Goal: Information Seeking & Learning: Learn about a topic

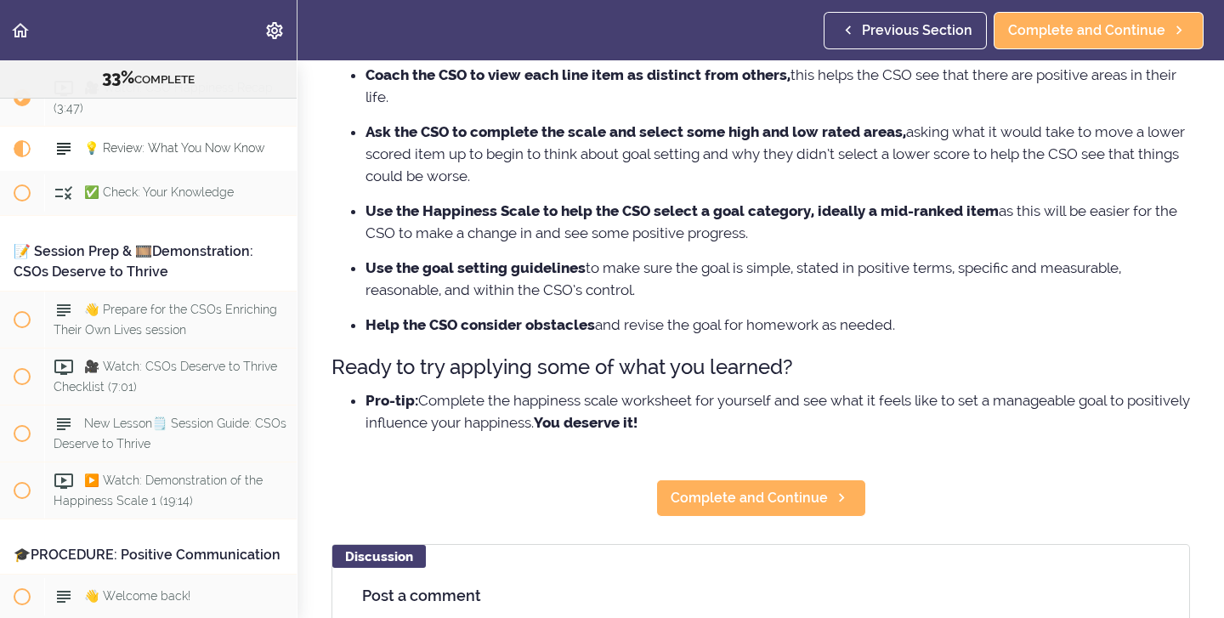
scroll to position [365, 0]
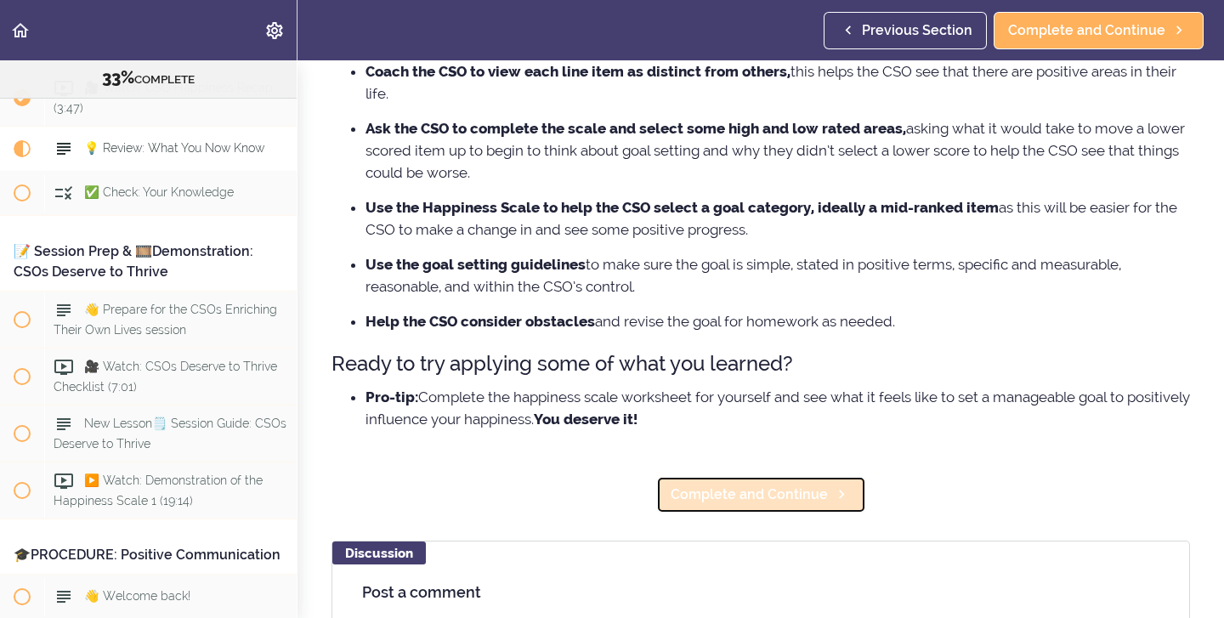
click at [738, 495] on span "Complete and Continue" at bounding box center [749, 494] width 157 height 20
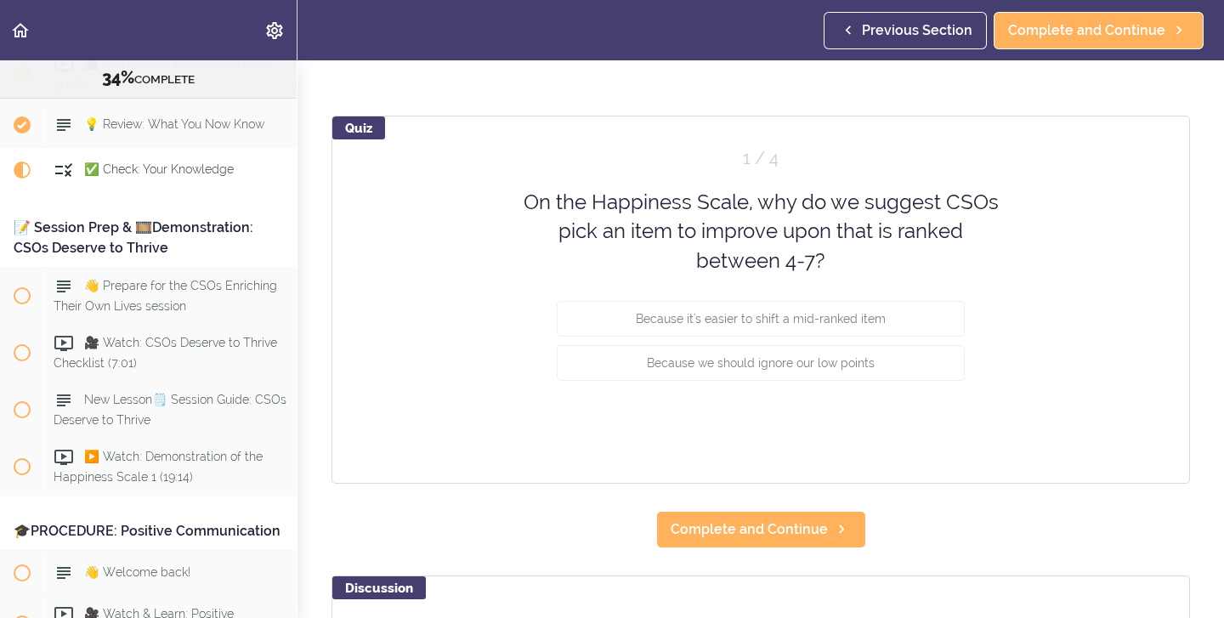
scroll to position [136, 0]
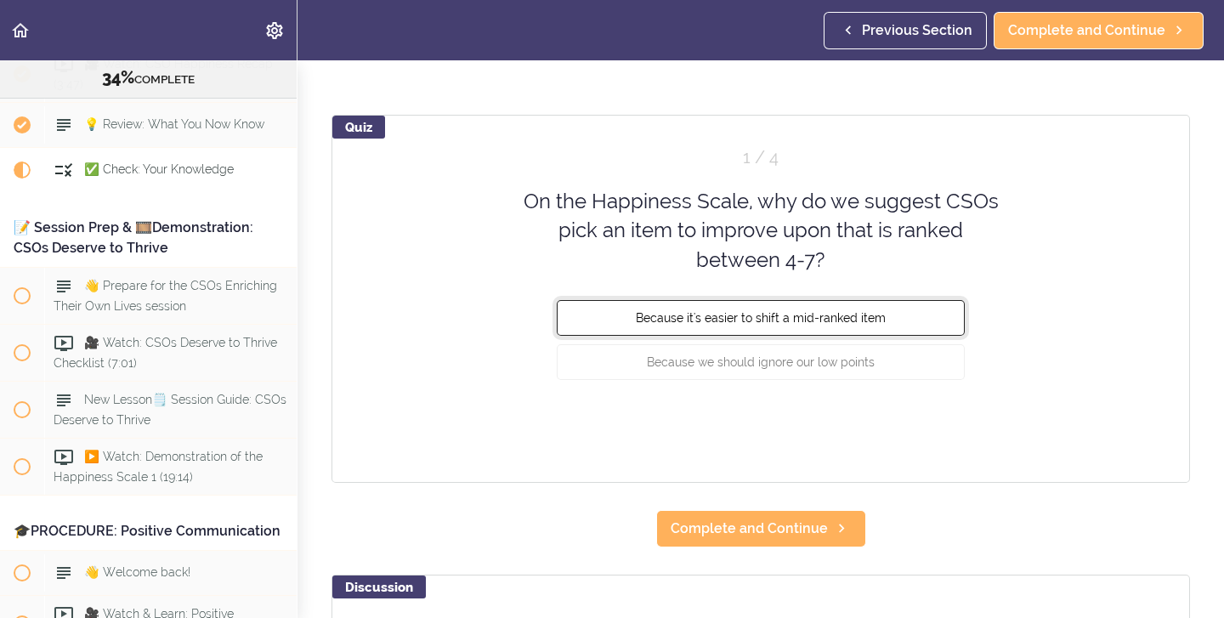
click at [678, 330] on button "Because it's easier to shift a mid-ranked item" at bounding box center [761, 318] width 408 height 36
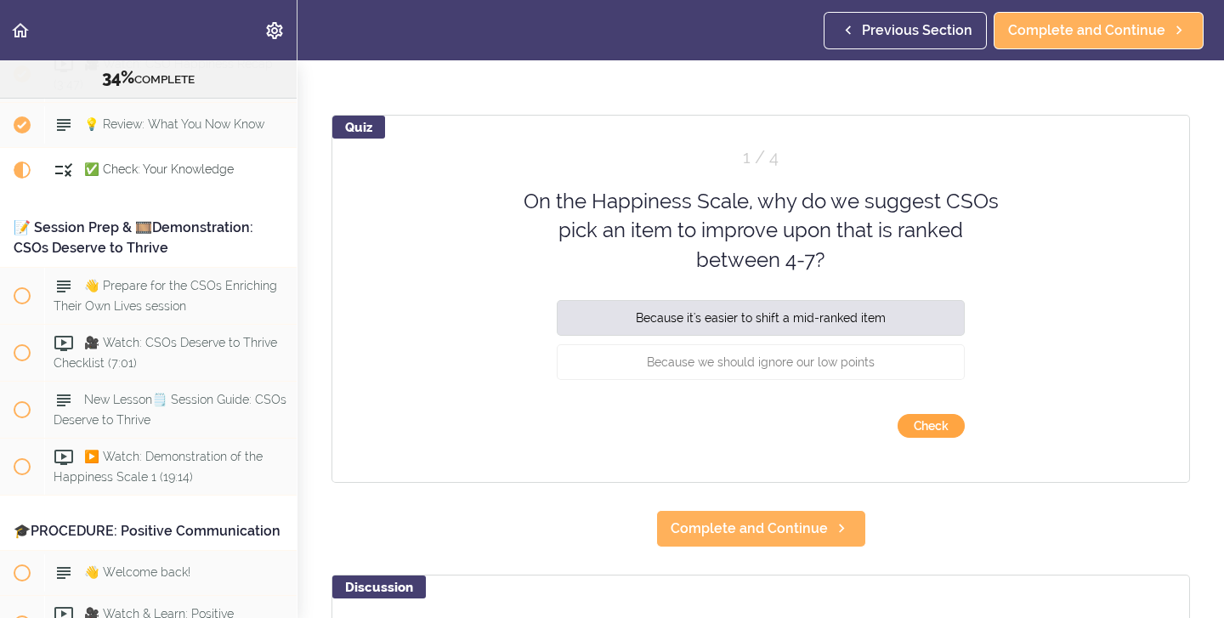
click at [920, 428] on button "Check" at bounding box center [931, 426] width 67 height 24
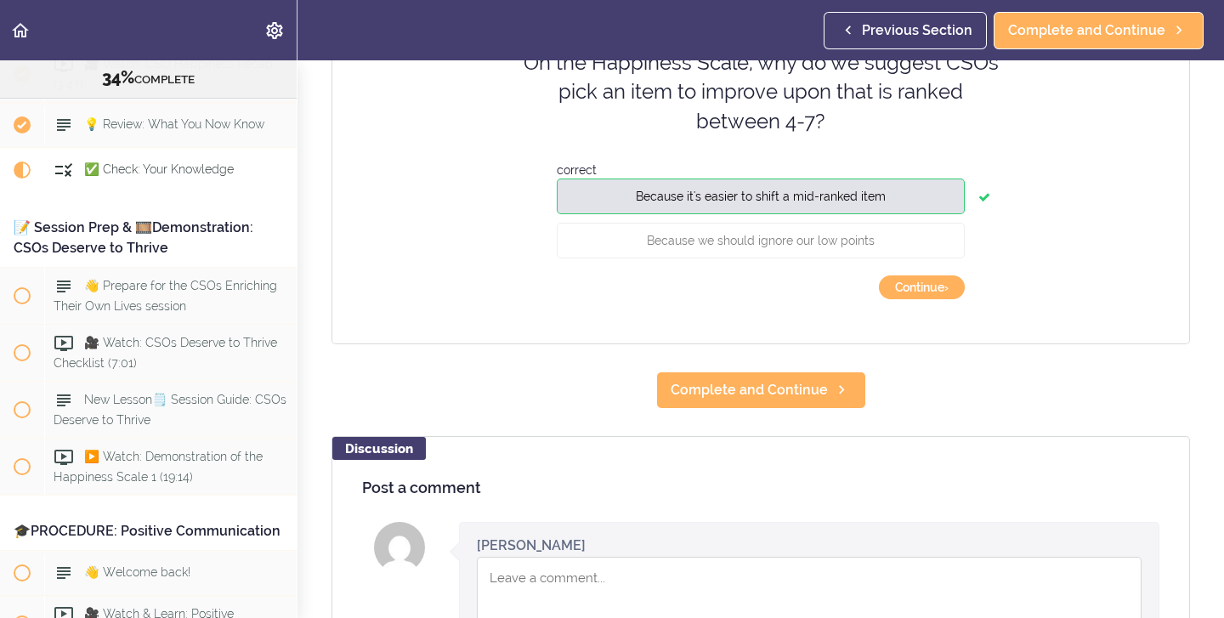
scroll to position [276, 0]
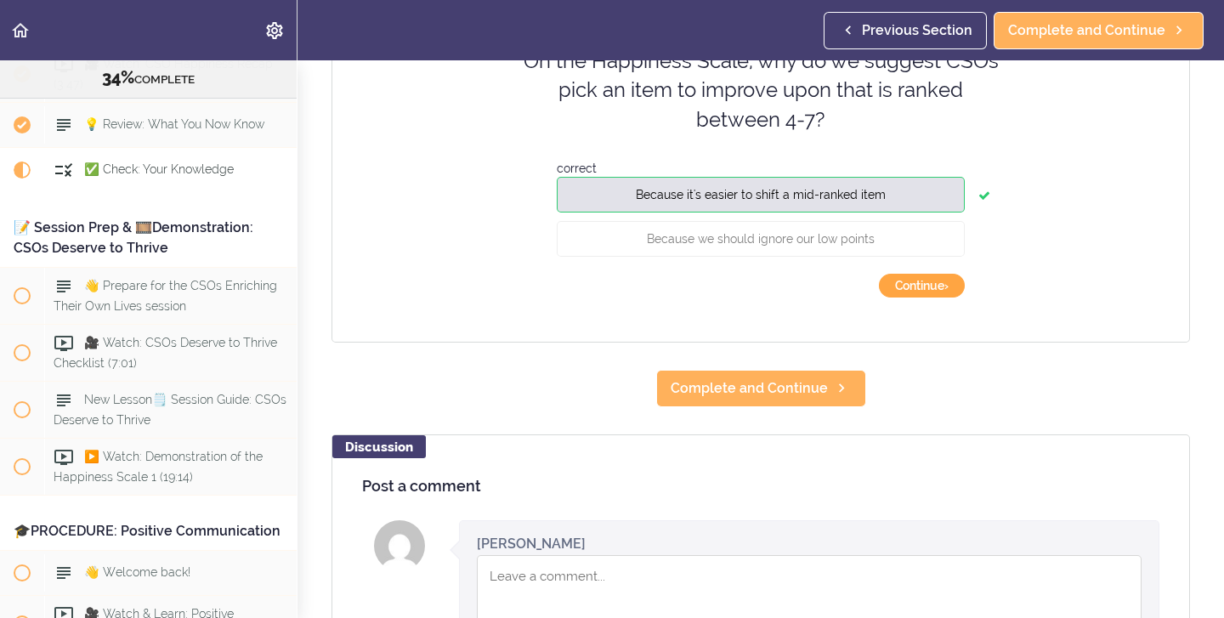
click at [903, 291] on button "Continue ›" at bounding box center [922, 286] width 86 height 24
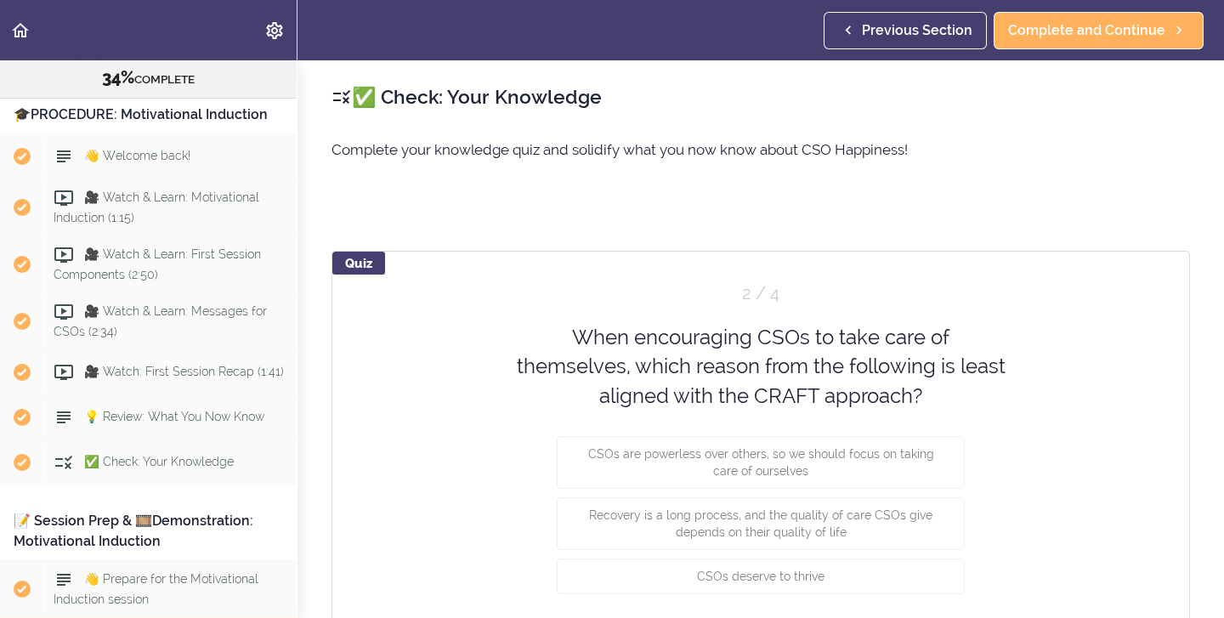
scroll to position [2930, 0]
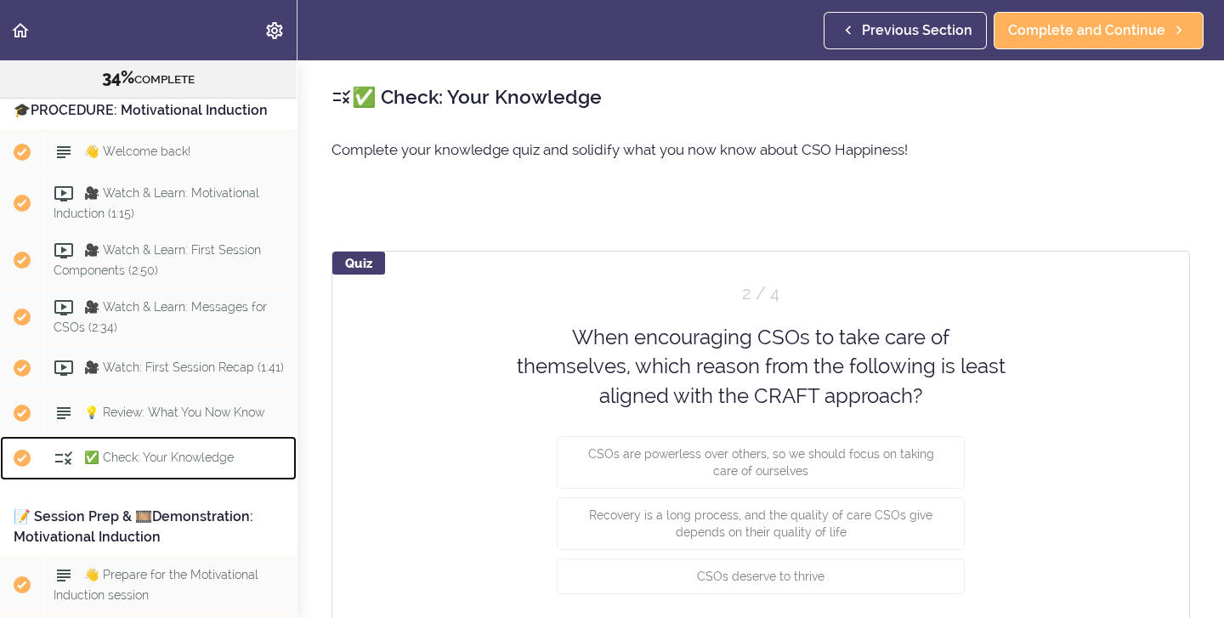
click at [192, 450] on span "✅ Check: Your Knowledge" at bounding box center [159, 457] width 150 height 14
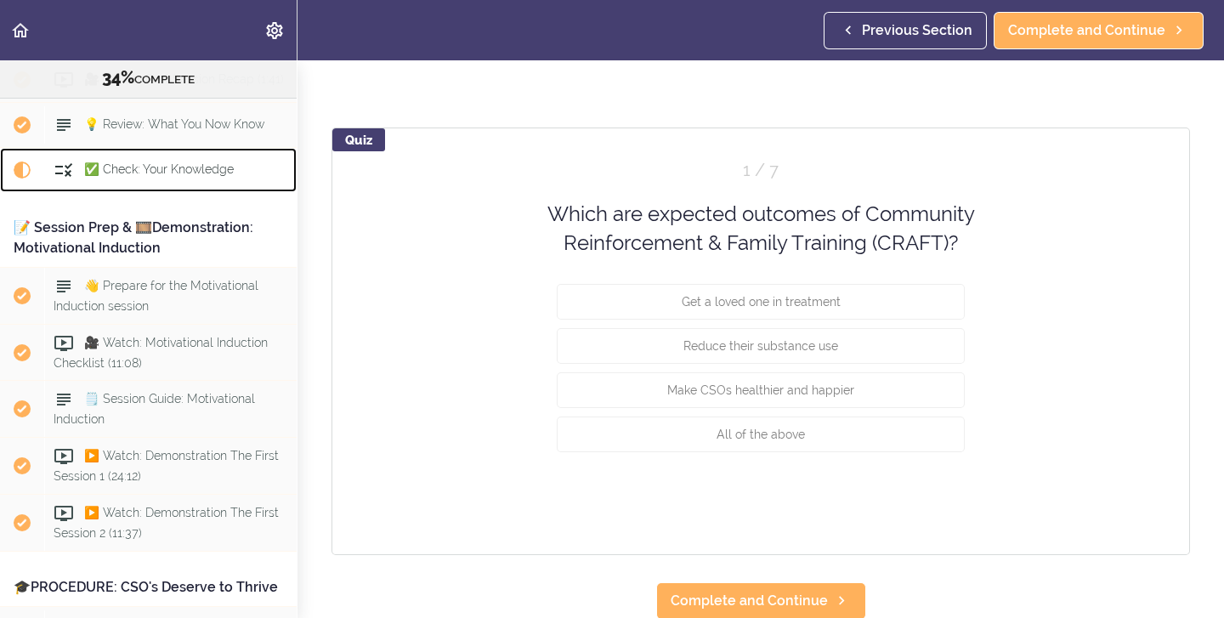
scroll to position [125, 0]
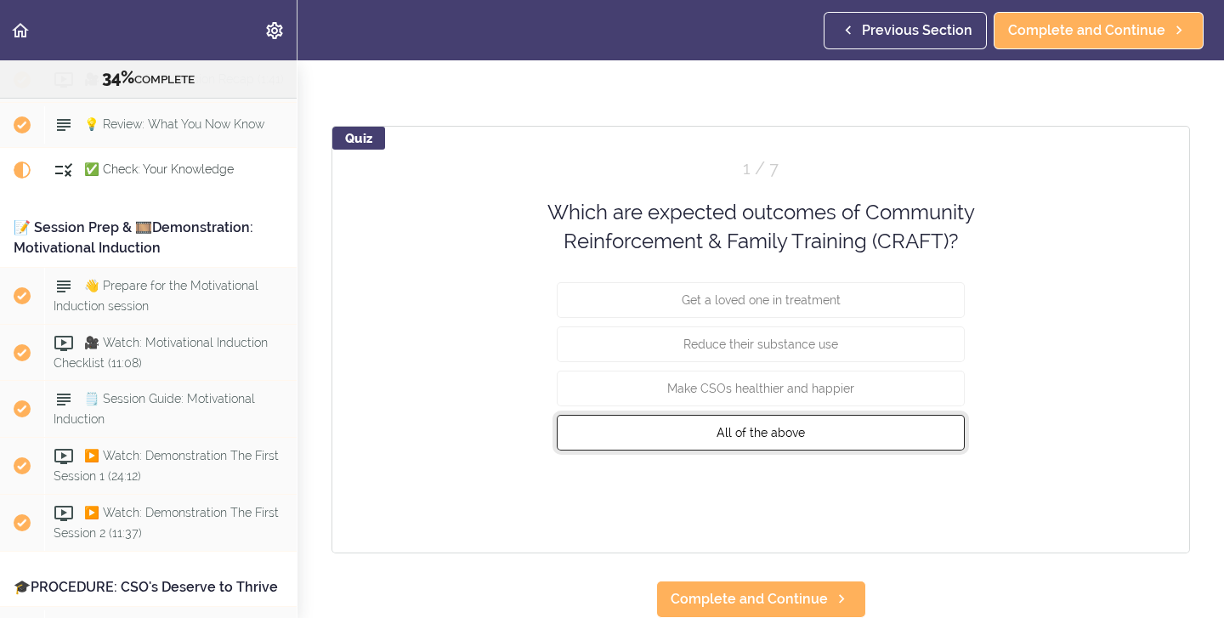
click at [699, 441] on button "All of the above" at bounding box center [761, 432] width 408 height 36
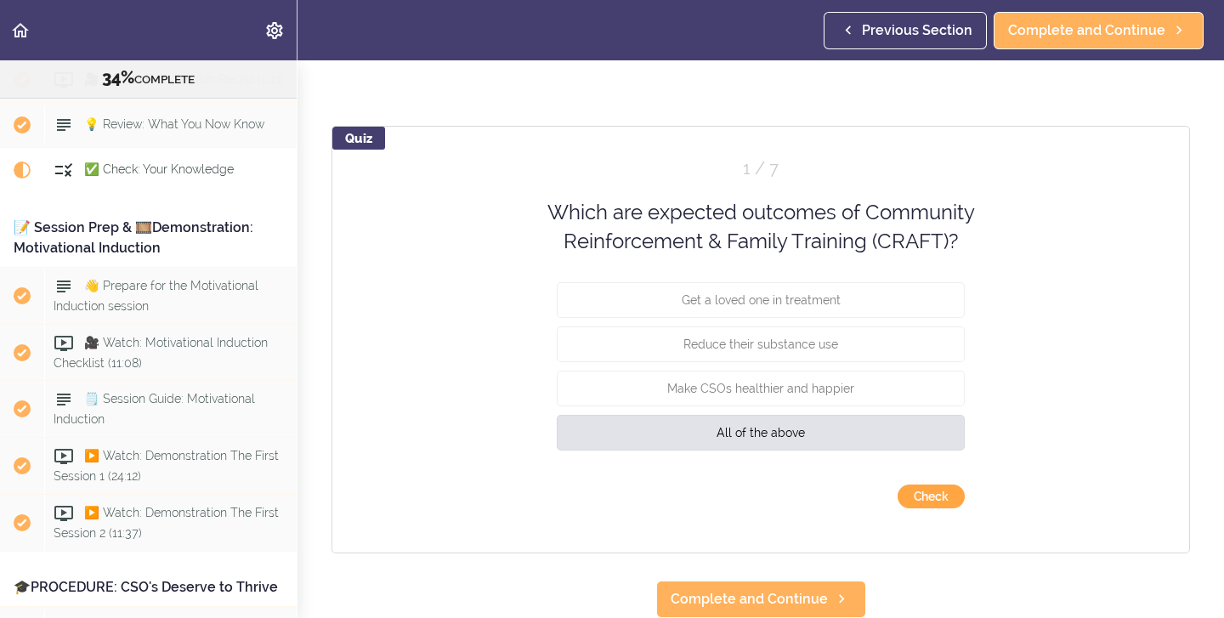
click at [910, 497] on button "Check" at bounding box center [931, 496] width 67 height 24
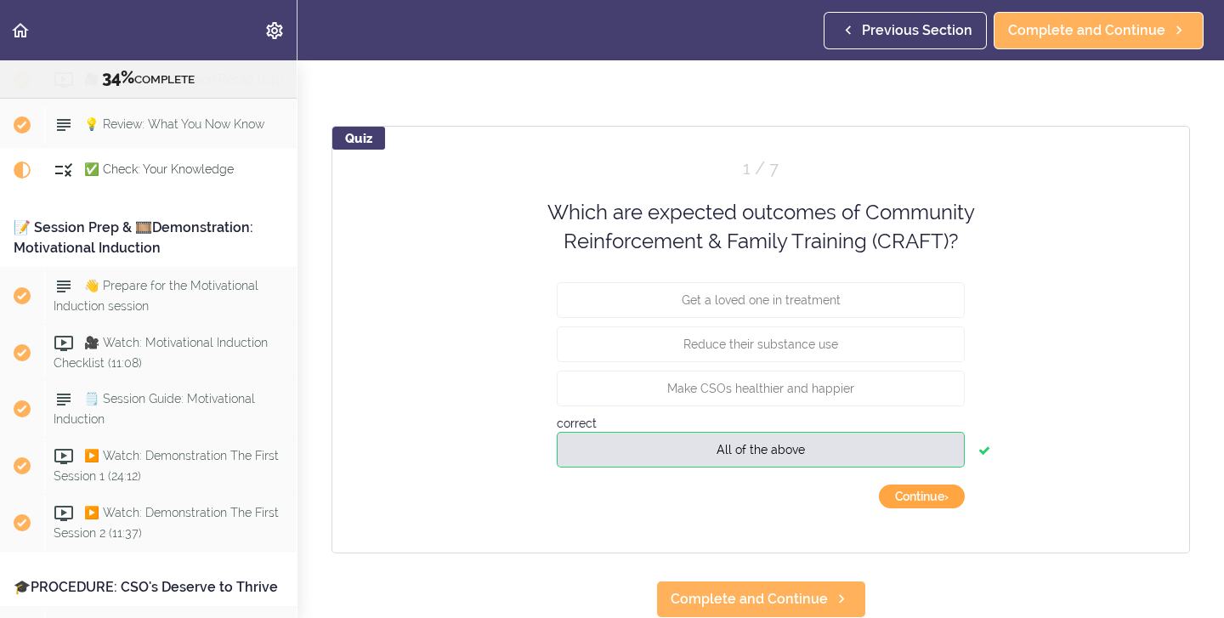
click at [910, 497] on button "Continue ›" at bounding box center [922, 496] width 86 height 24
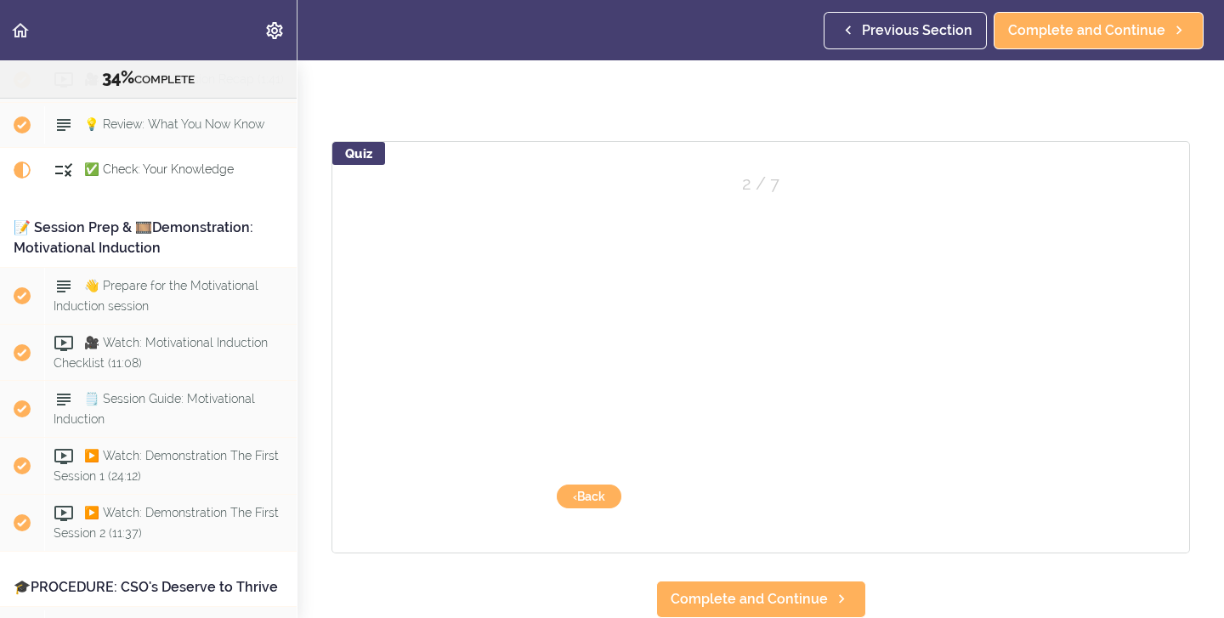
scroll to position [110, 0]
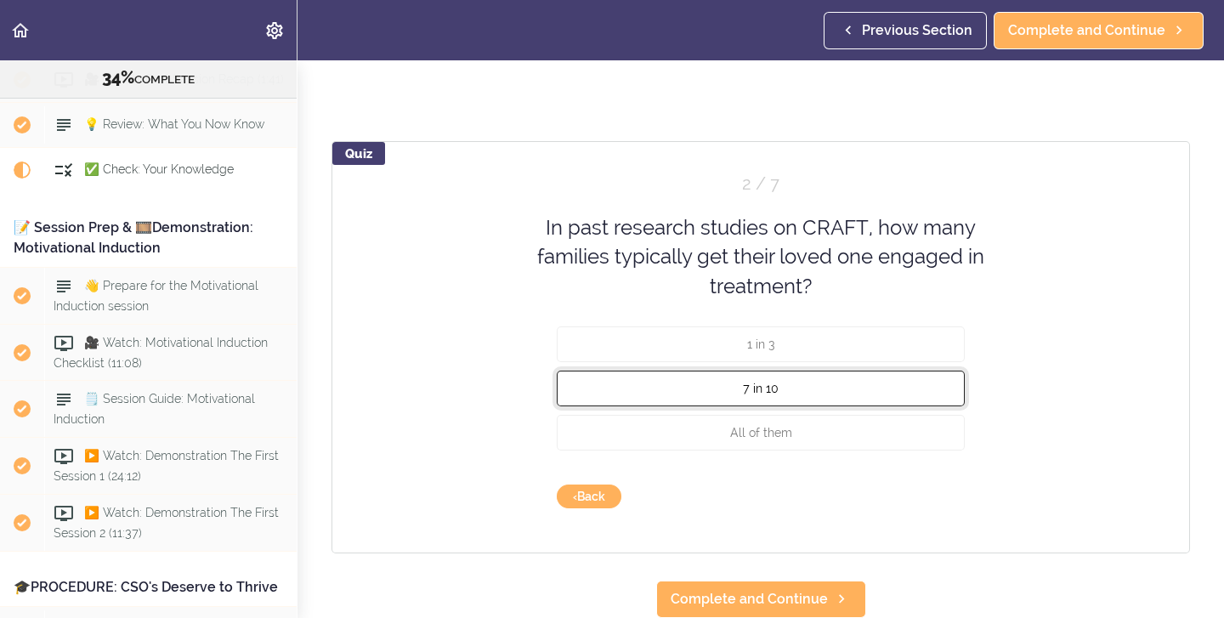
click at [770, 393] on span "7 in 10" at bounding box center [761, 389] width 36 height 14
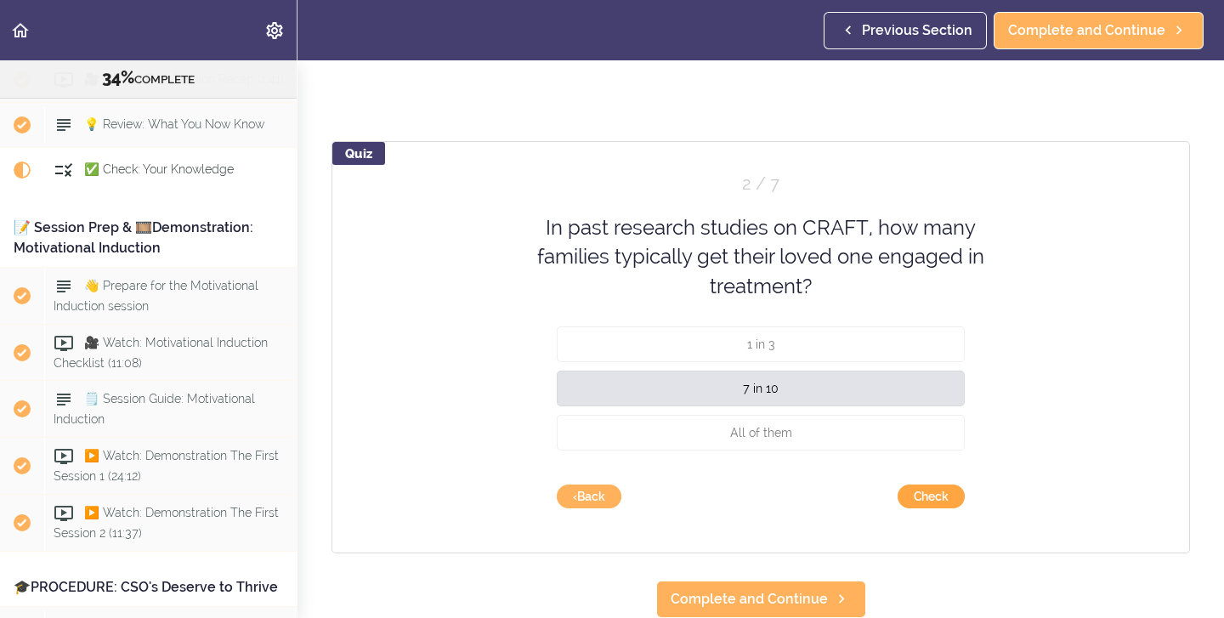
click at [920, 491] on button "Check" at bounding box center [931, 496] width 67 height 24
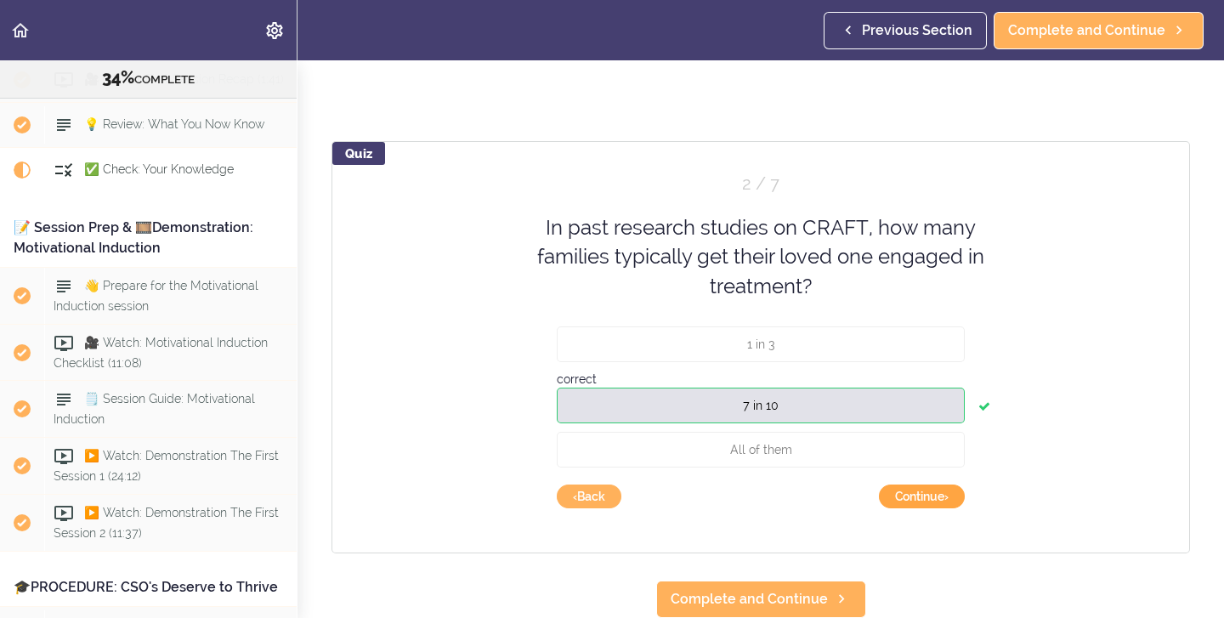
click at [920, 504] on button "Continue ›" at bounding box center [922, 496] width 86 height 24
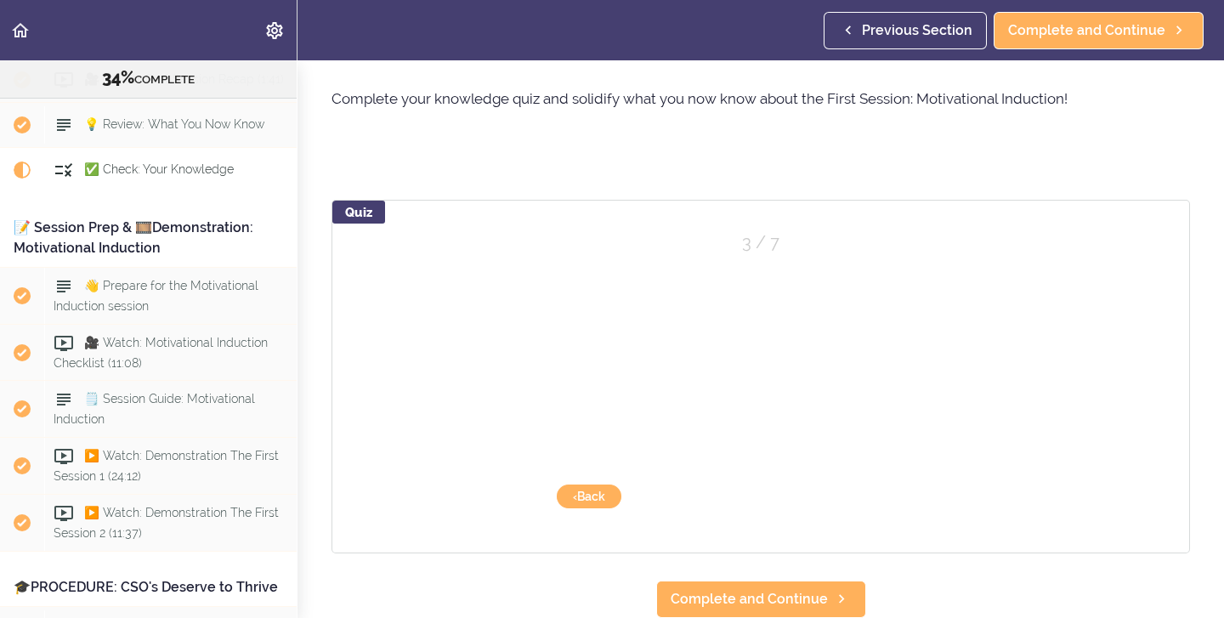
scroll to position [51, 0]
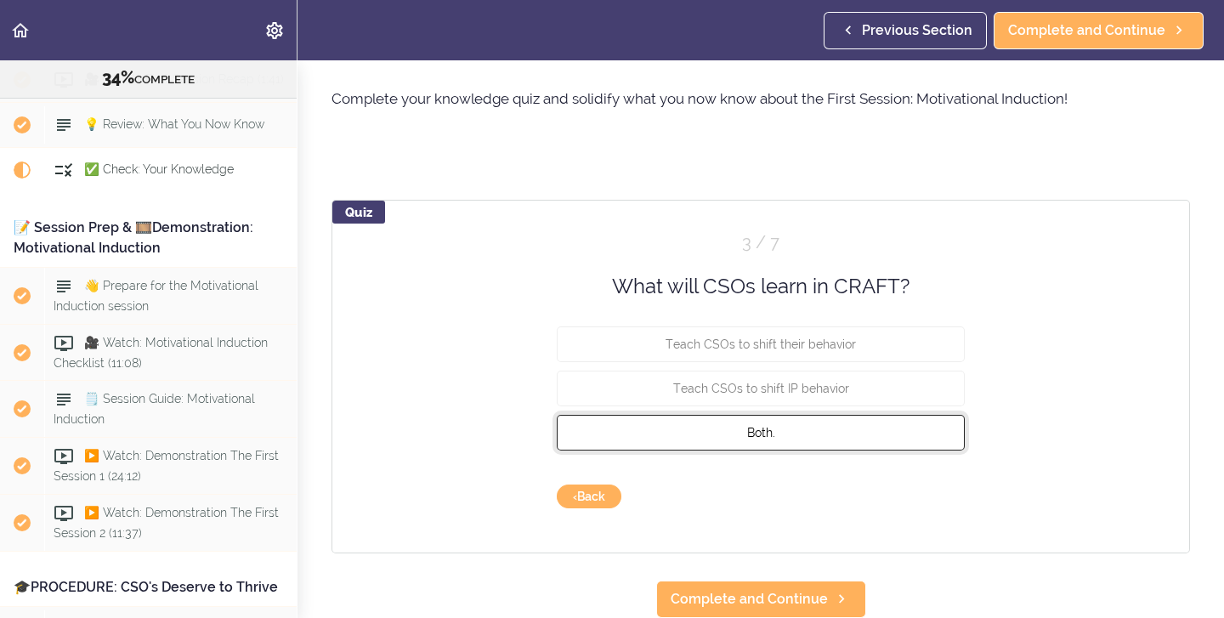
click at [781, 434] on button "Both." at bounding box center [761, 433] width 408 height 36
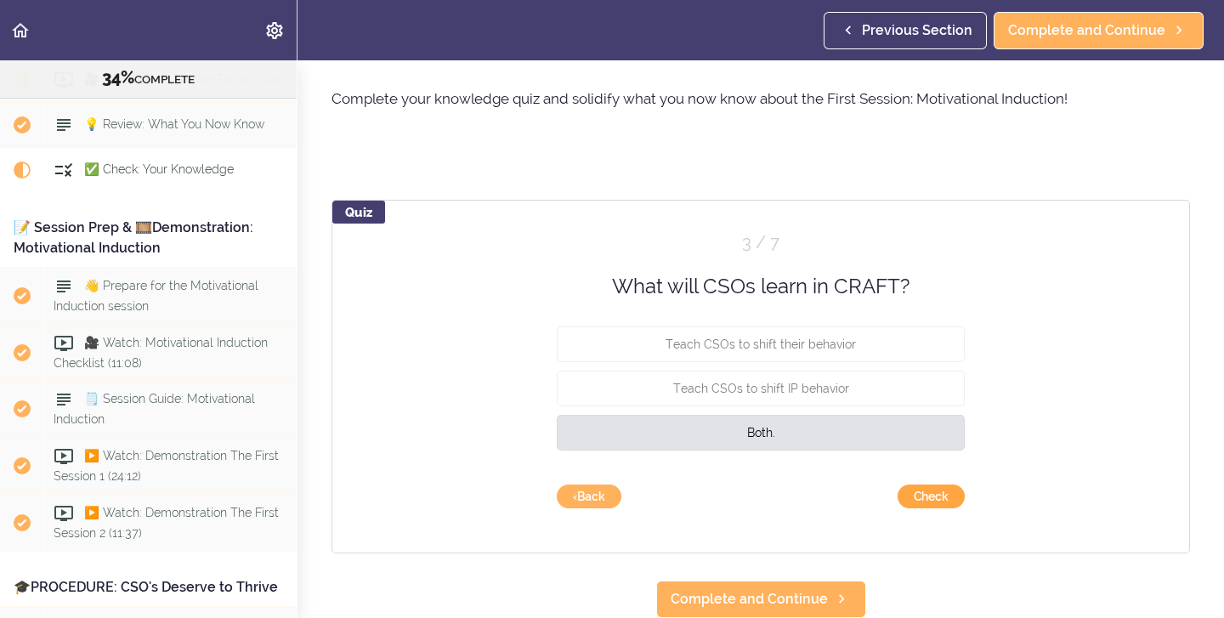
click at [936, 501] on button "Check" at bounding box center [931, 496] width 67 height 24
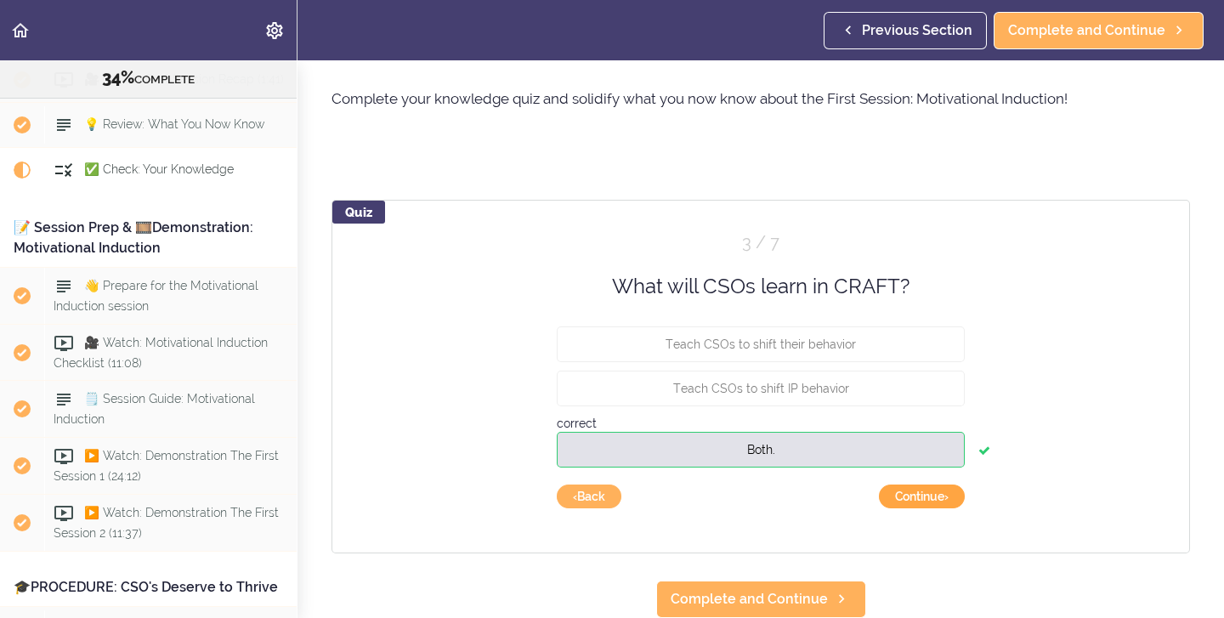
click at [936, 501] on button "Continue ›" at bounding box center [922, 496] width 86 height 24
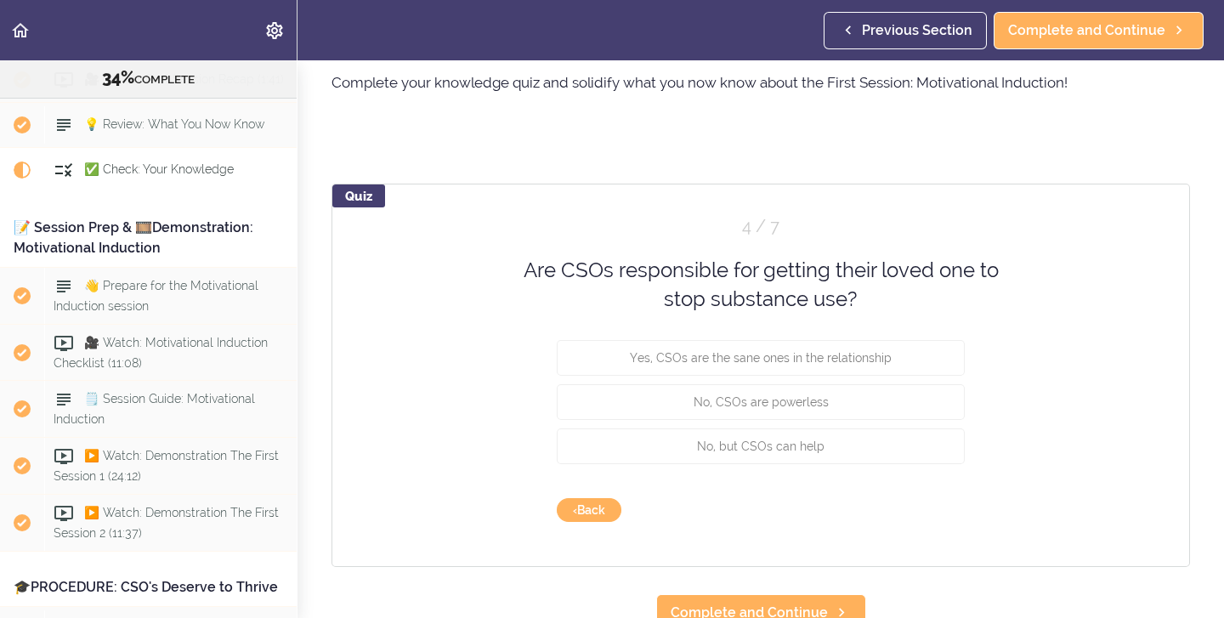
scroll to position [81, 0]
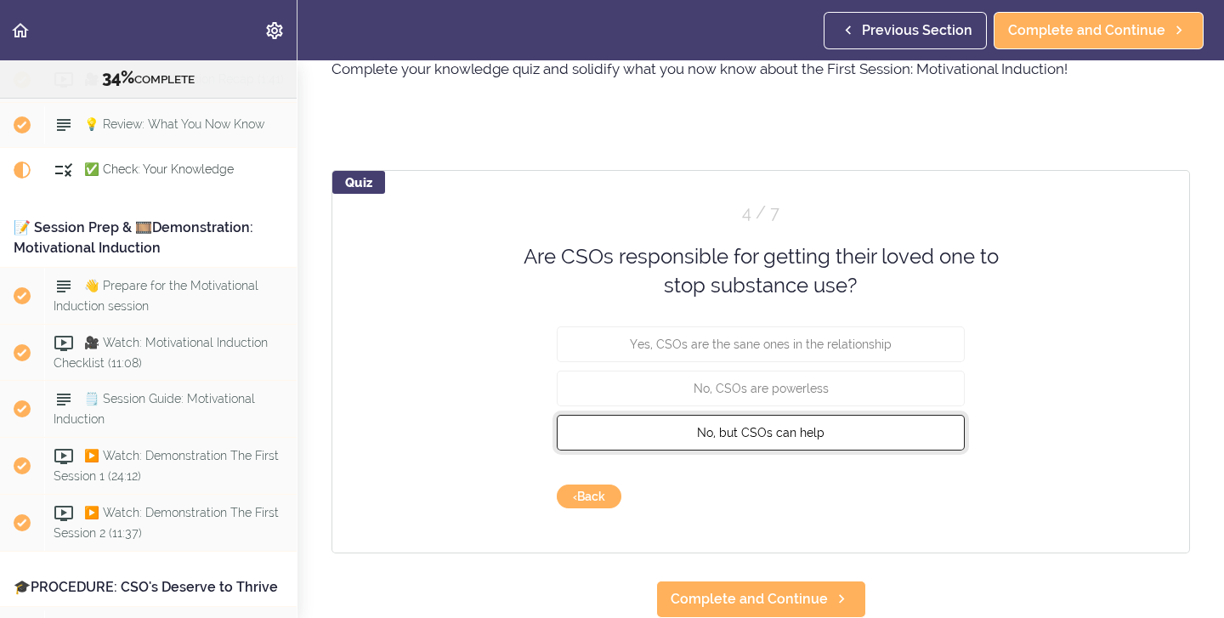
click at [810, 445] on button "No, but CSOs can help" at bounding box center [761, 432] width 408 height 36
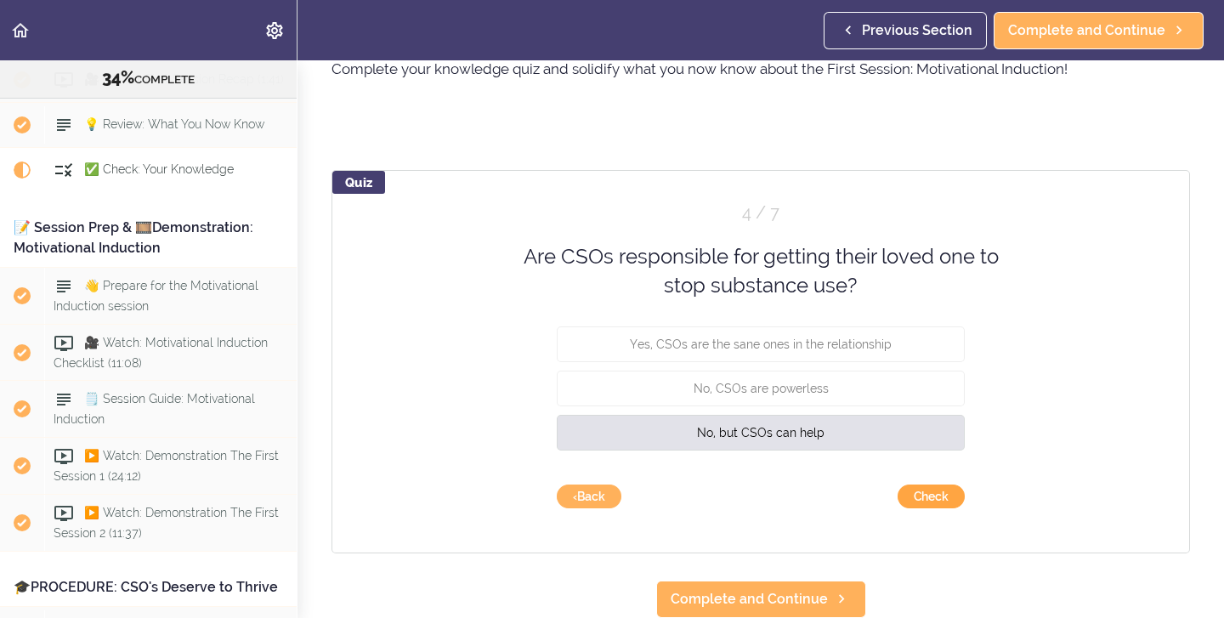
click at [919, 496] on button "Check" at bounding box center [931, 496] width 67 height 24
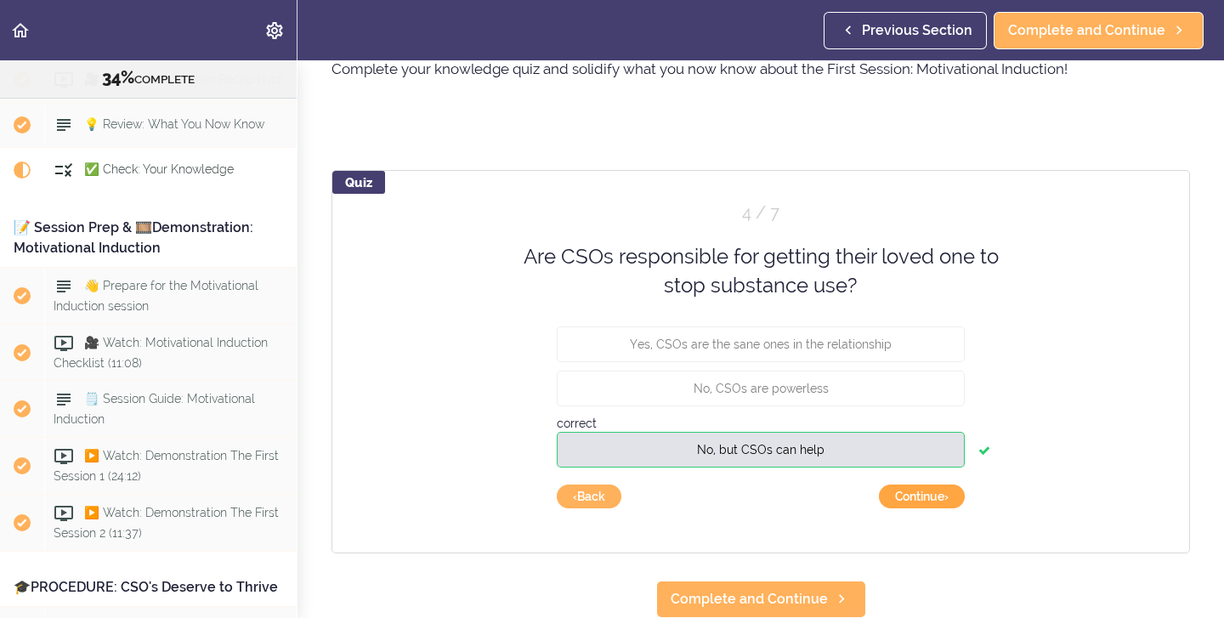
click at [918, 500] on button "Continue ›" at bounding box center [922, 496] width 86 height 24
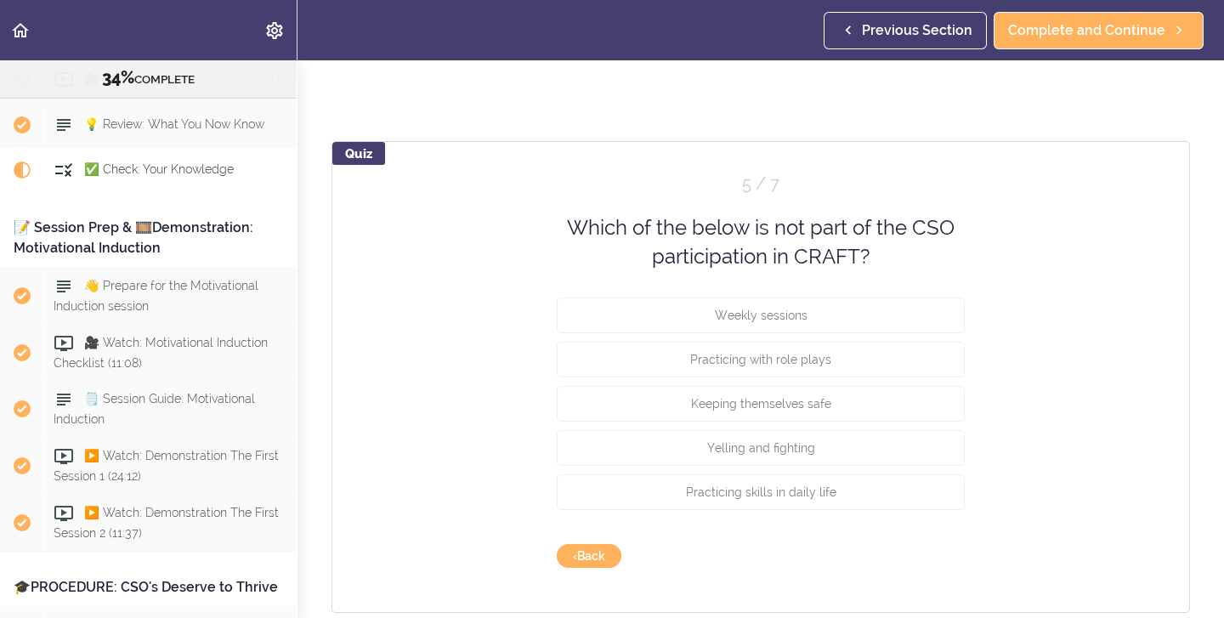
scroll to position [110, 0]
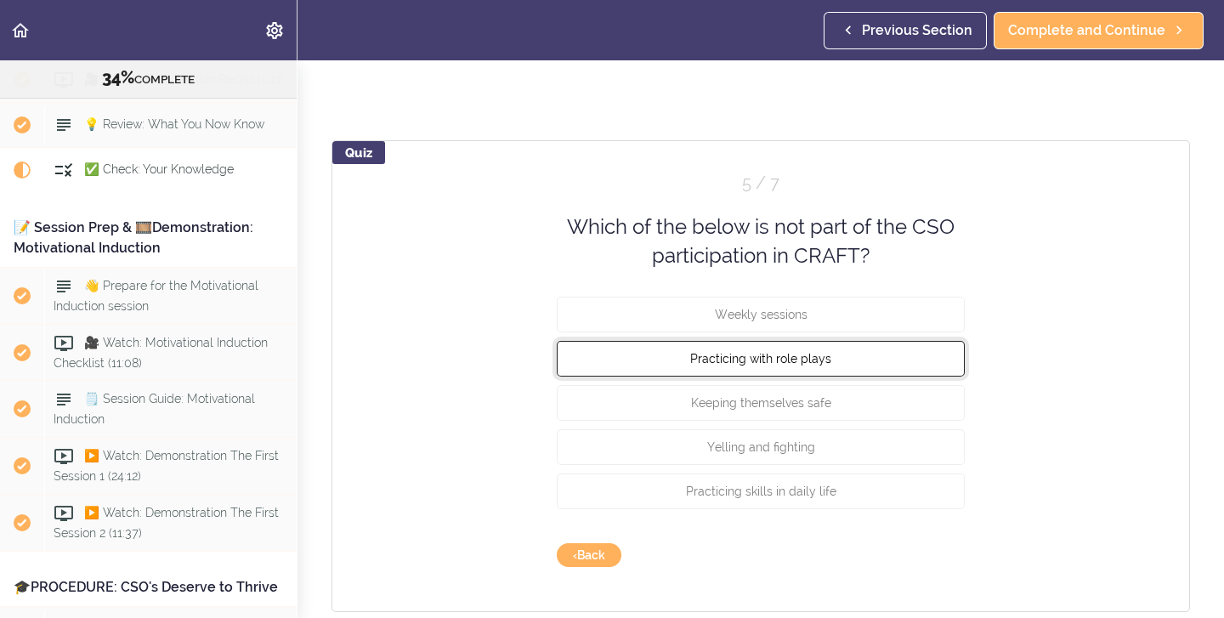
click at [854, 368] on button "Practicing with role plays" at bounding box center [761, 358] width 408 height 36
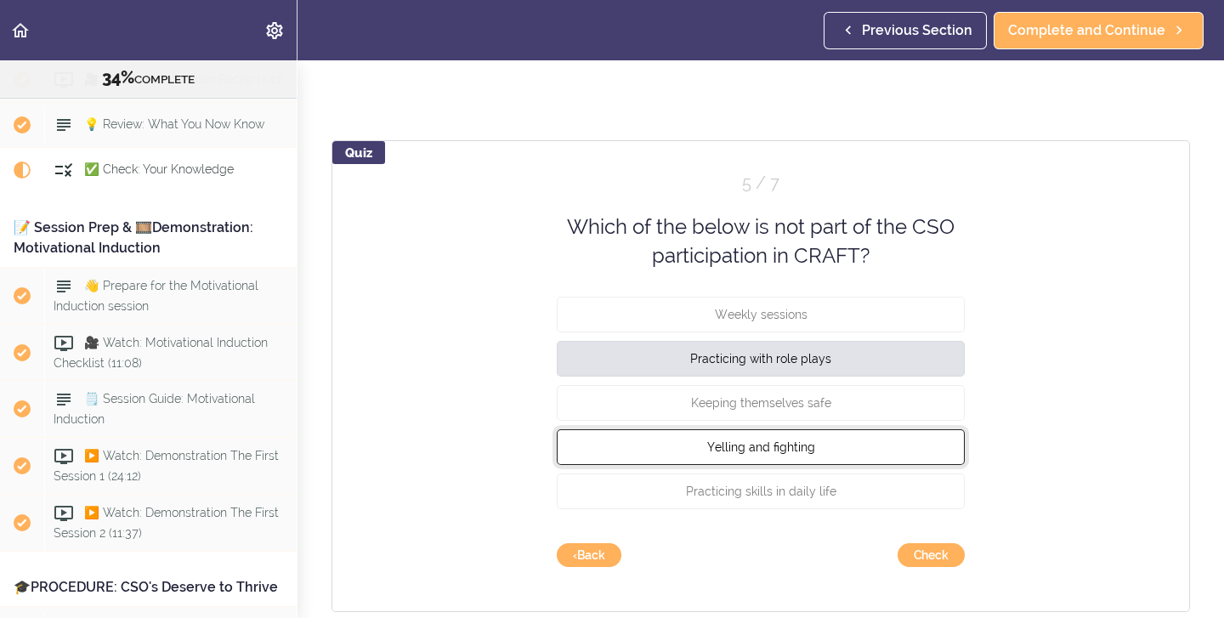
click at [842, 446] on button "Yelling and fighting" at bounding box center [761, 446] width 408 height 36
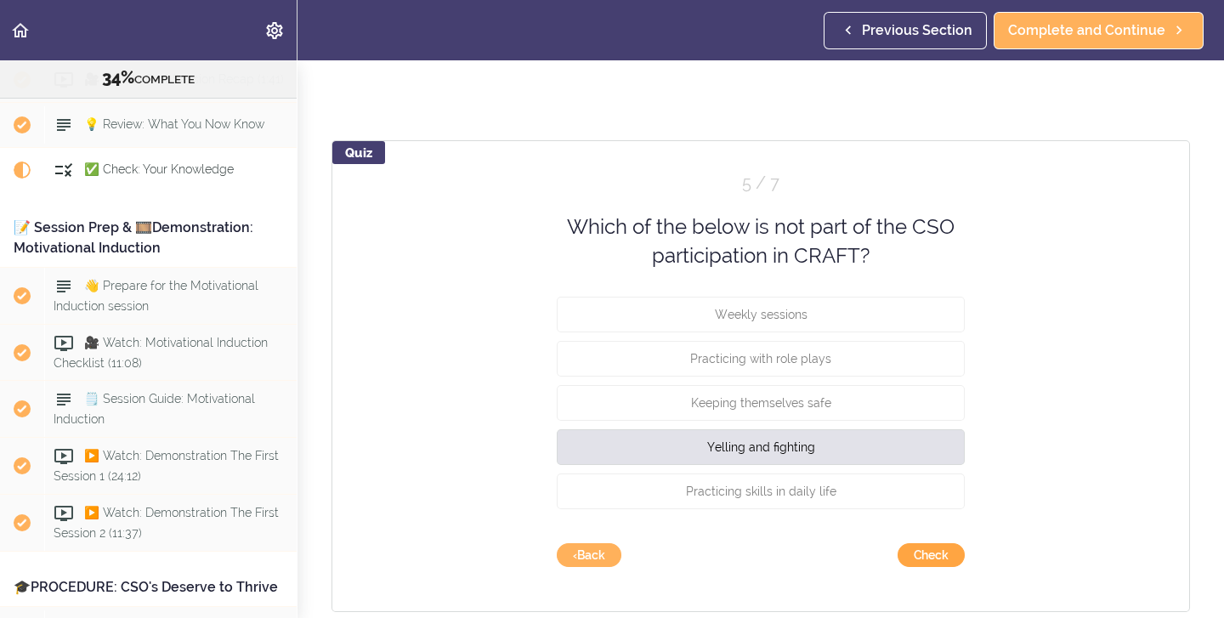
click at [927, 556] on button "Check" at bounding box center [931, 555] width 67 height 24
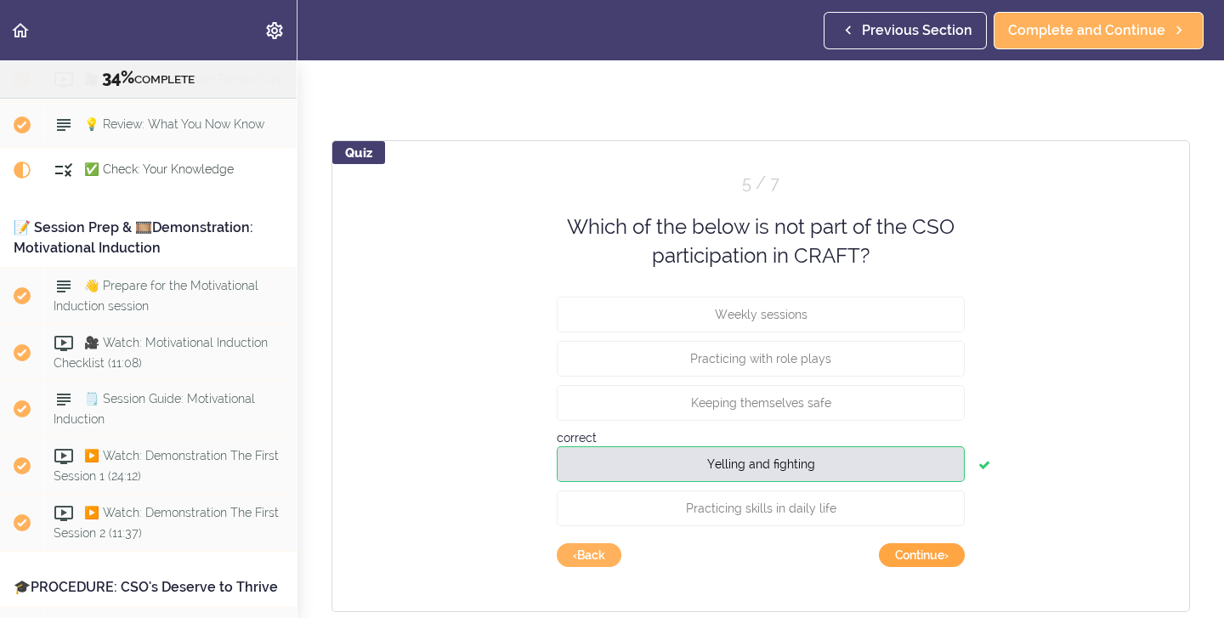
click at [911, 557] on button "Continue ›" at bounding box center [922, 555] width 86 height 24
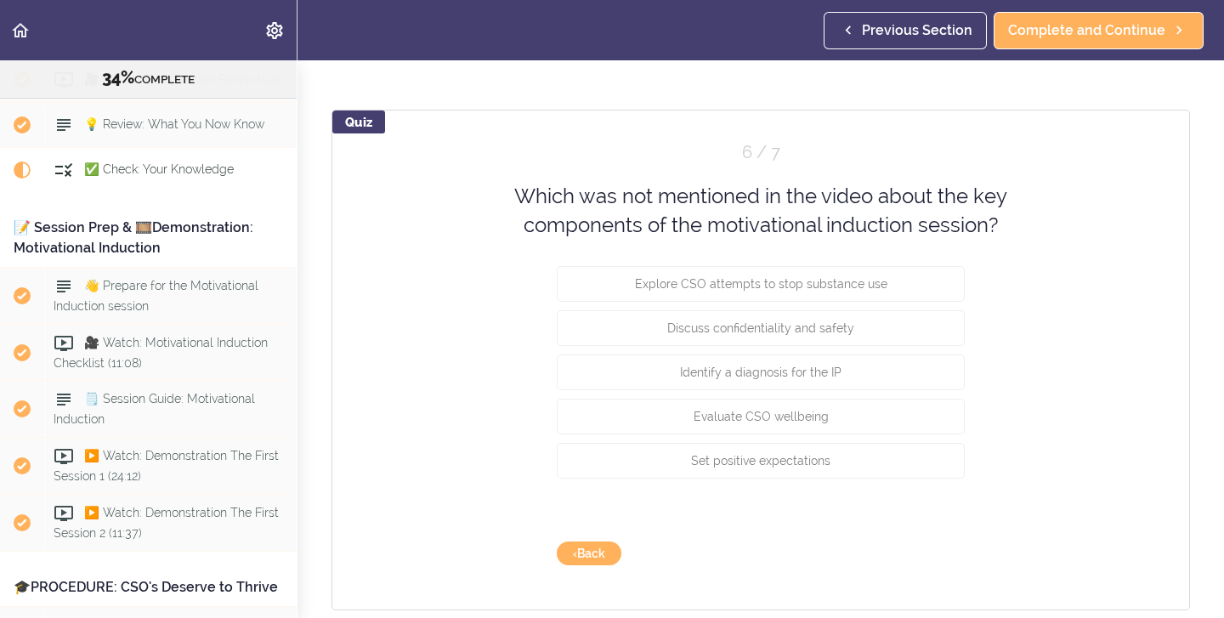
scroll to position [143, 0]
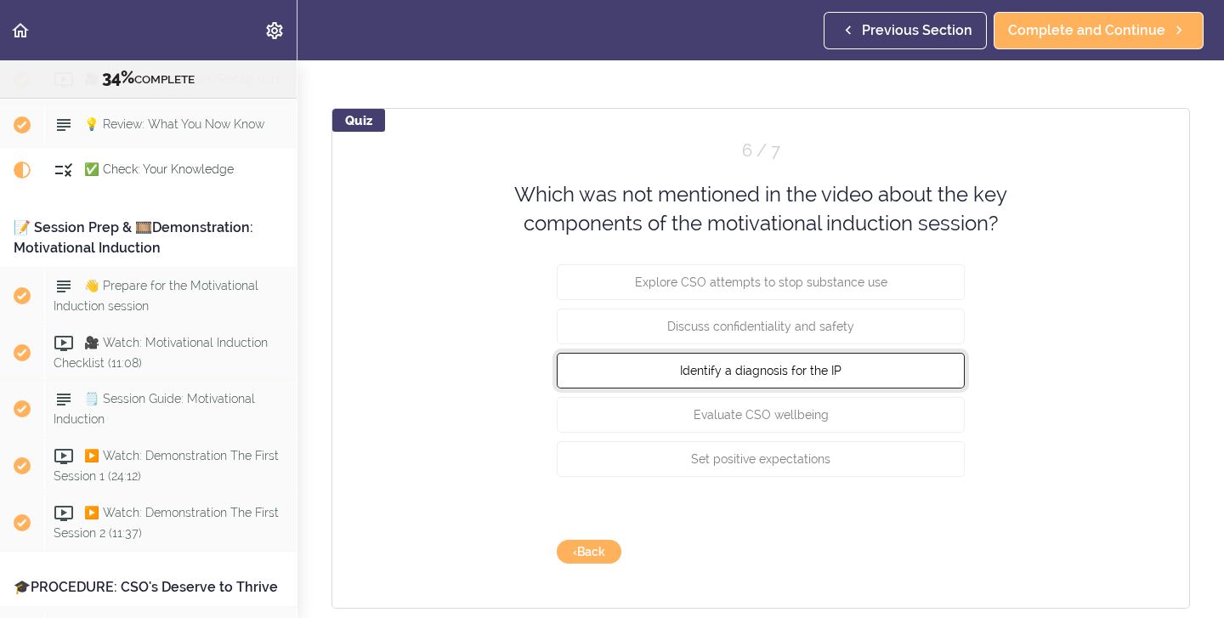
click at [815, 377] on span "Identify a diagnosis for the IP" at bounding box center [760, 370] width 161 height 14
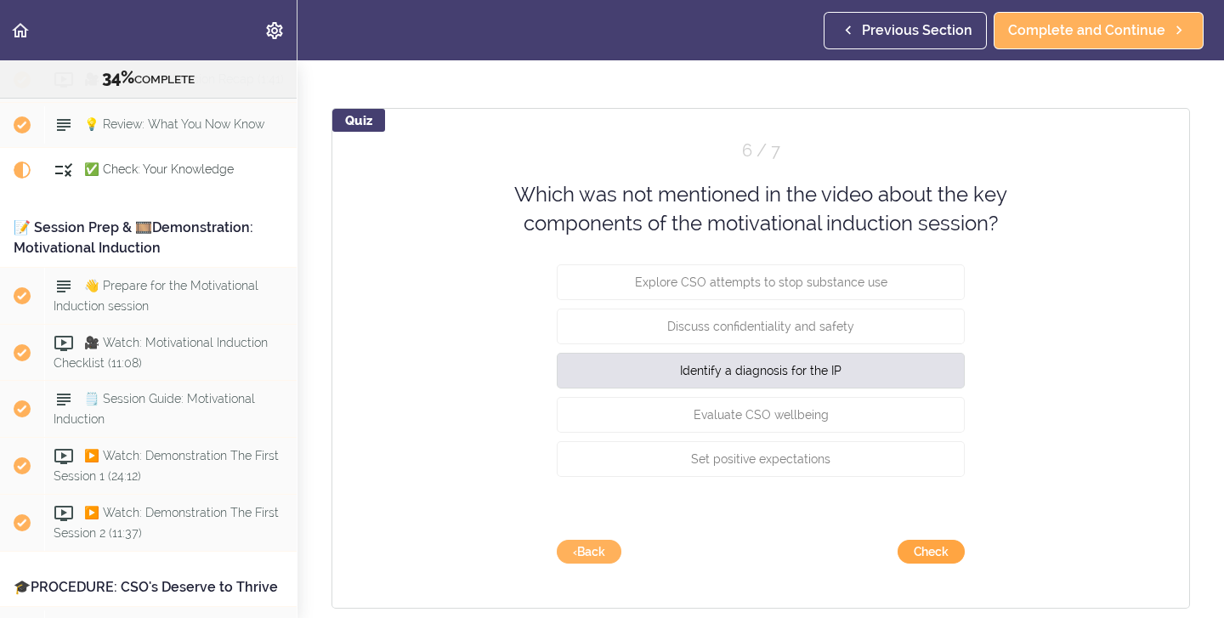
click at [919, 552] on button "Check" at bounding box center [931, 552] width 67 height 24
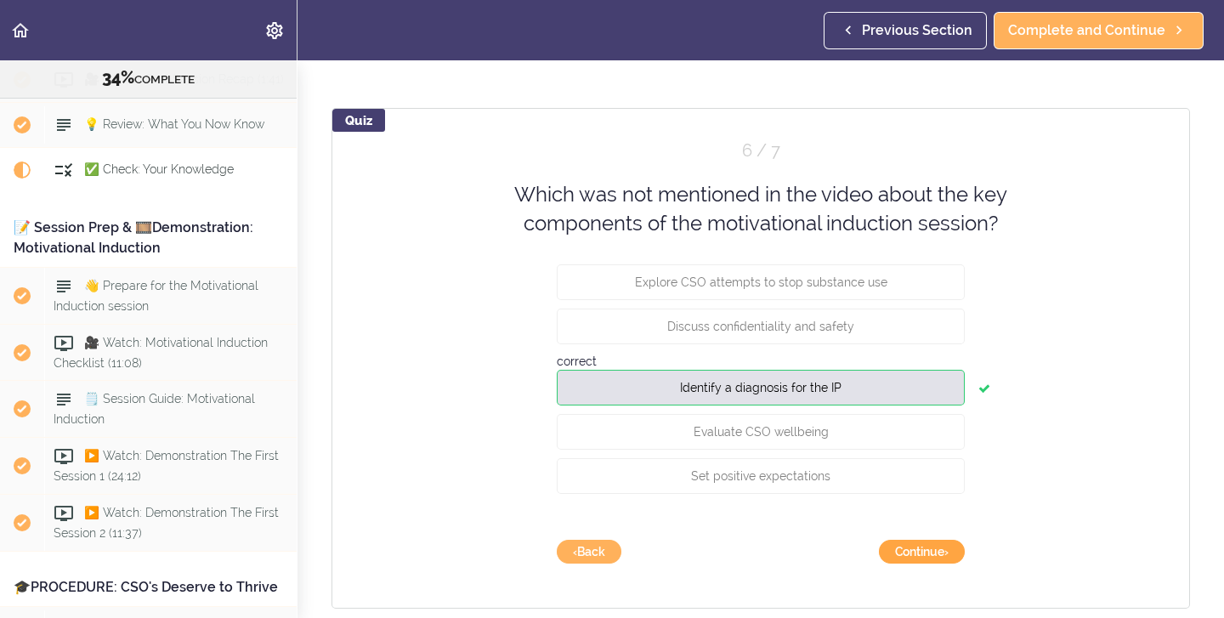
click at [918, 552] on button "Continue ›" at bounding box center [922, 552] width 86 height 24
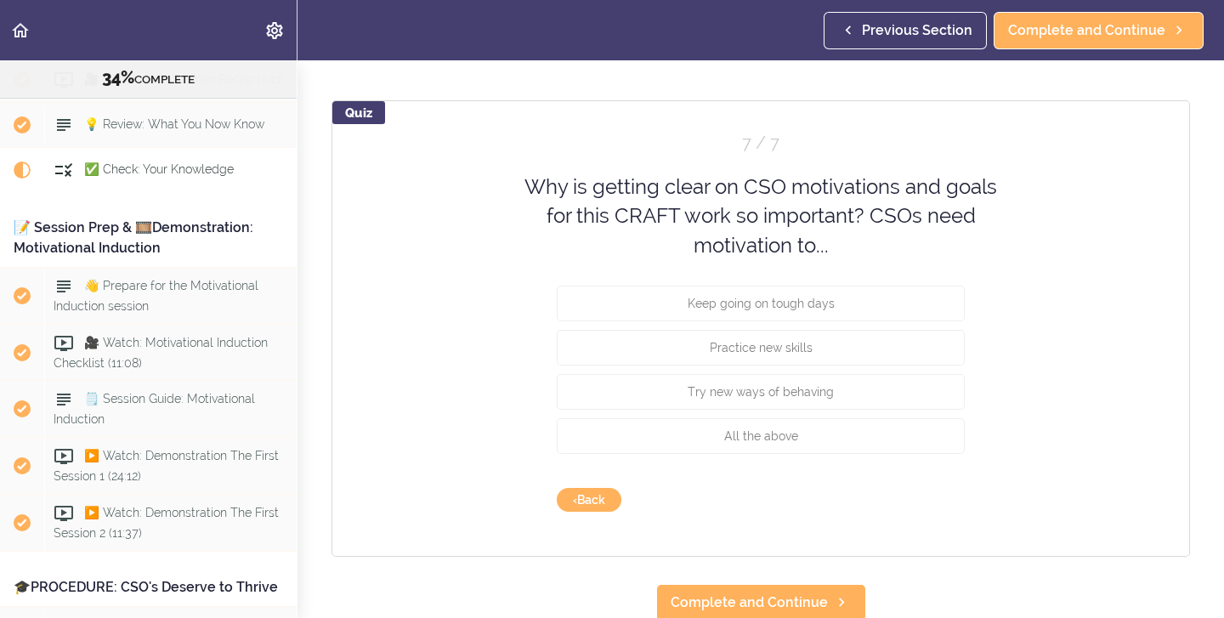
scroll to position [154, 0]
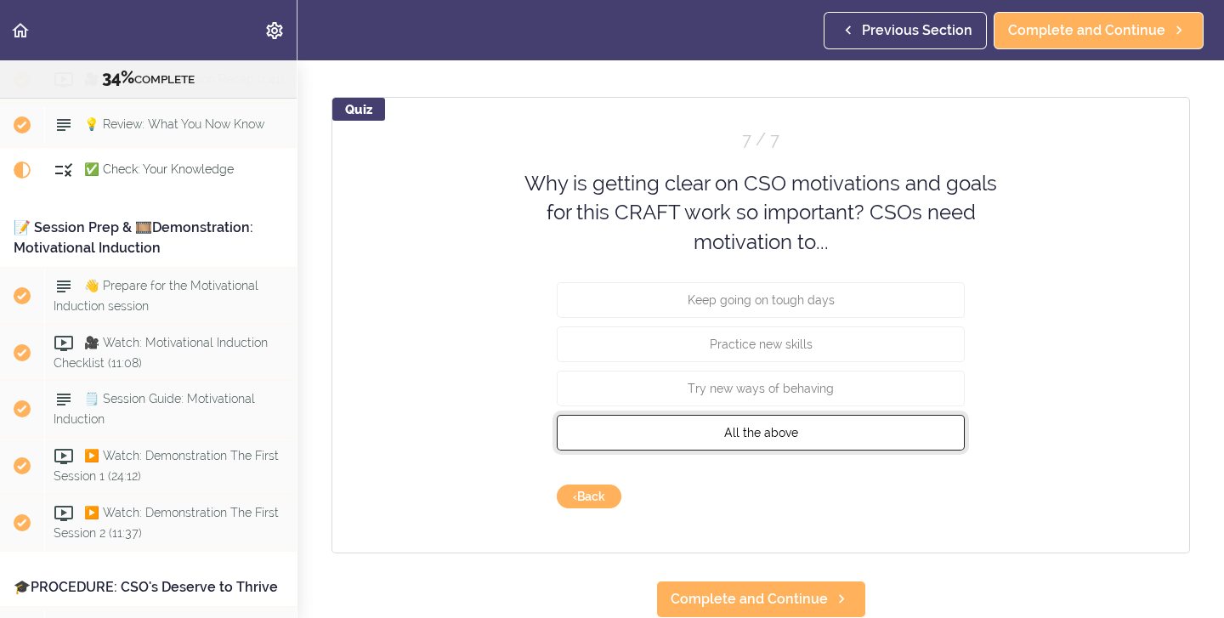
click at [850, 442] on button "All the above" at bounding box center [761, 433] width 408 height 36
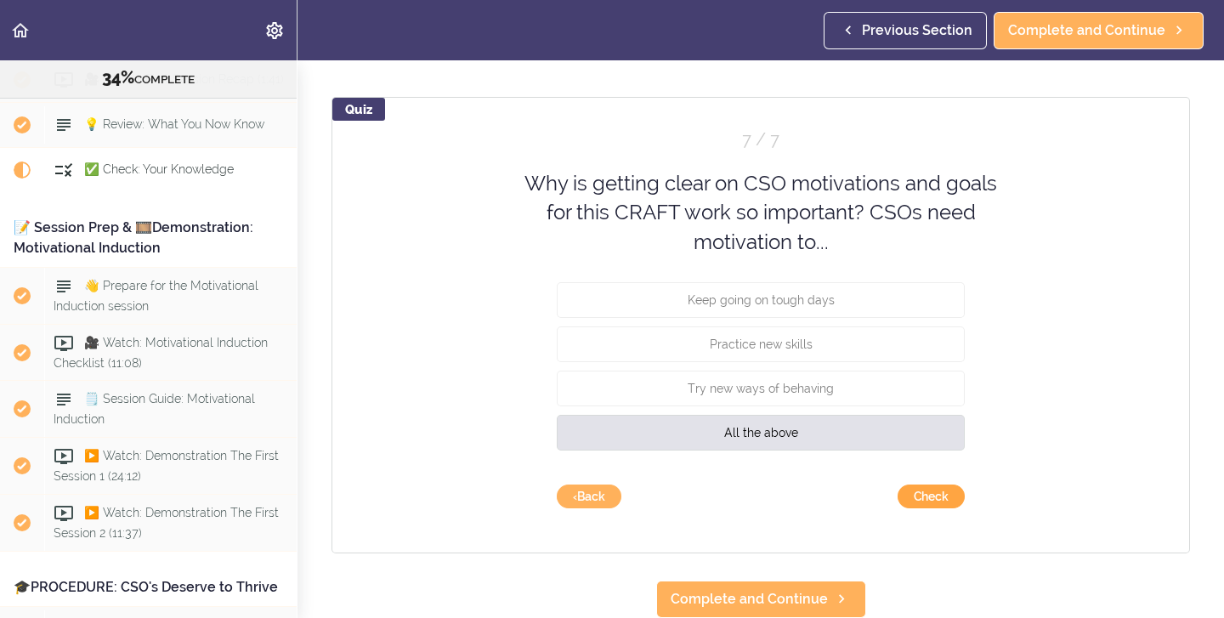
click at [926, 496] on button "Check" at bounding box center [931, 496] width 67 height 24
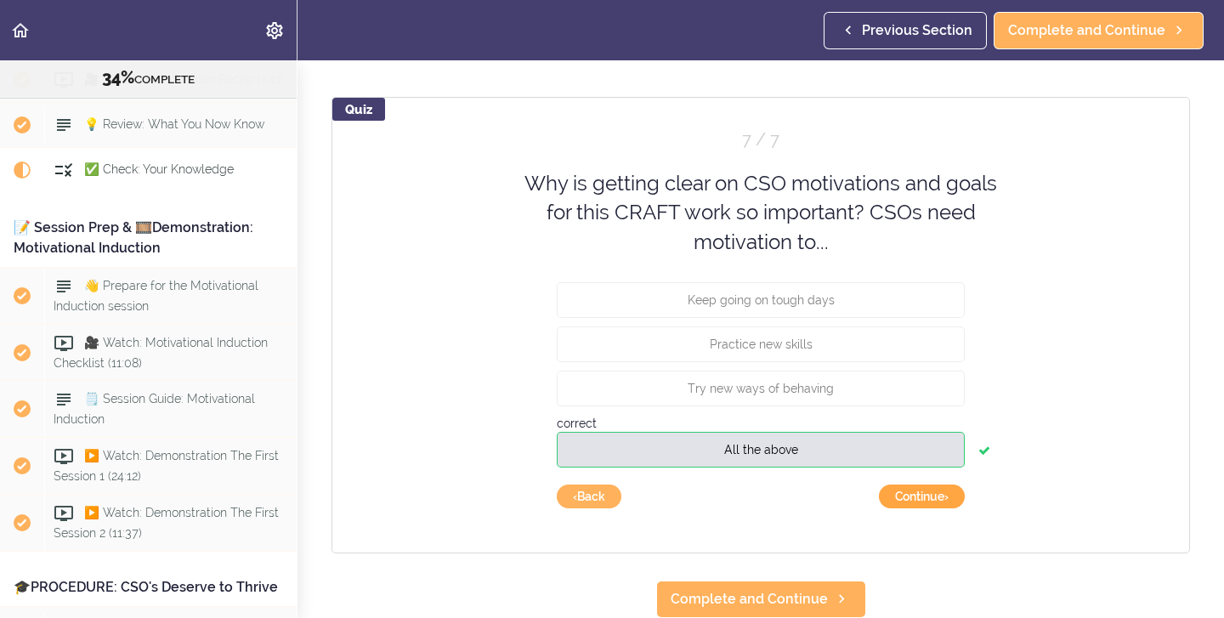
click at [905, 497] on button "Continue ›" at bounding box center [922, 496] width 86 height 24
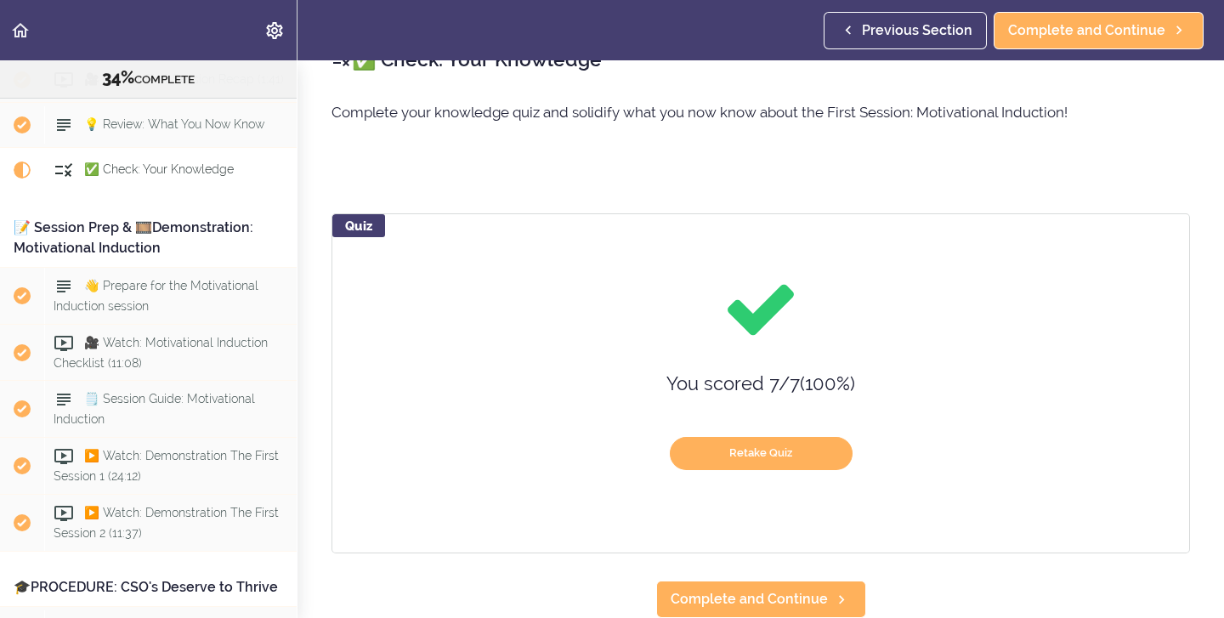
scroll to position [37, 0]
click at [779, 595] on span "Complete and Continue" at bounding box center [749, 599] width 157 height 20
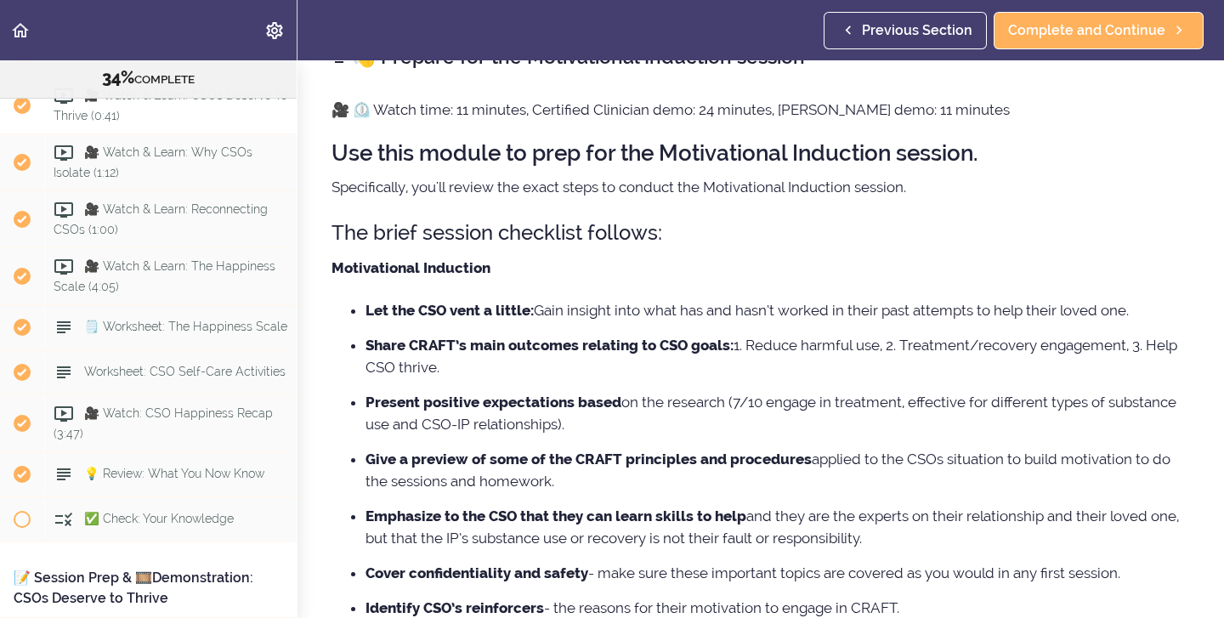
scroll to position [3791, 0]
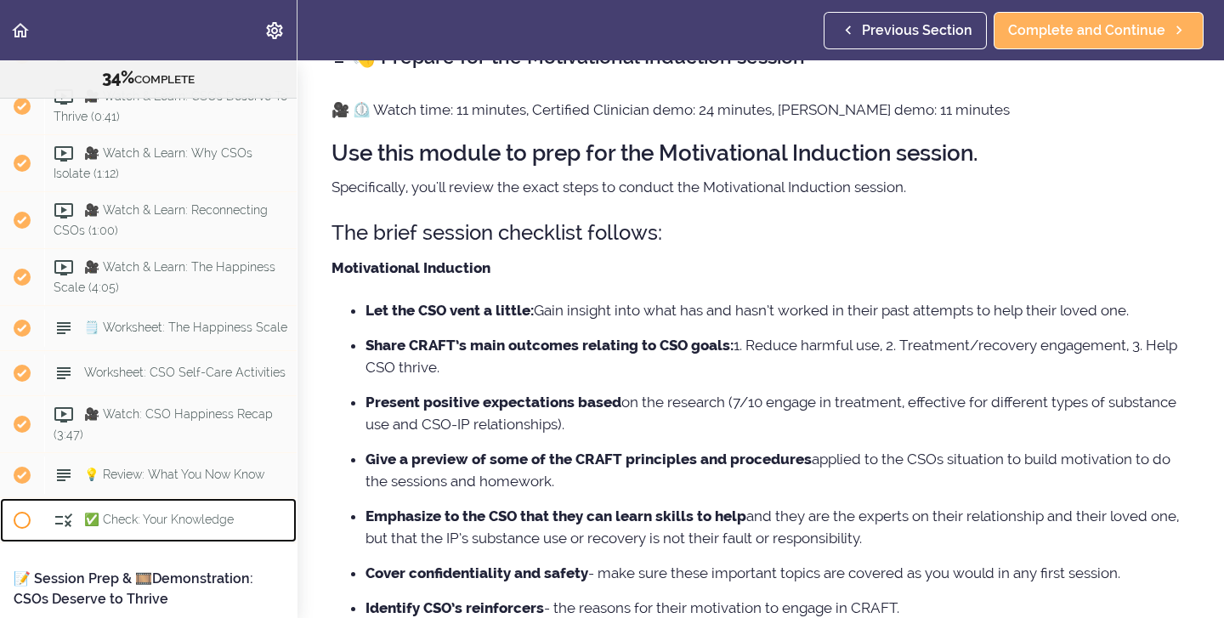
click at [229, 512] on span "✅ Check: Your Knowledge" at bounding box center [159, 519] width 150 height 14
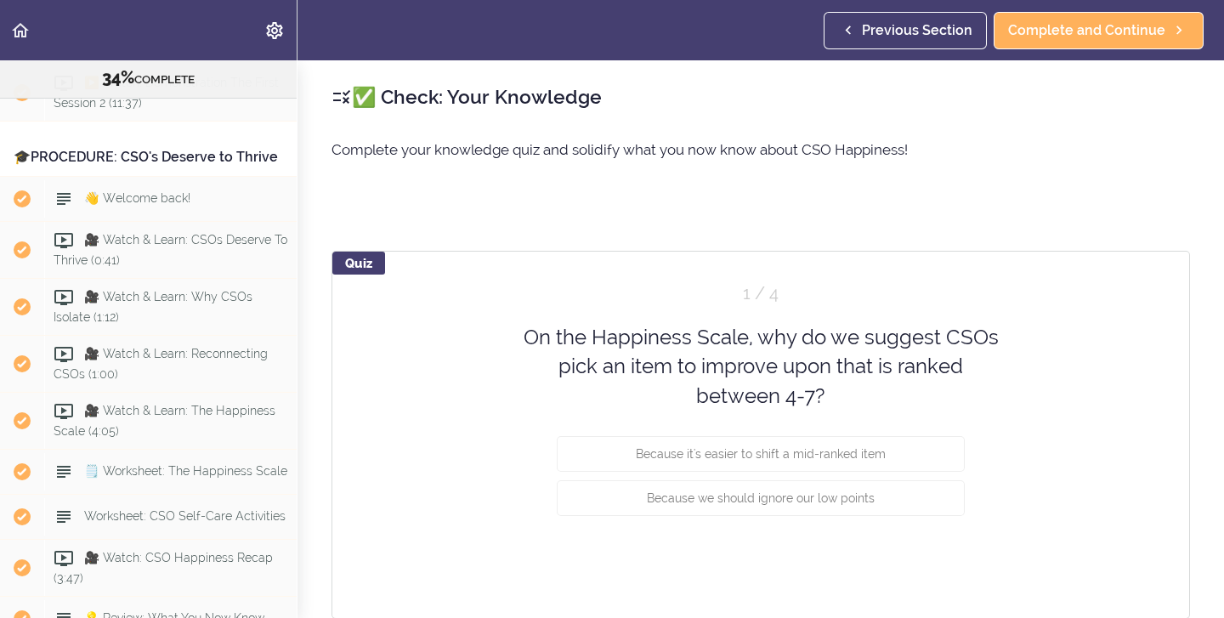
scroll to position [3635, 0]
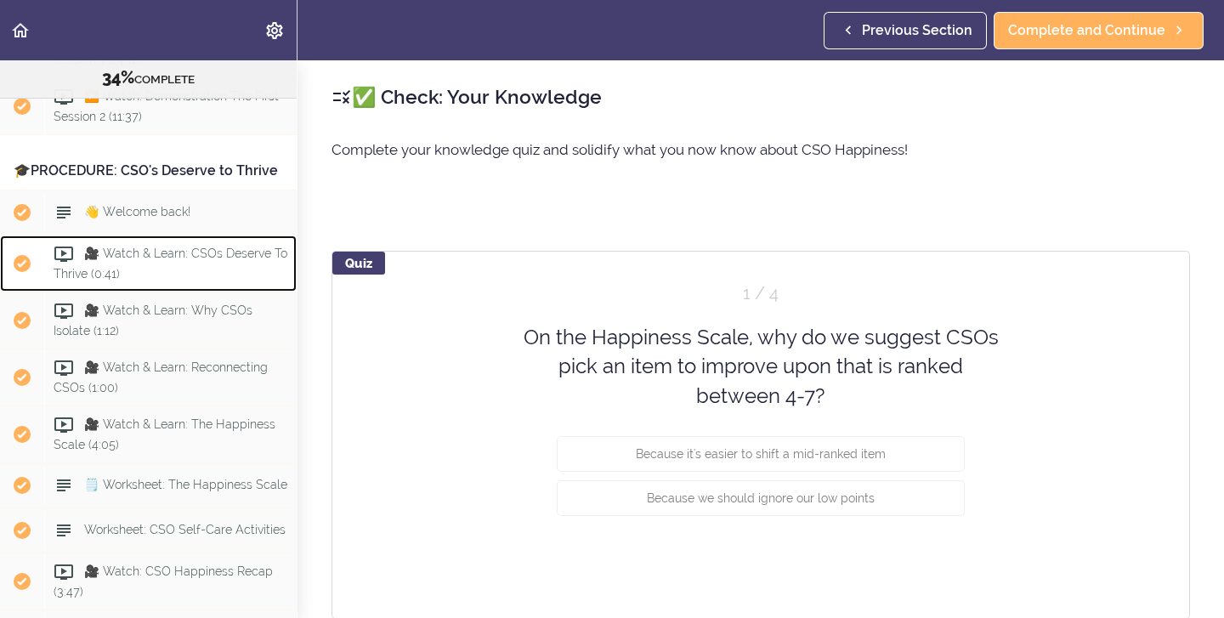
click at [193, 246] on div "🎥 Watch & Learn: CSOs Deserve To Thrive (0:41)" at bounding box center [170, 263] width 252 height 56
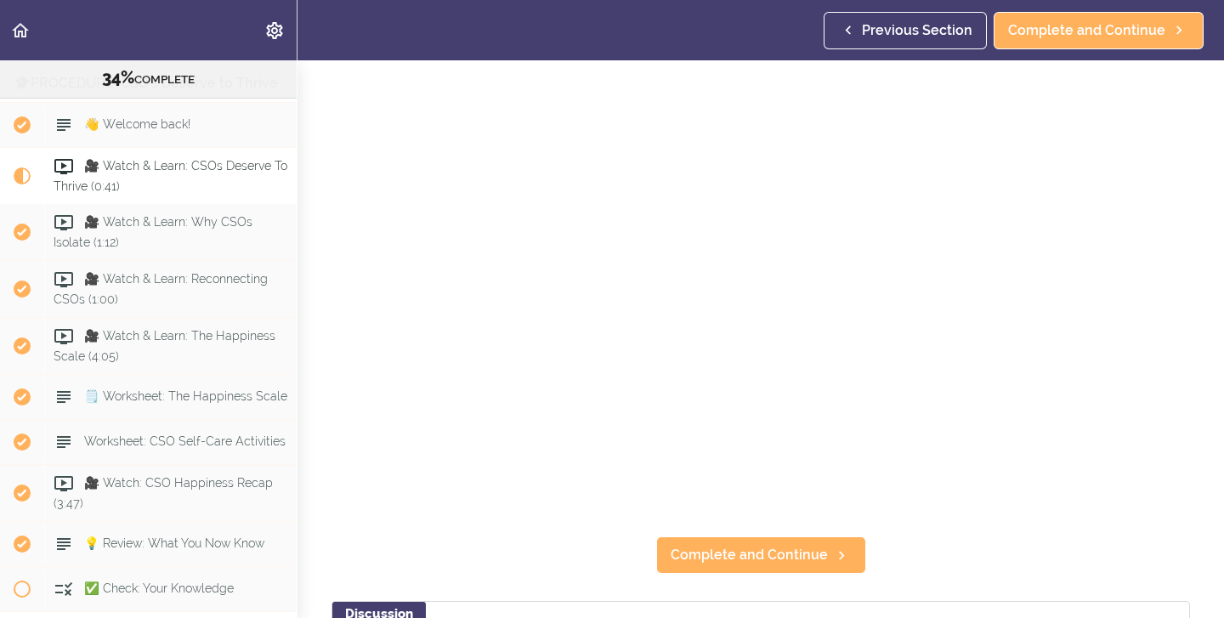
scroll to position [127, 0]
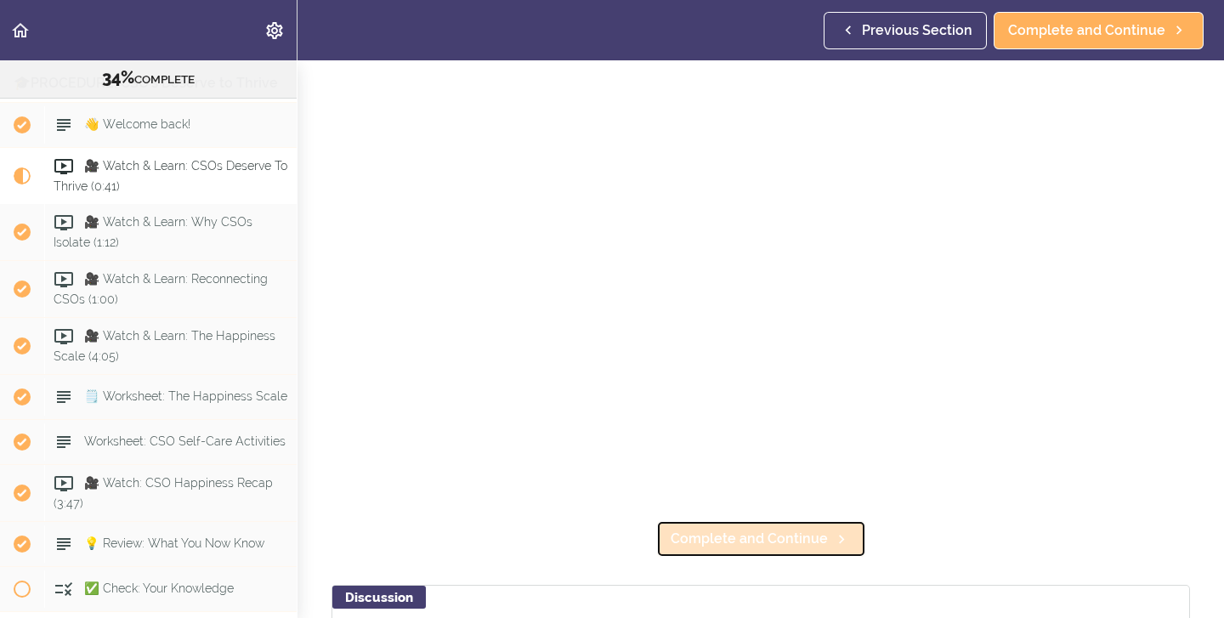
click at [750, 541] on span "Complete and Continue" at bounding box center [749, 539] width 157 height 20
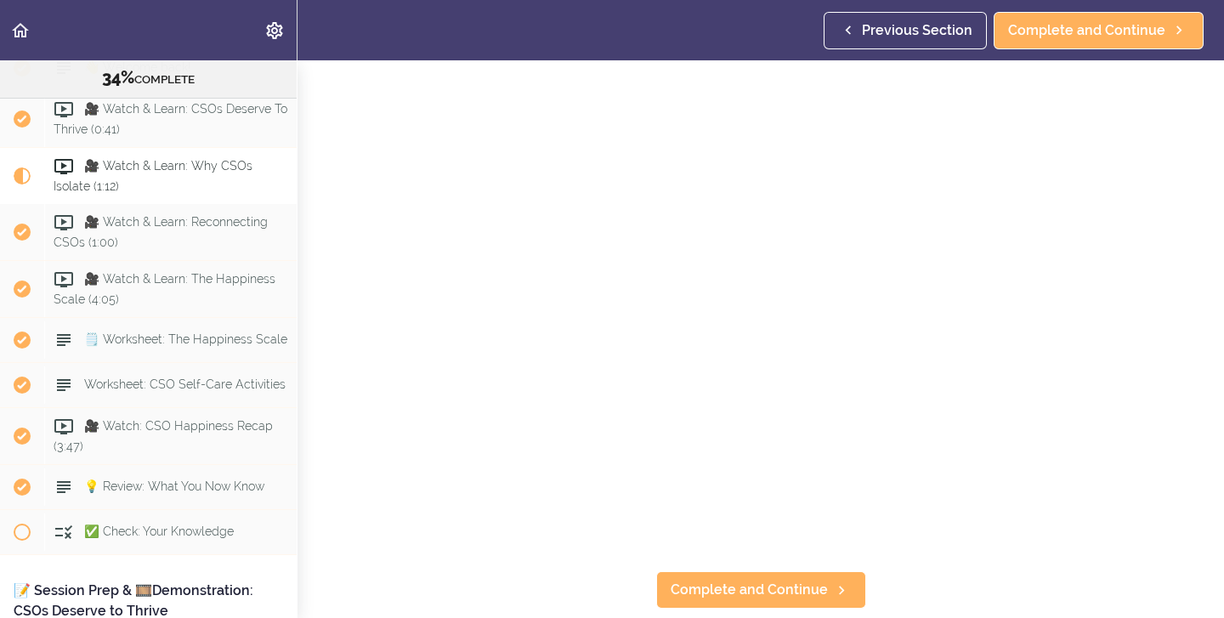
scroll to position [76, 0]
click at [709, 596] on span "Complete and Continue" at bounding box center [749, 589] width 157 height 20
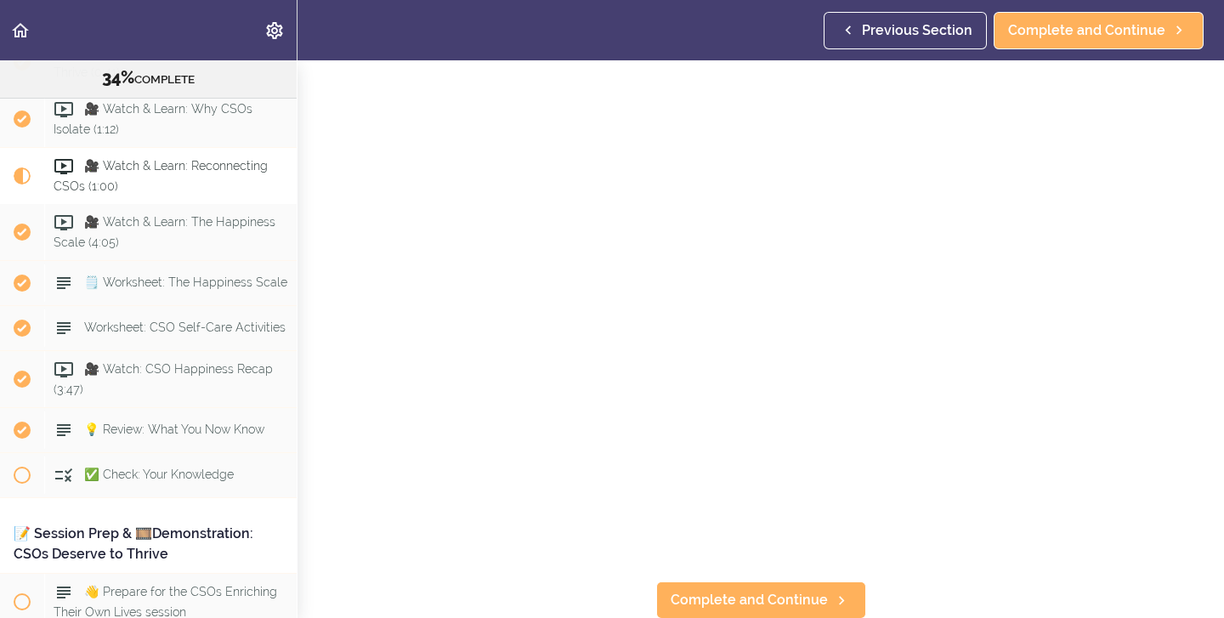
scroll to position [66, 0]
click at [693, 608] on span "Complete and Continue" at bounding box center [749, 599] width 157 height 20
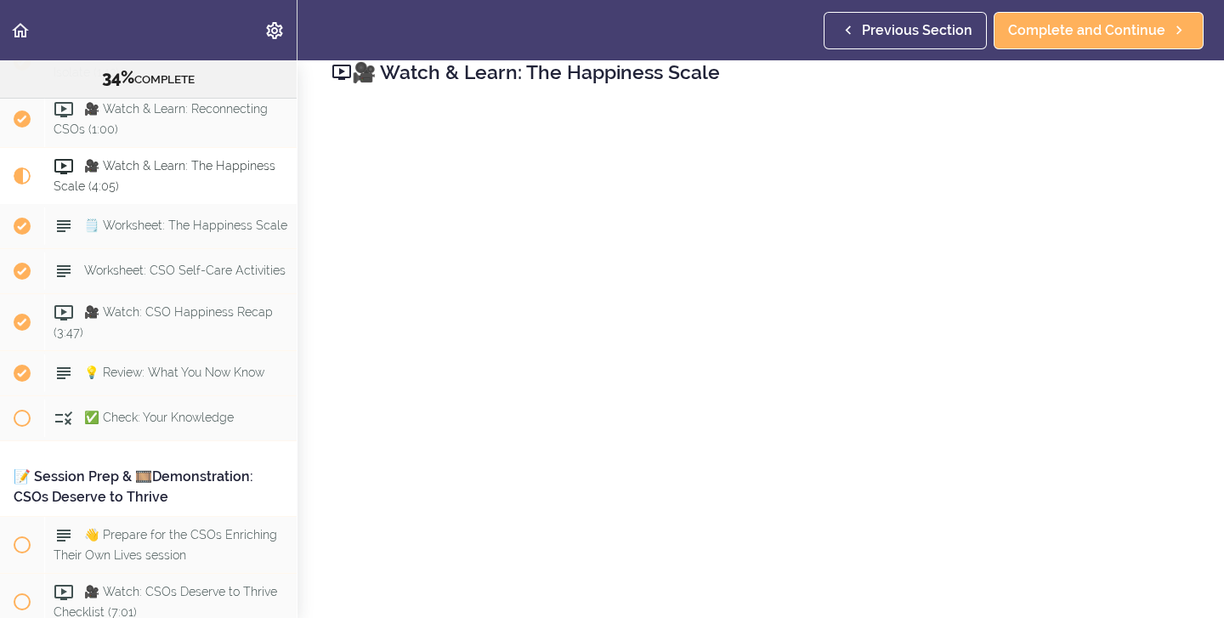
scroll to position [22, 0]
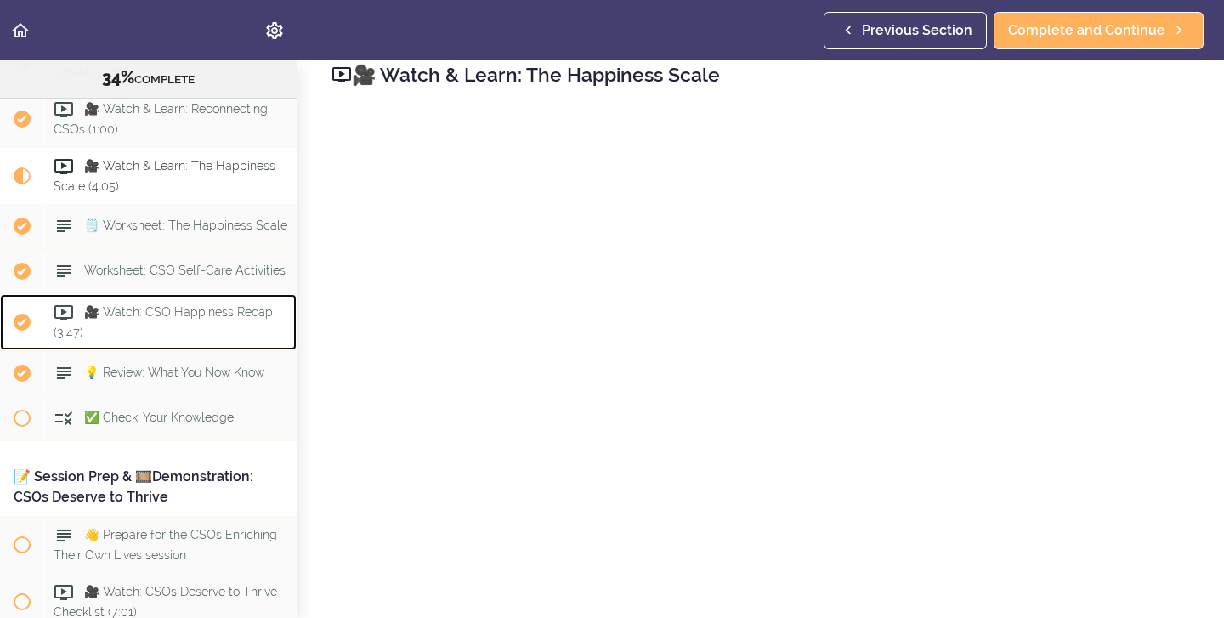
click at [230, 297] on div "🎥 Watch: CSO Happiness Recap (3:47)" at bounding box center [170, 322] width 252 height 56
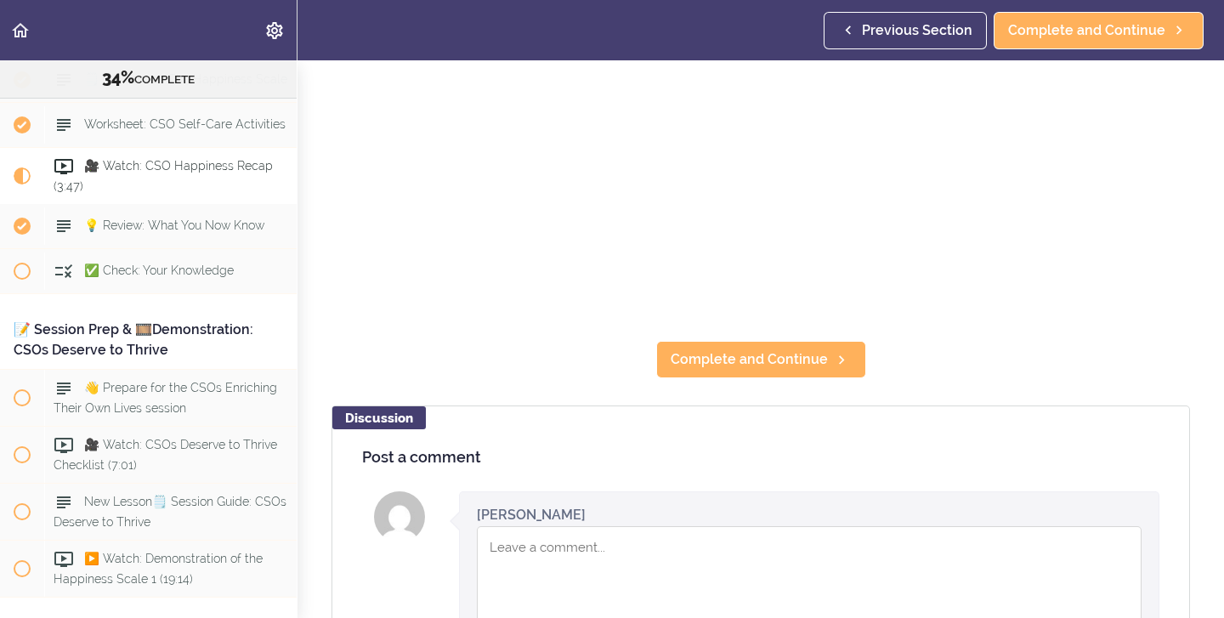
scroll to position [314, 0]
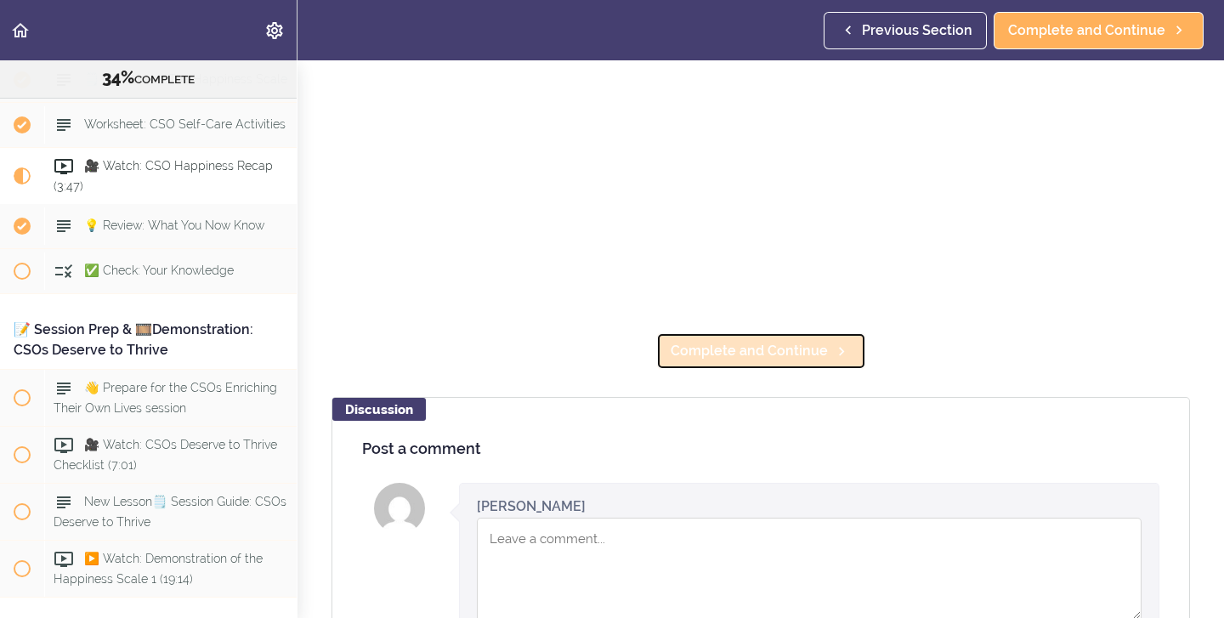
click at [826, 361] on link "Complete and Continue" at bounding box center [761, 350] width 210 height 37
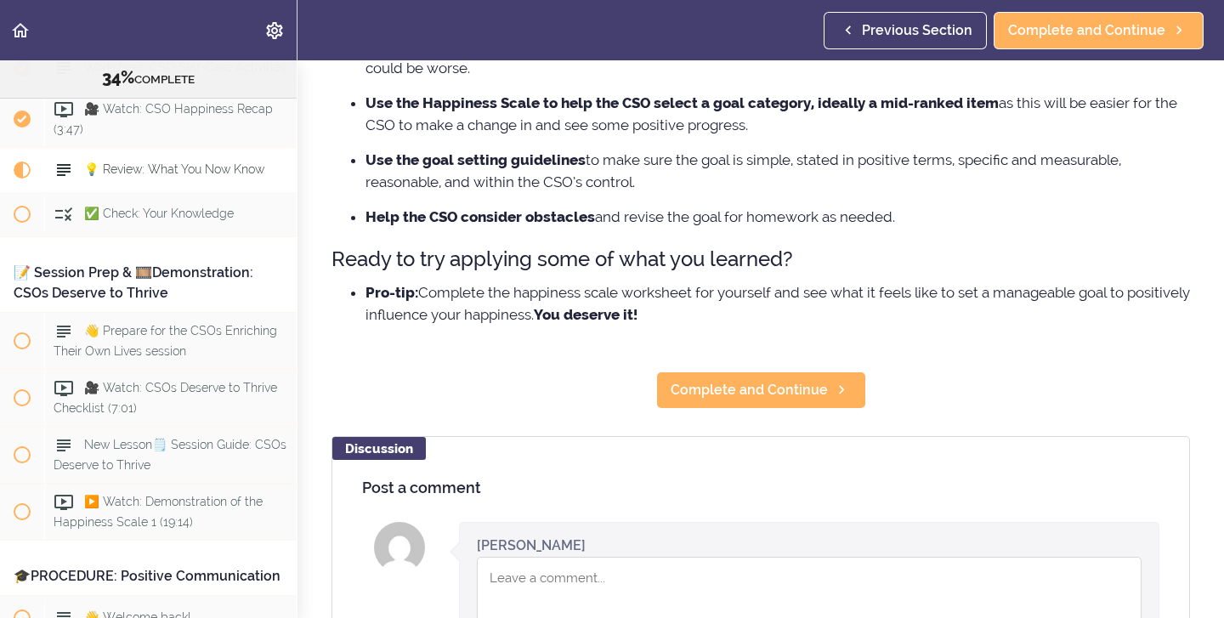
scroll to position [476, 0]
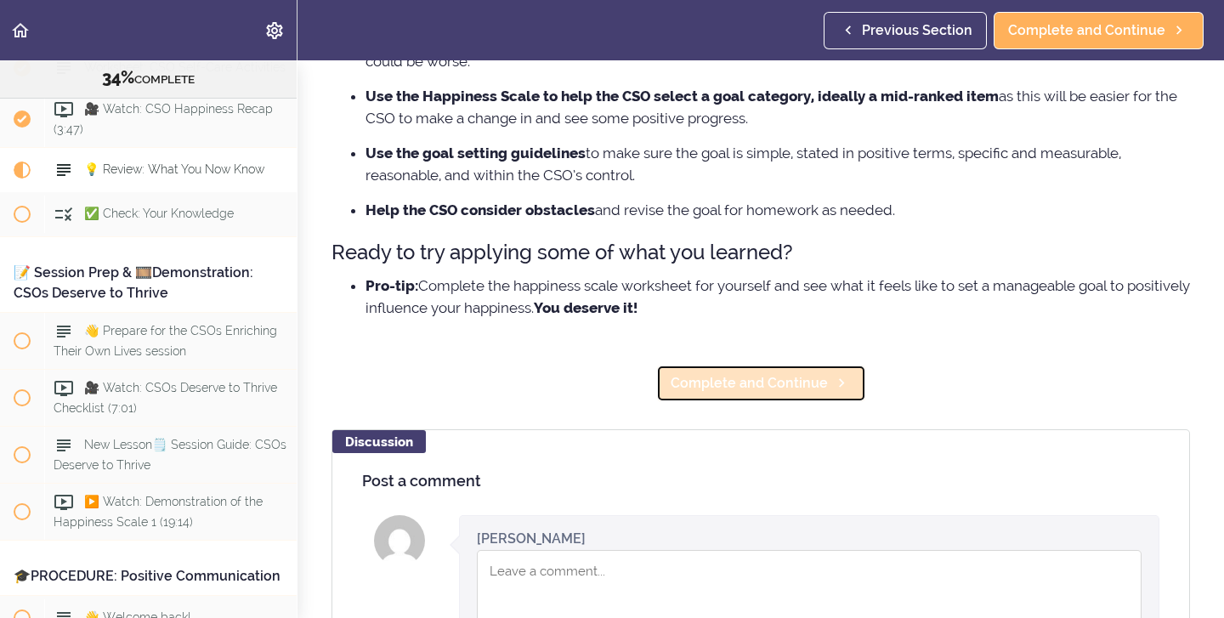
click at [811, 381] on span "Complete and Continue" at bounding box center [749, 383] width 157 height 20
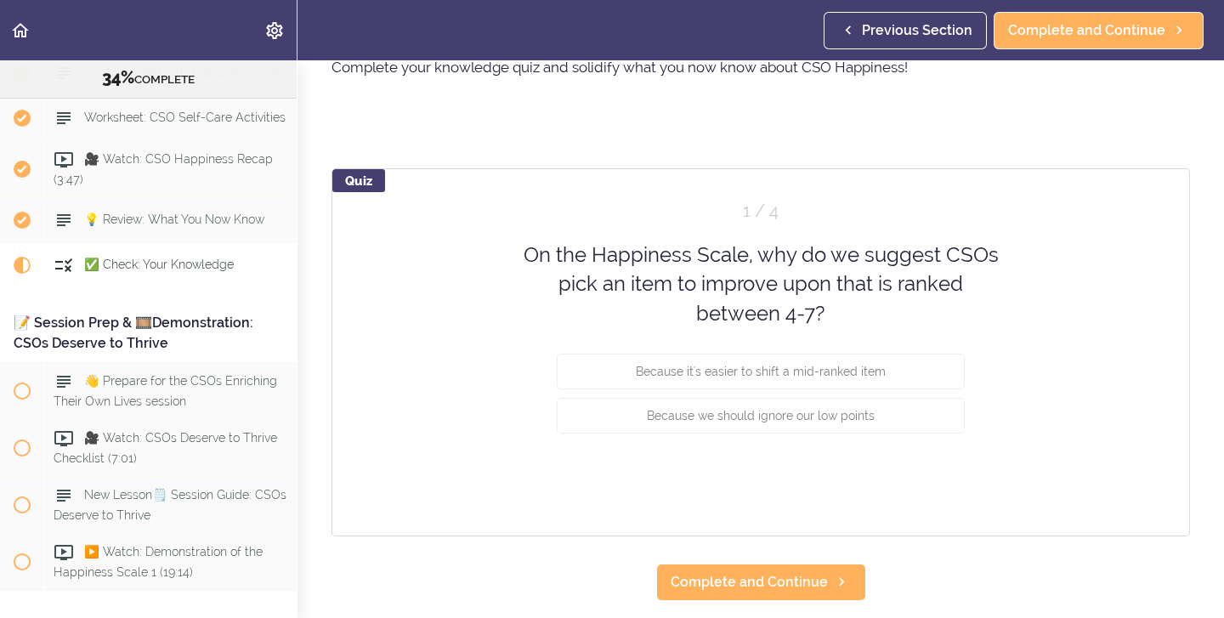
scroll to position [4046, 0]
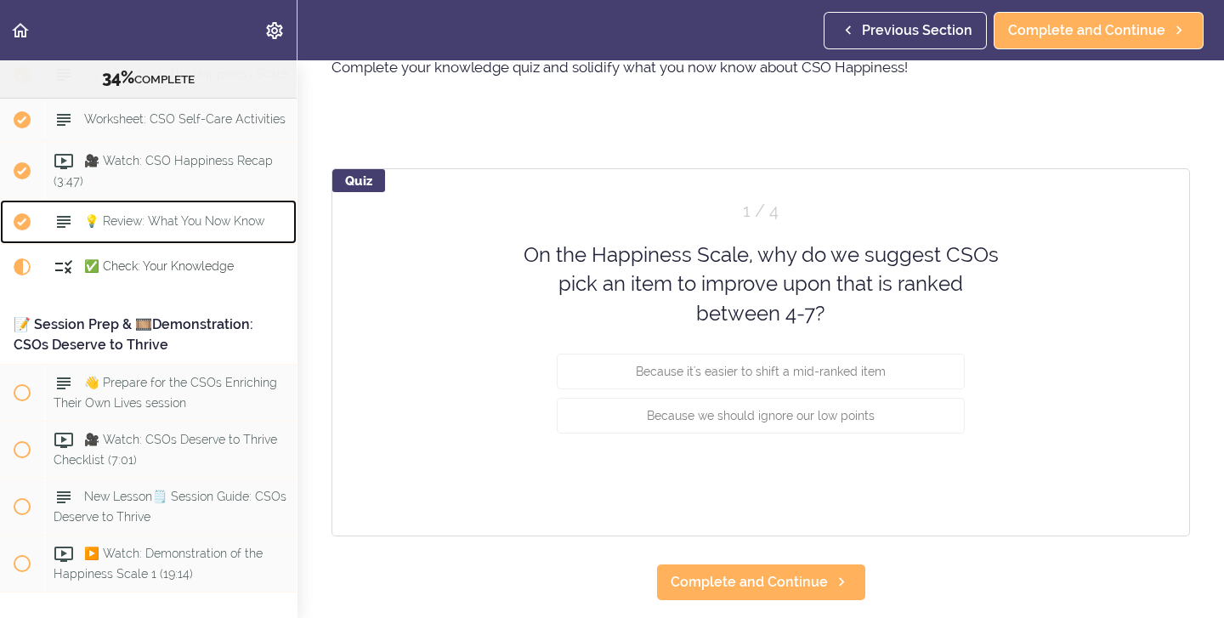
click at [218, 214] on span "💡 Review: What You Now Know" at bounding box center [174, 221] width 180 height 14
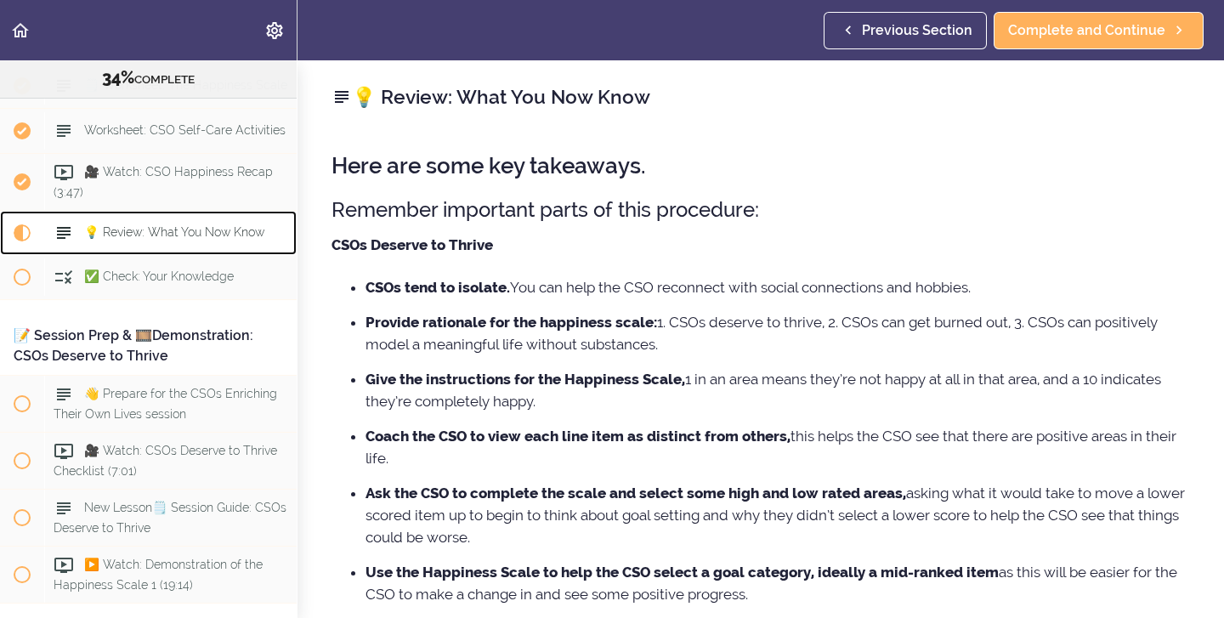
scroll to position [4028, 0]
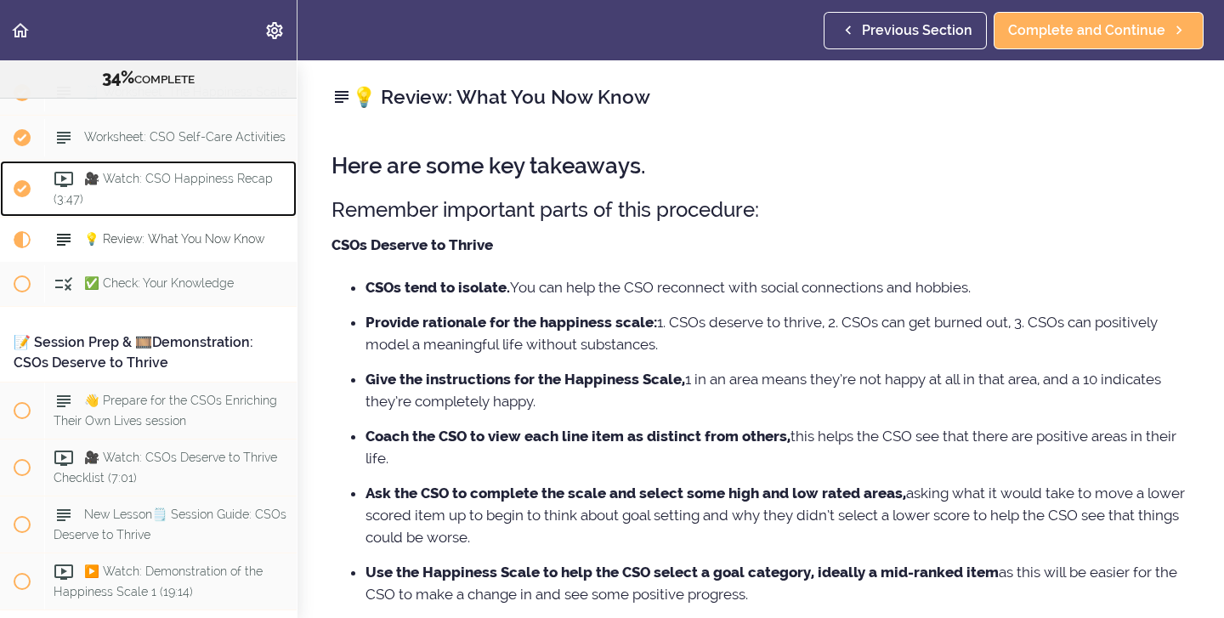
click at [184, 172] on span "🎥 Watch: CSO Happiness Recap (3:47)" at bounding box center [163, 188] width 219 height 33
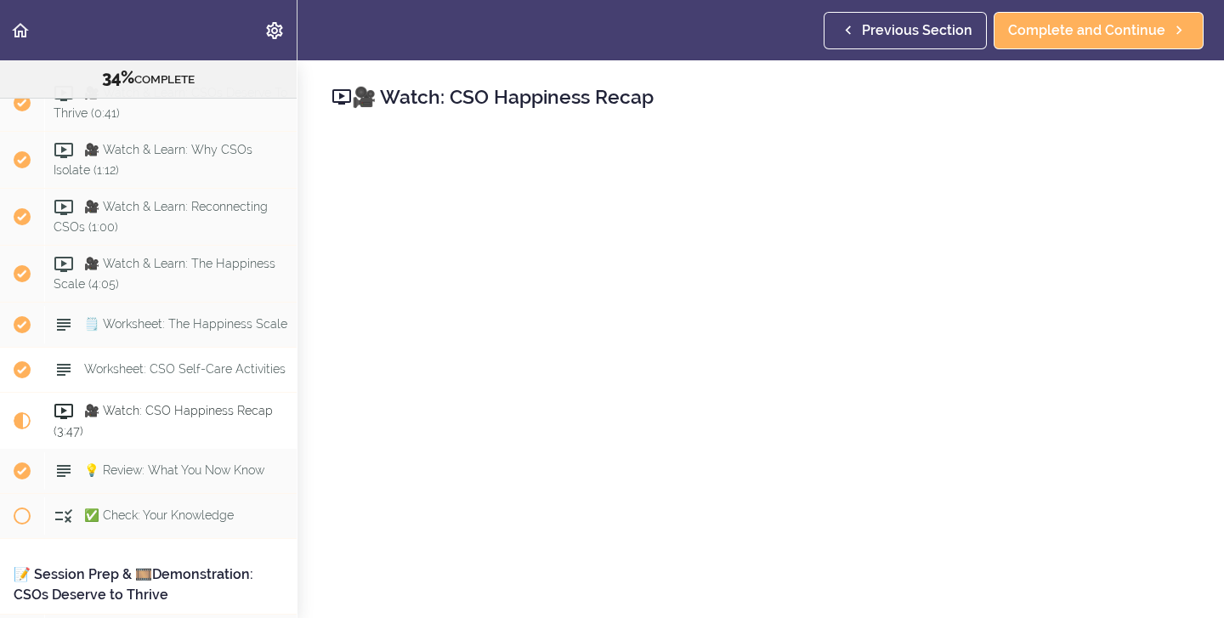
scroll to position [3794, 0]
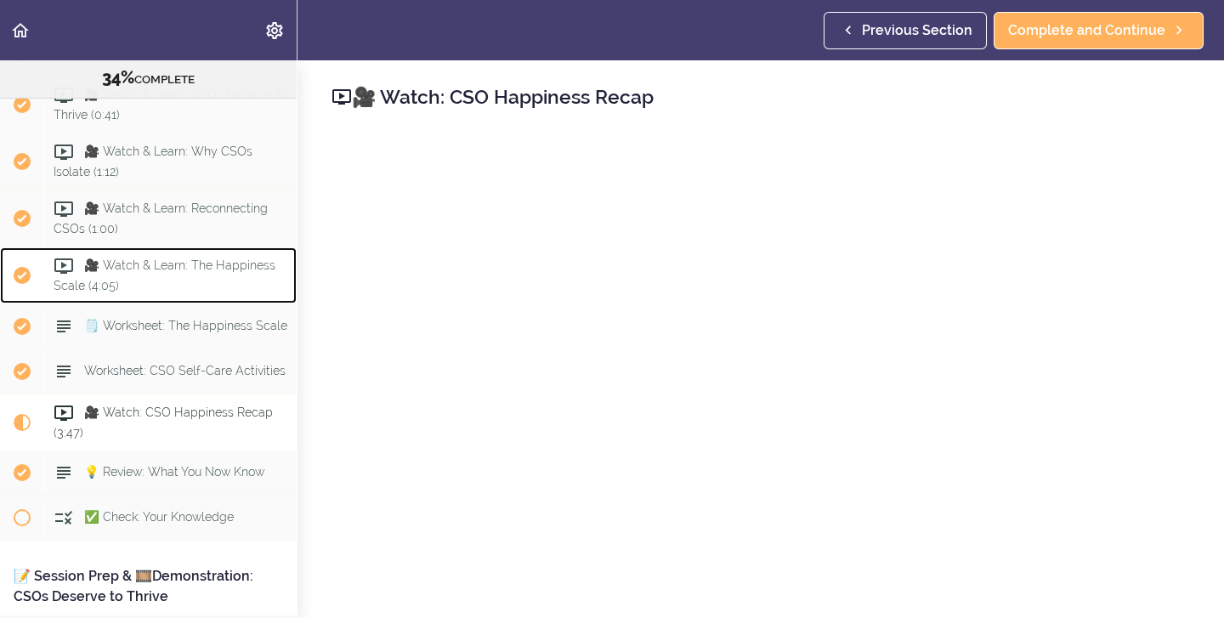
click at [205, 259] on span "🎥 Watch & Learn: The Happiness Scale (4:05)" at bounding box center [165, 275] width 222 height 33
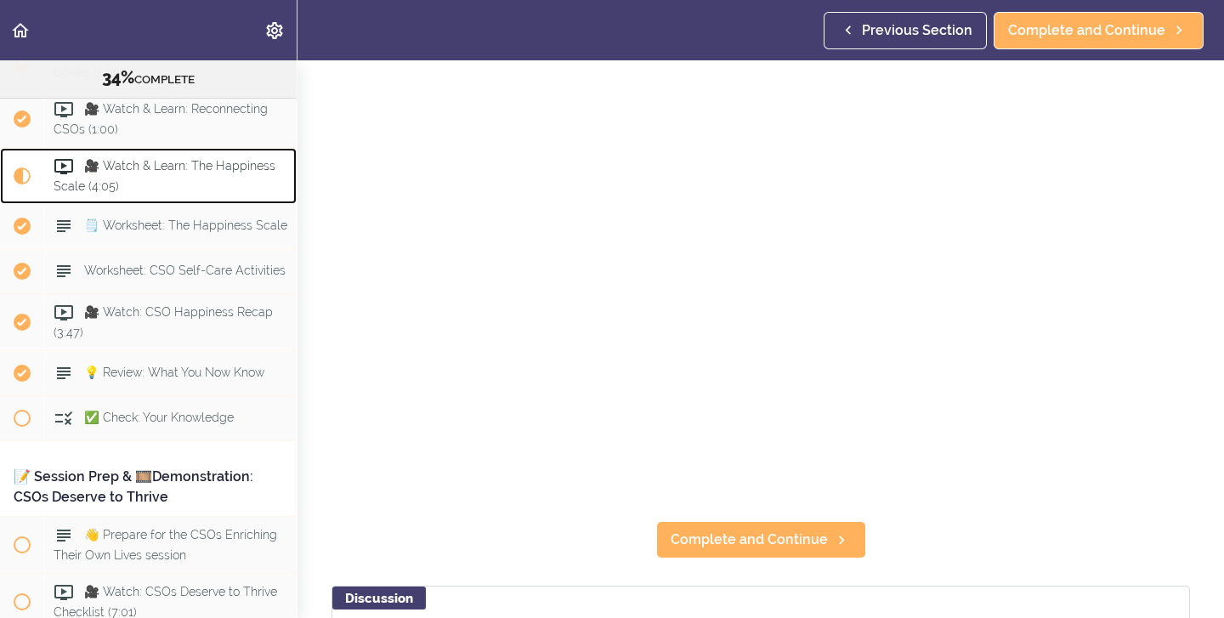
scroll to position [127, 0]
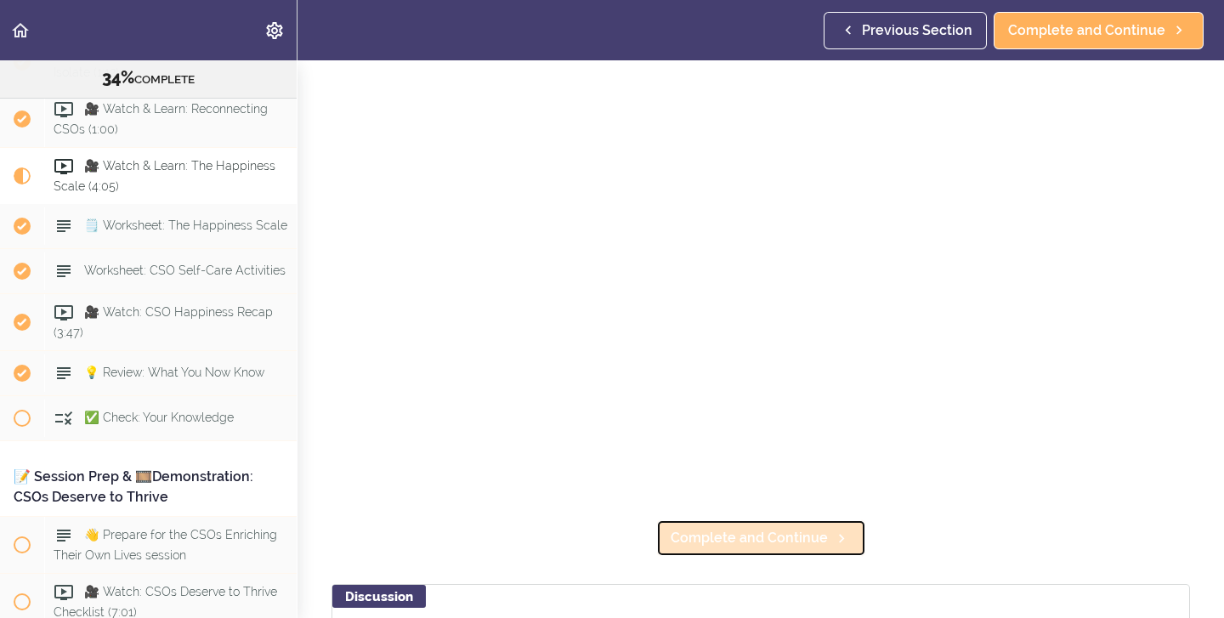
click at [759, 541] on span "Complete and Continue" at bounding box center [749, 538] width 157 height 20
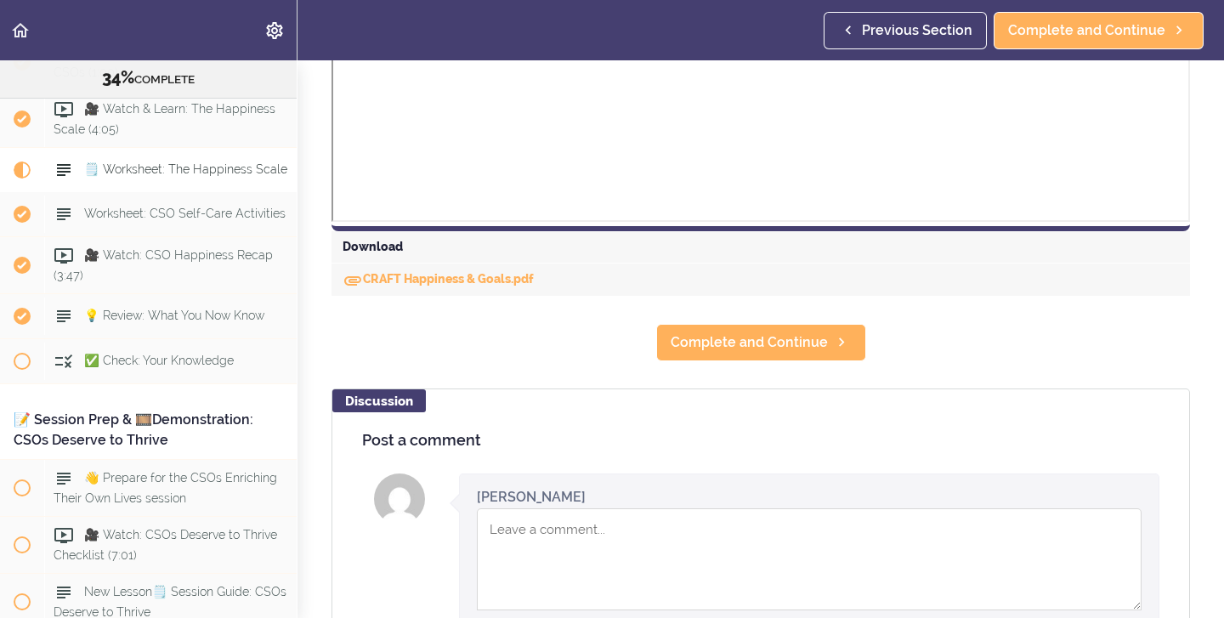
scroll to position [763, 0]
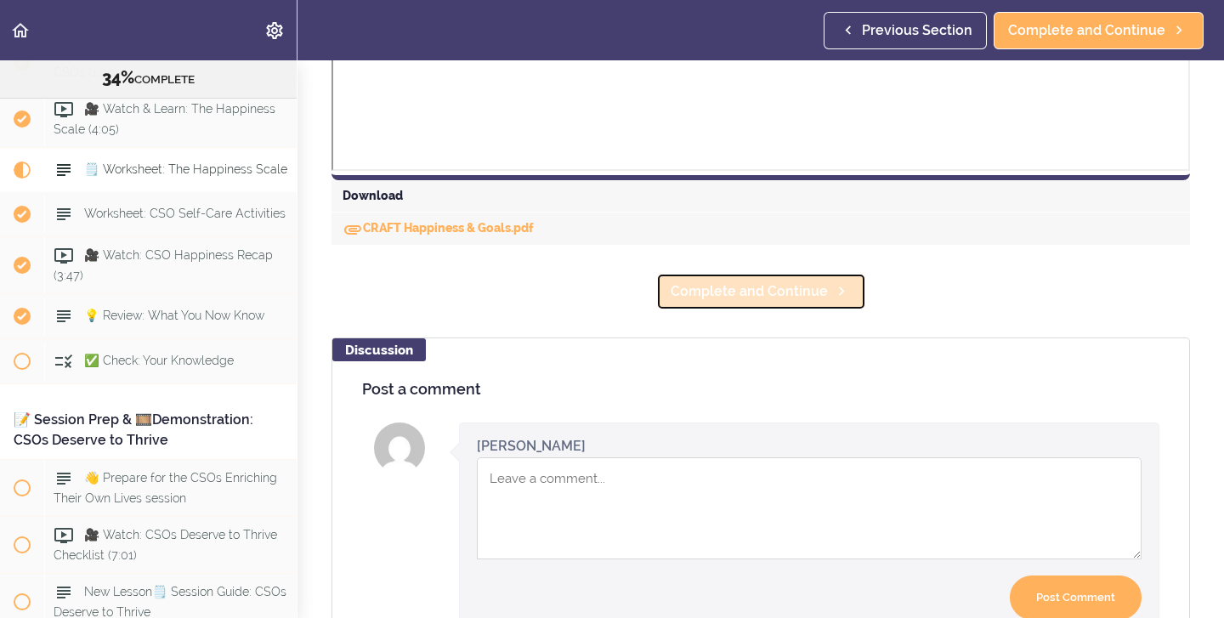
click at [757, 305] on link "Complete and Continue" at bounding box center [761, 291] width 210 height 37
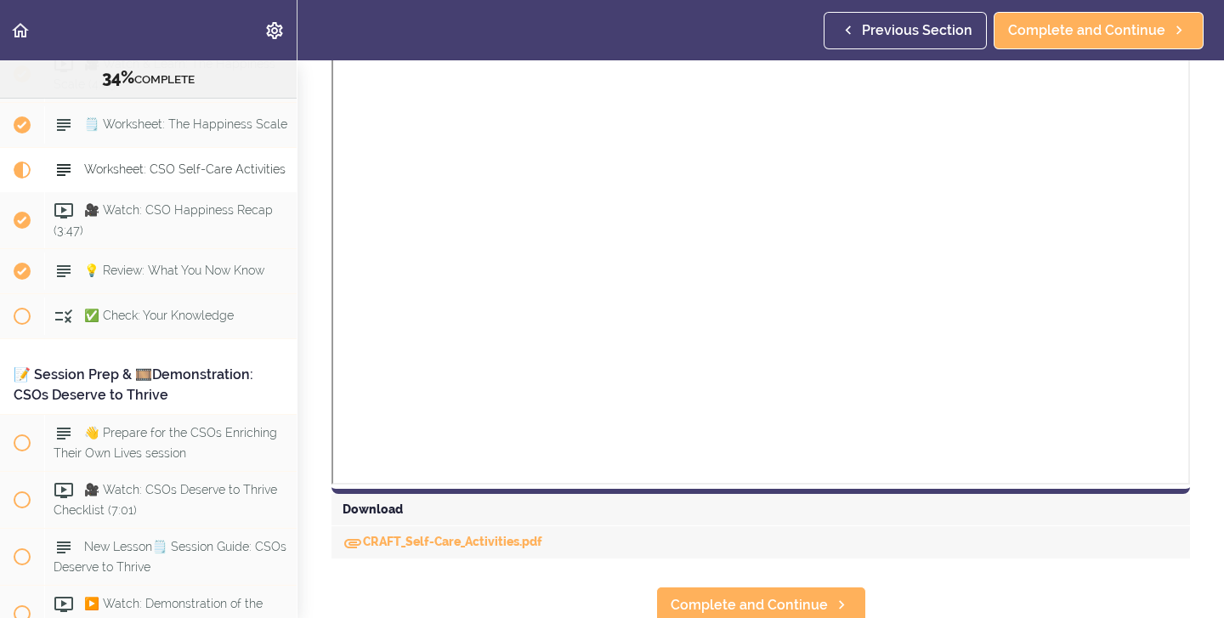
scroll to position [551, 0]
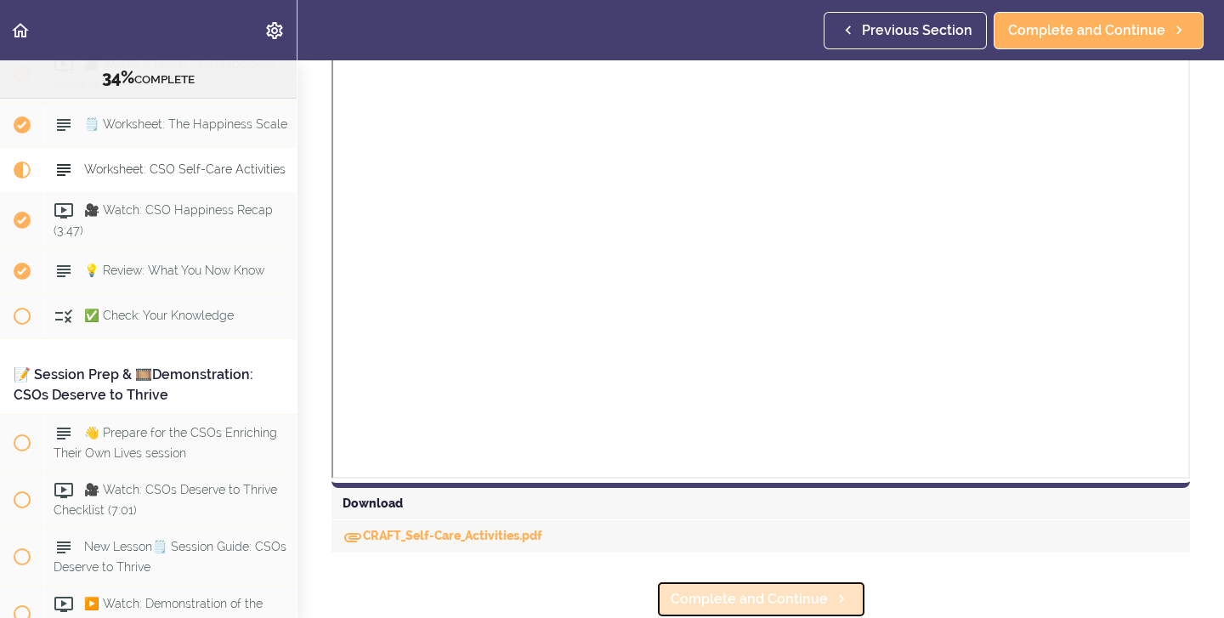
click at [737, 597] on span "Complete and Continue" at bounding box center [749, 599] width 157 height 20
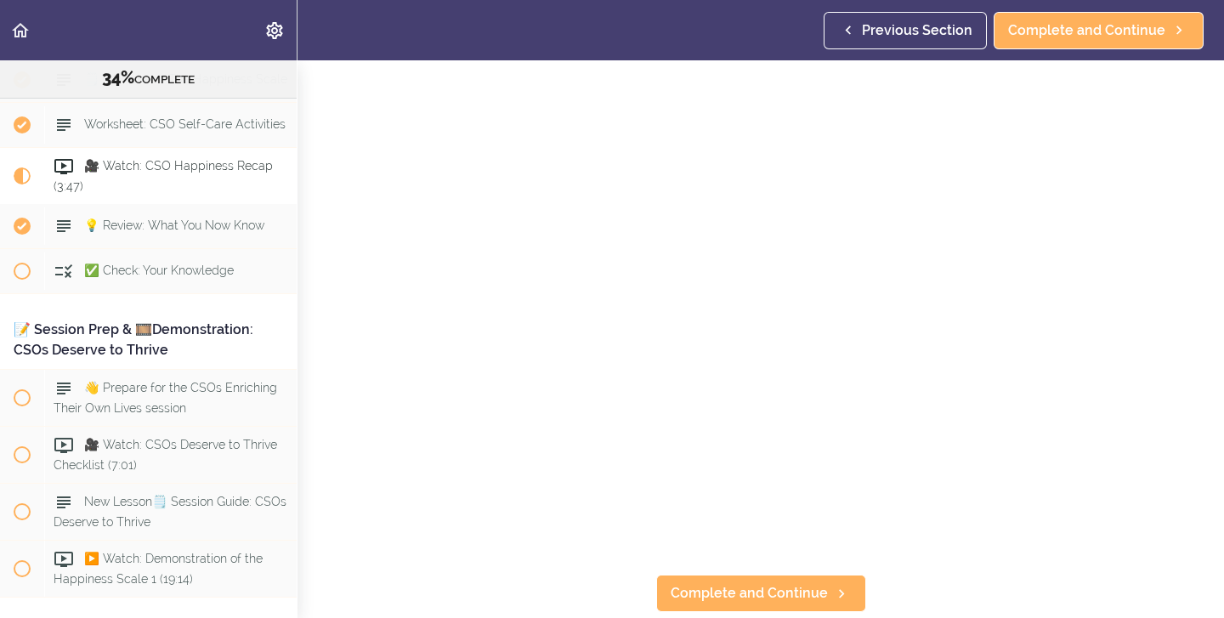
scroll to position [75, 0]
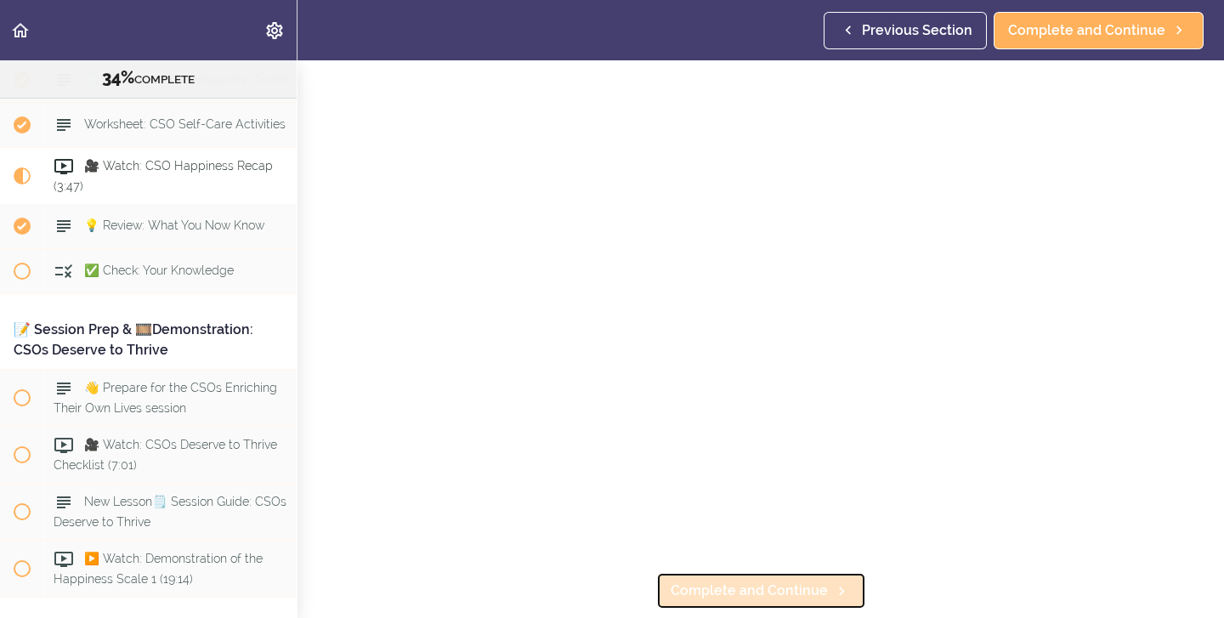
click at [677, 598] on span "Complete and Continue" at bounding box center [749, 590] width 157 height 20
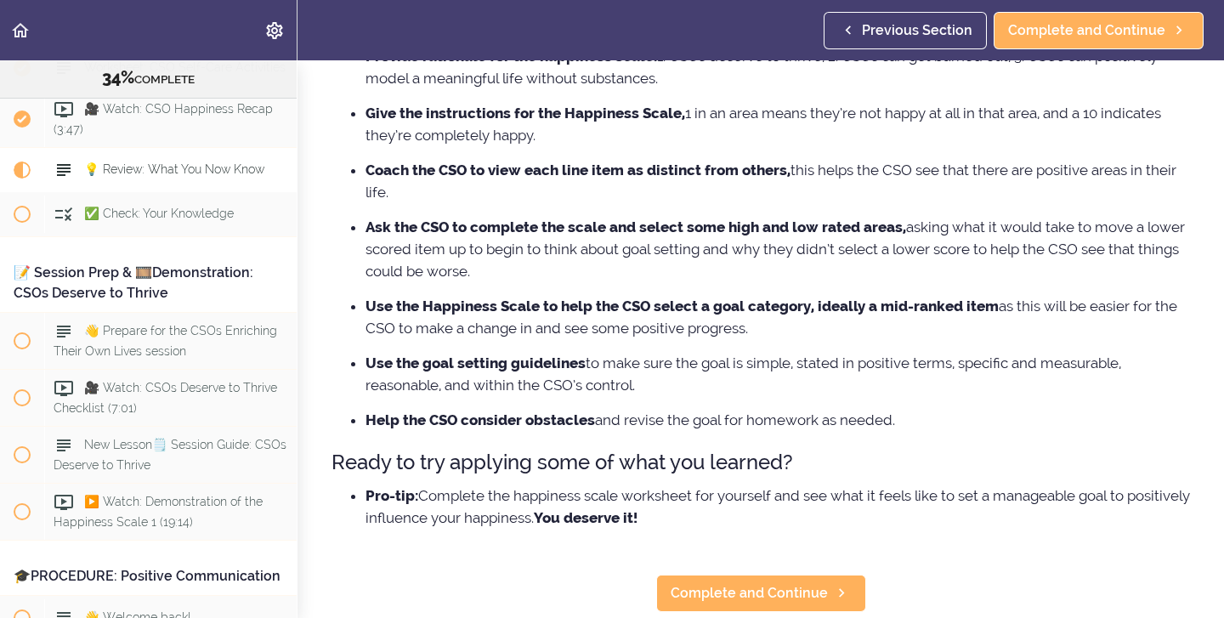
scroll to position [265, 0]
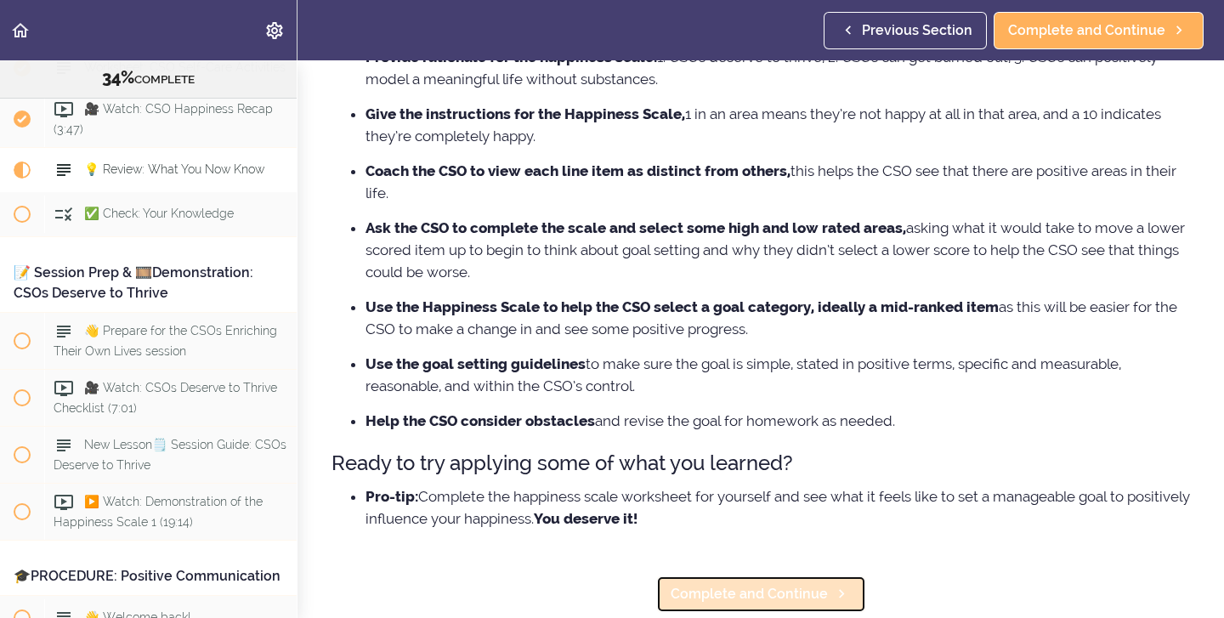
click at [741, 591] on span "Complete and Continue" at bounding box center [749, 594] width 157 height 20
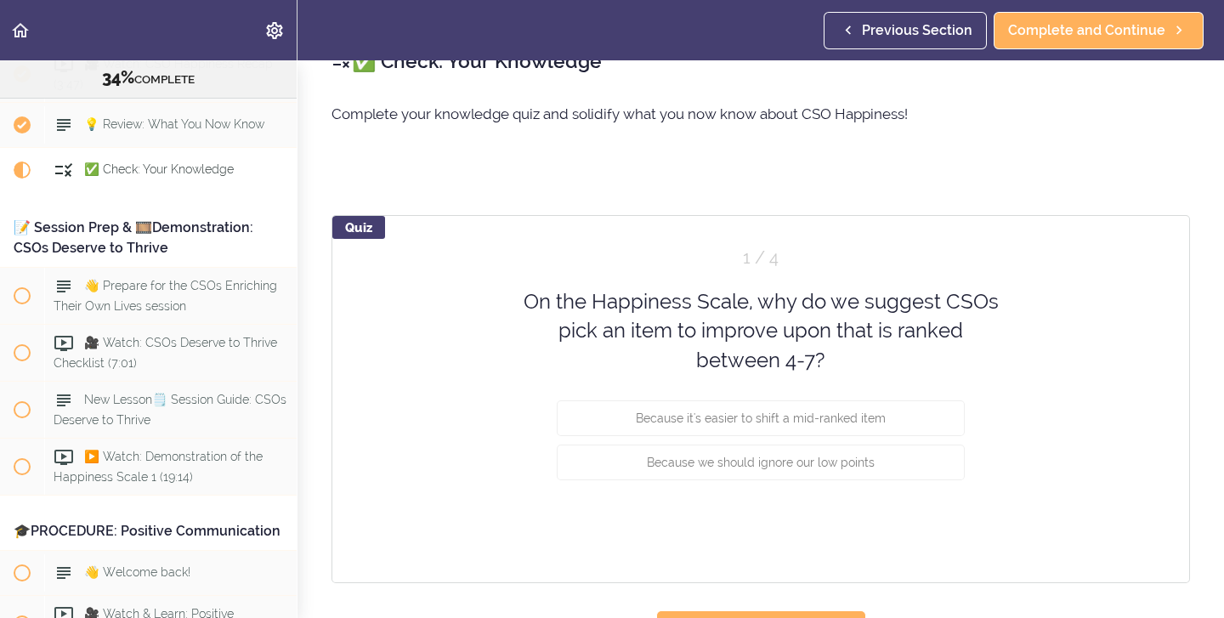
scroll to position [41, 0]
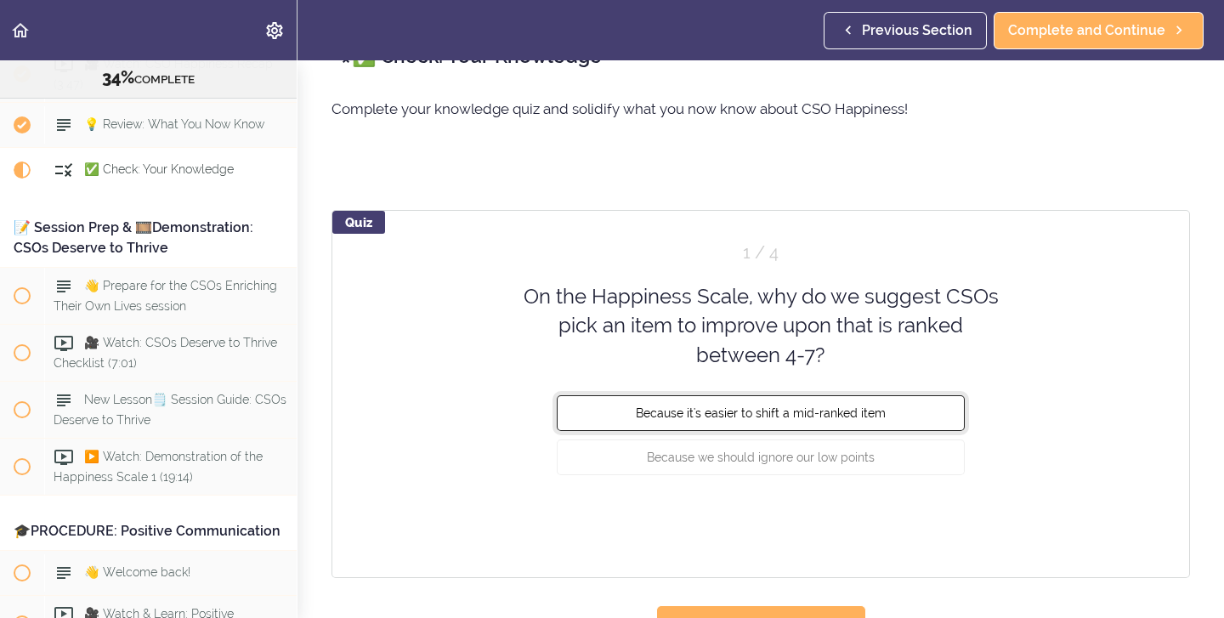
click at [794, 413] on span "Because it's easier to shift a mid-ranked item" at bounding box center [761, 413] width 250 height 14
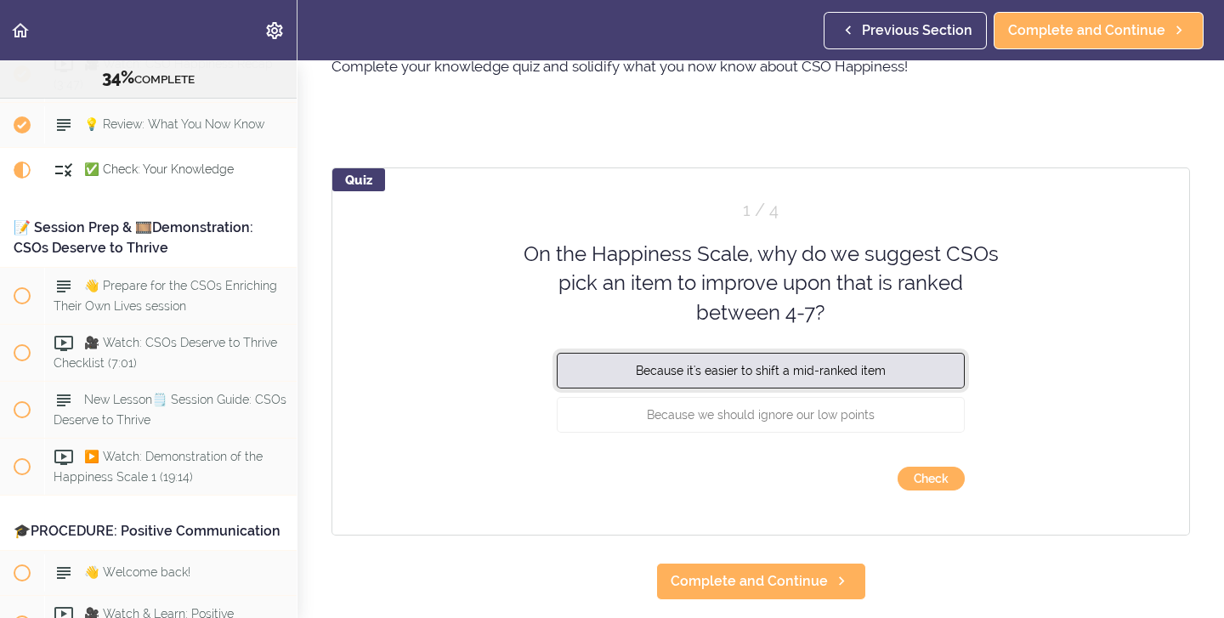
scroll to position [87, 0]
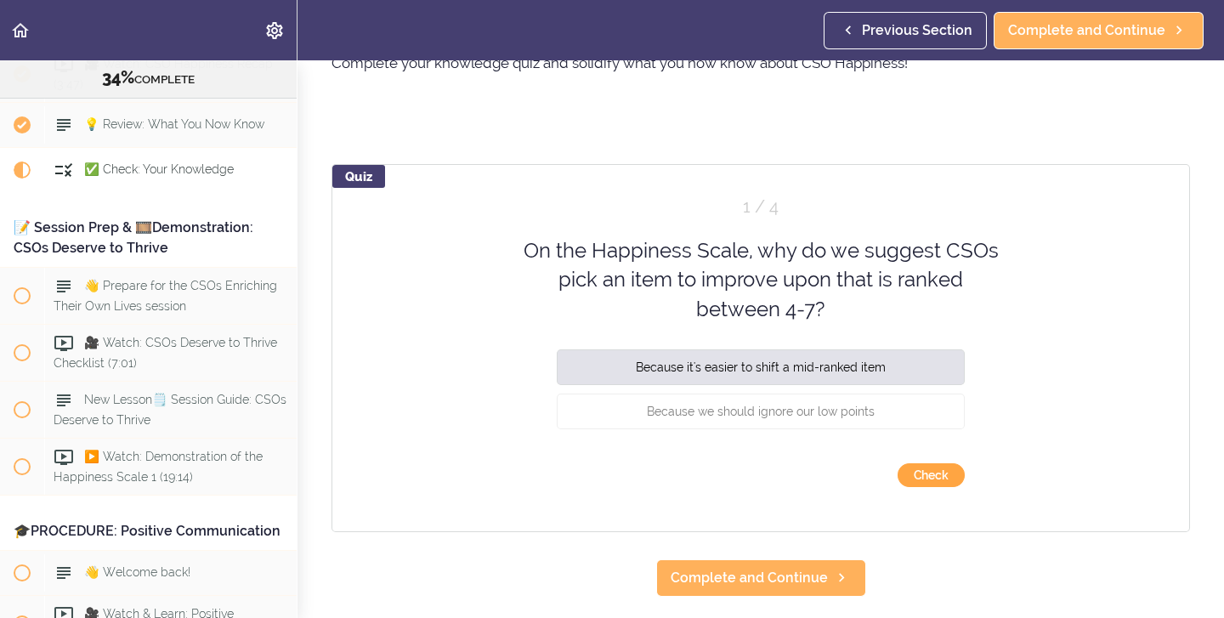
click at [927, 473] on button "Check" at bounding box center [931, 475] width 67 height 24
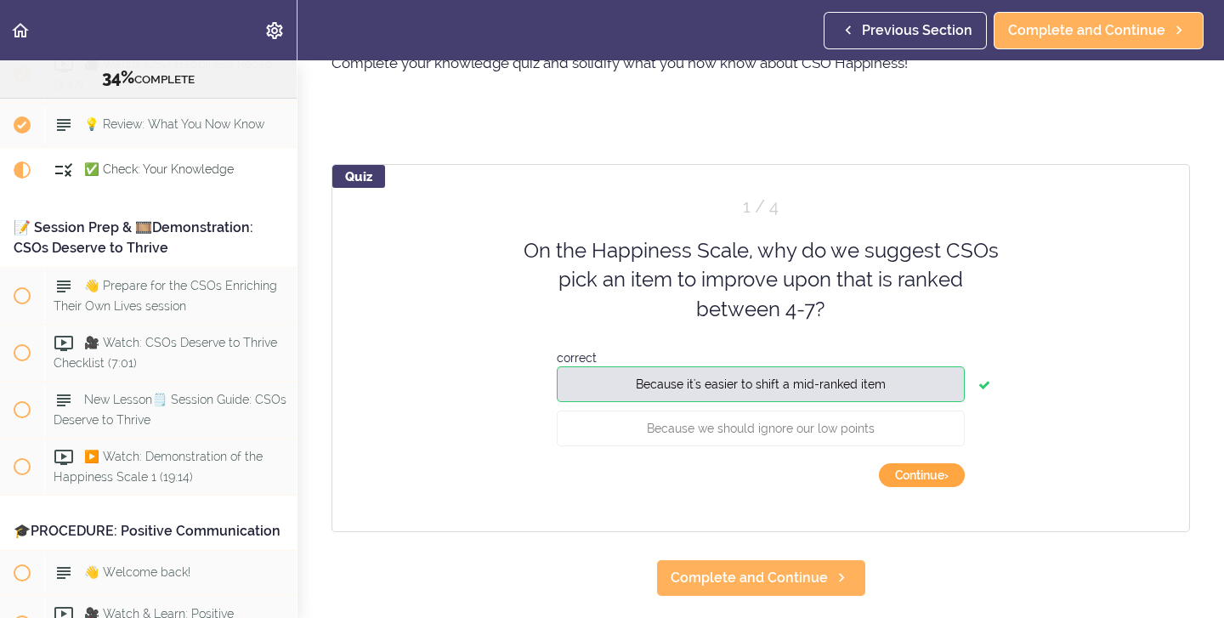
click at [925, 473] on button "Continue ›" at bounding box center [922, 475] width 86 height 24
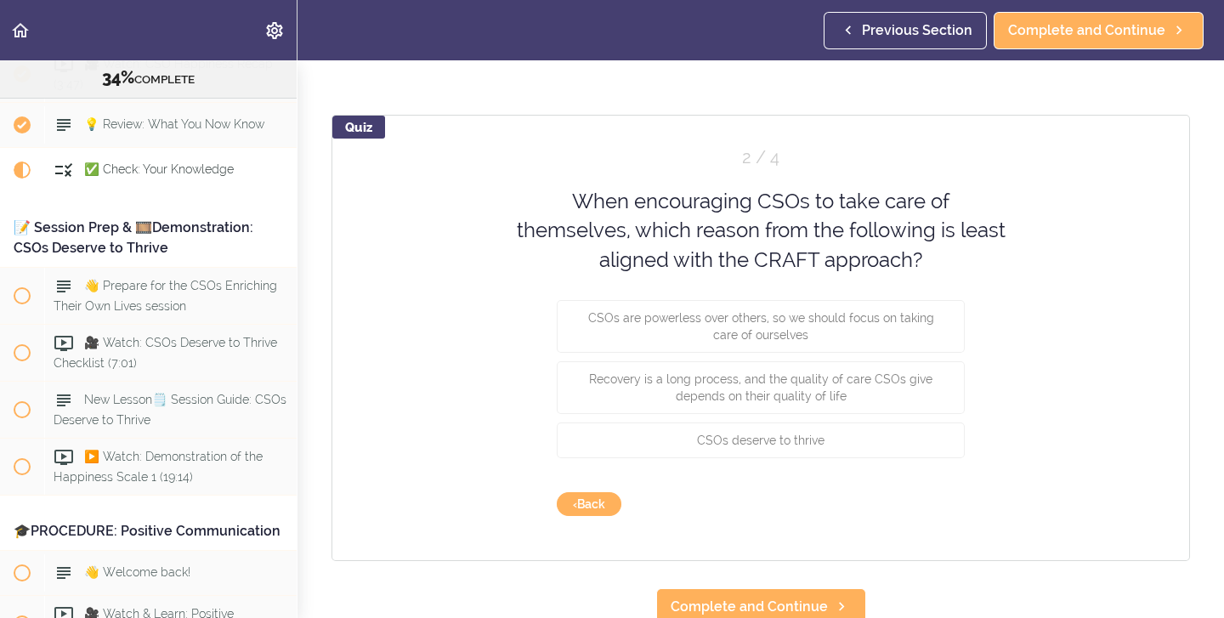
scroll to position [137, 0]
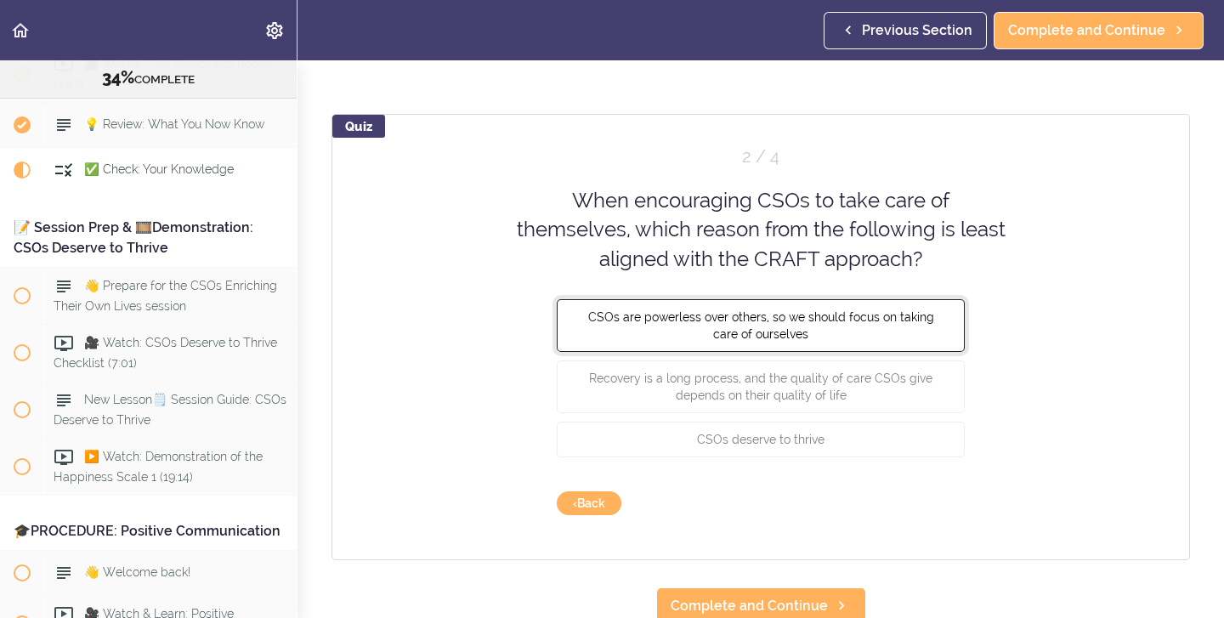
click at [850, 339] on button "CSOs are powerless over others, so we should focus on taking care of ourselves" at bounding box center [761, 325] width 408 height 53
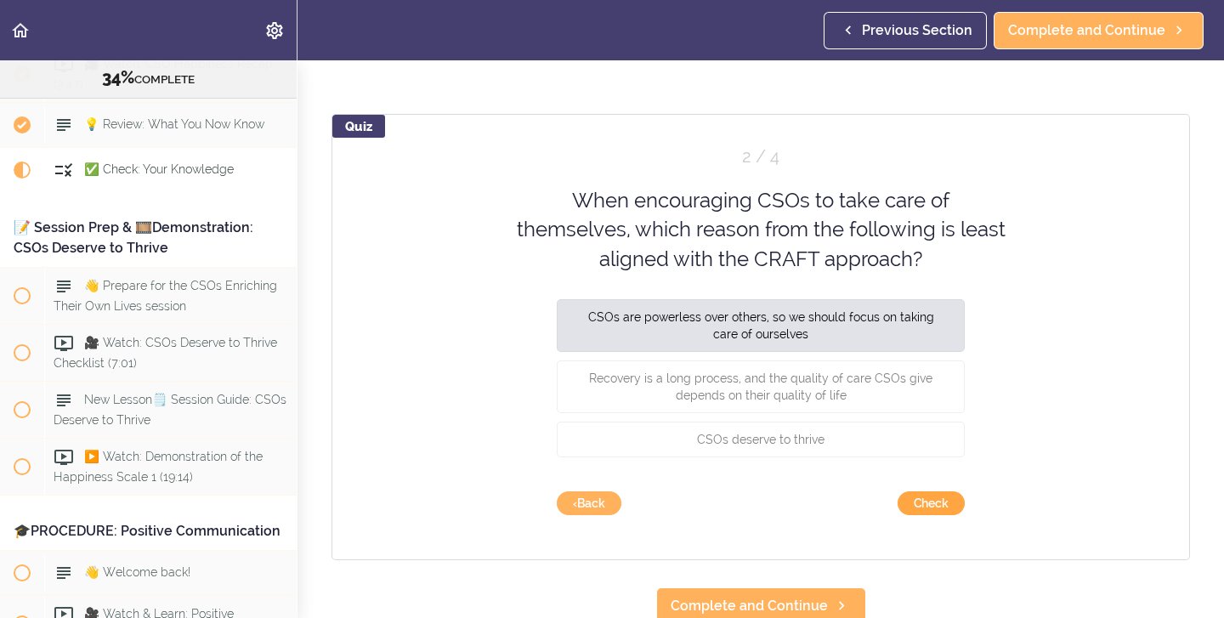
click at [933, 503] on button "Check" at bounding box center [931, 503] width 67 height 24
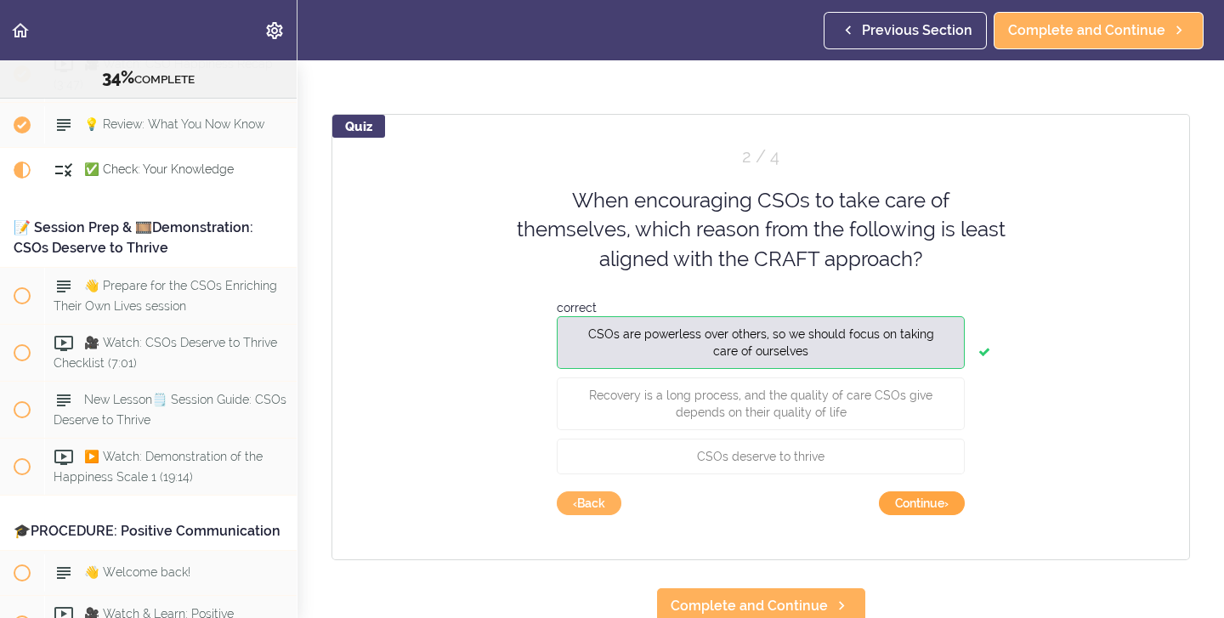
click at [933, 504] on button "Continue ›" at bounding box center [922, 503] width 86 height 24
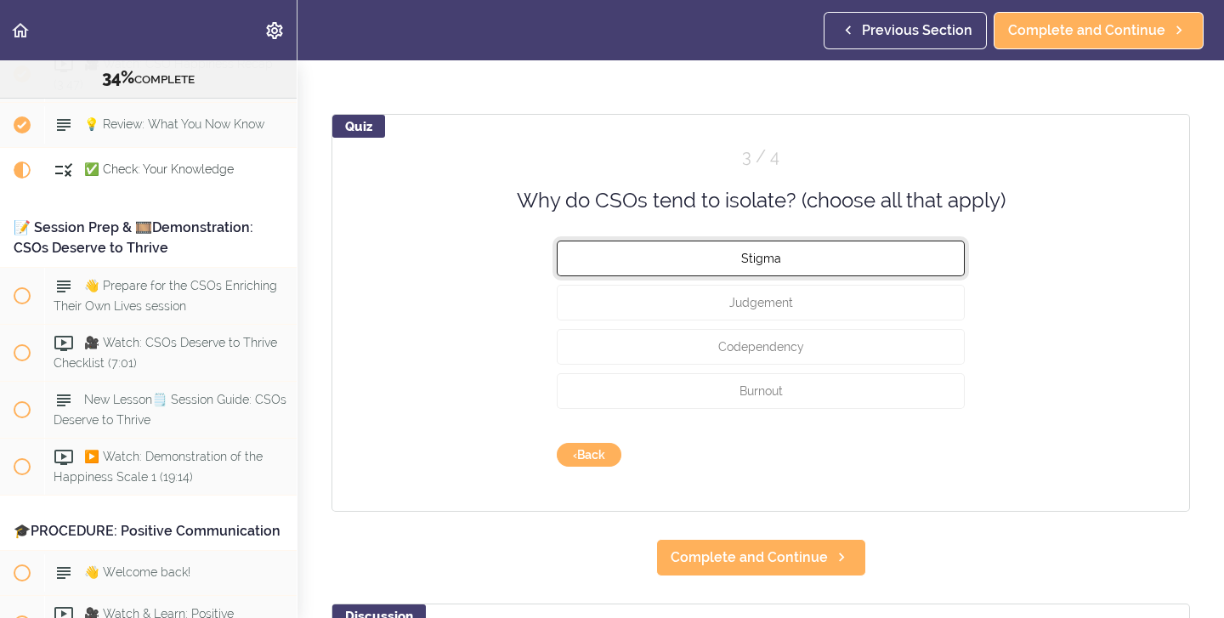
click at [626, 259] on button "Stigma" at bounding box center [761, 259] width 408 height 36
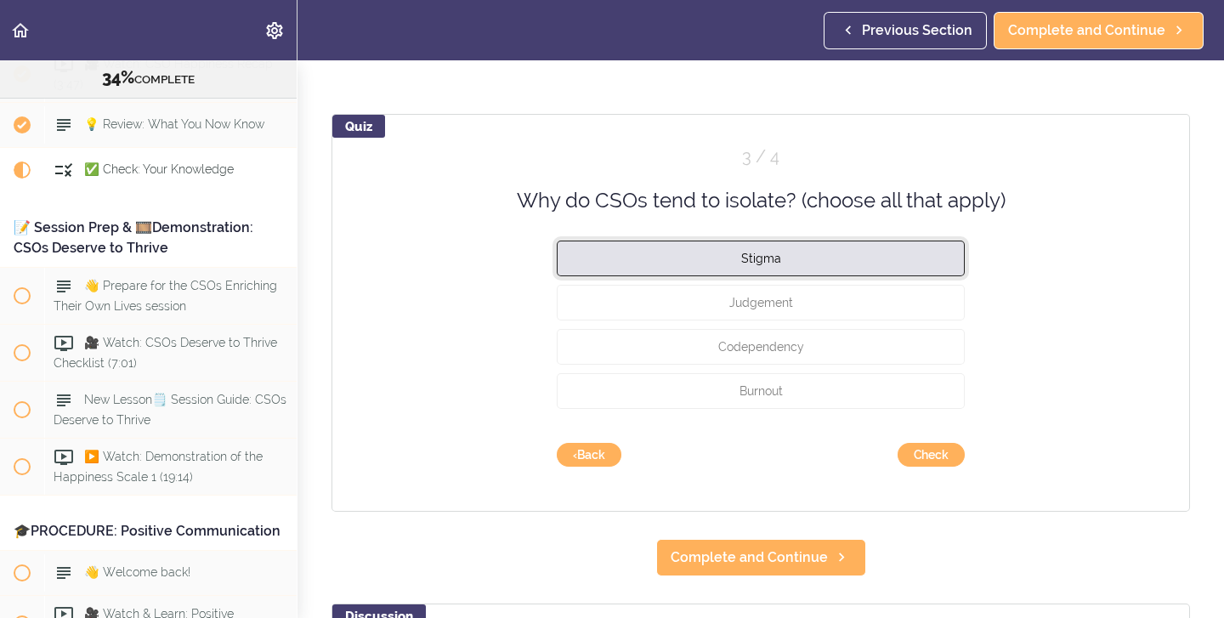
click at [614, 263] on button "Stigma" at bounding box center [761, 259] width 408 height 36
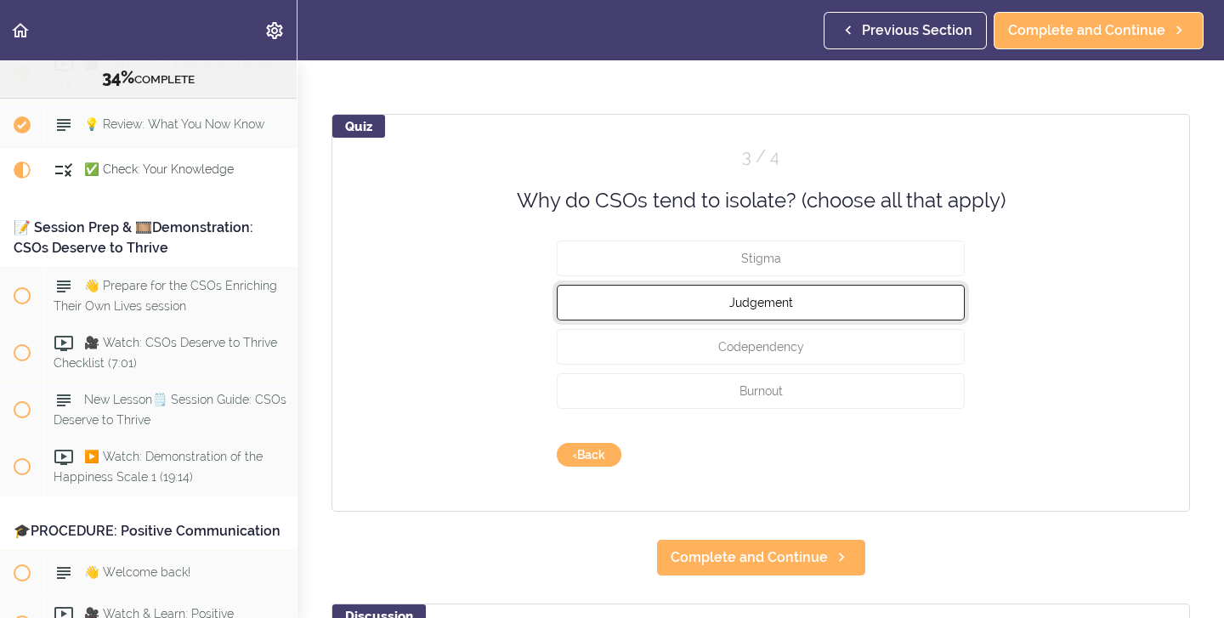
click at [619, 296] on button "Judgement" at bounding box center [761, 303] width 408 height 36
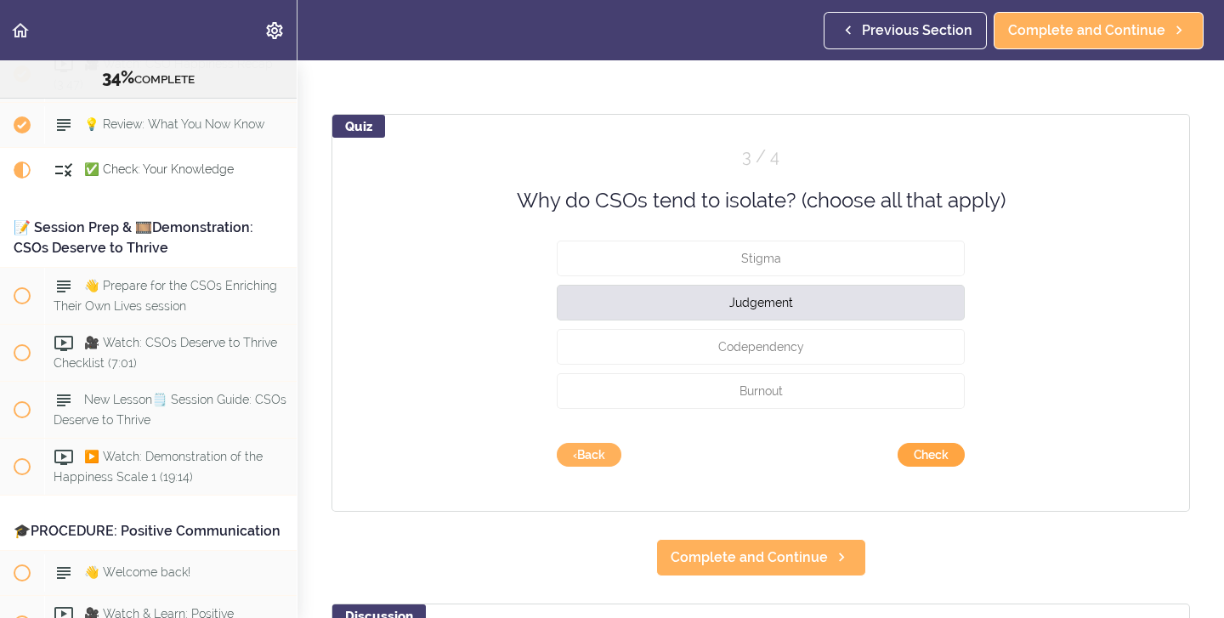
click at [935, 455] on button "Check" at bounding box center [931, 455] width 67 height 24
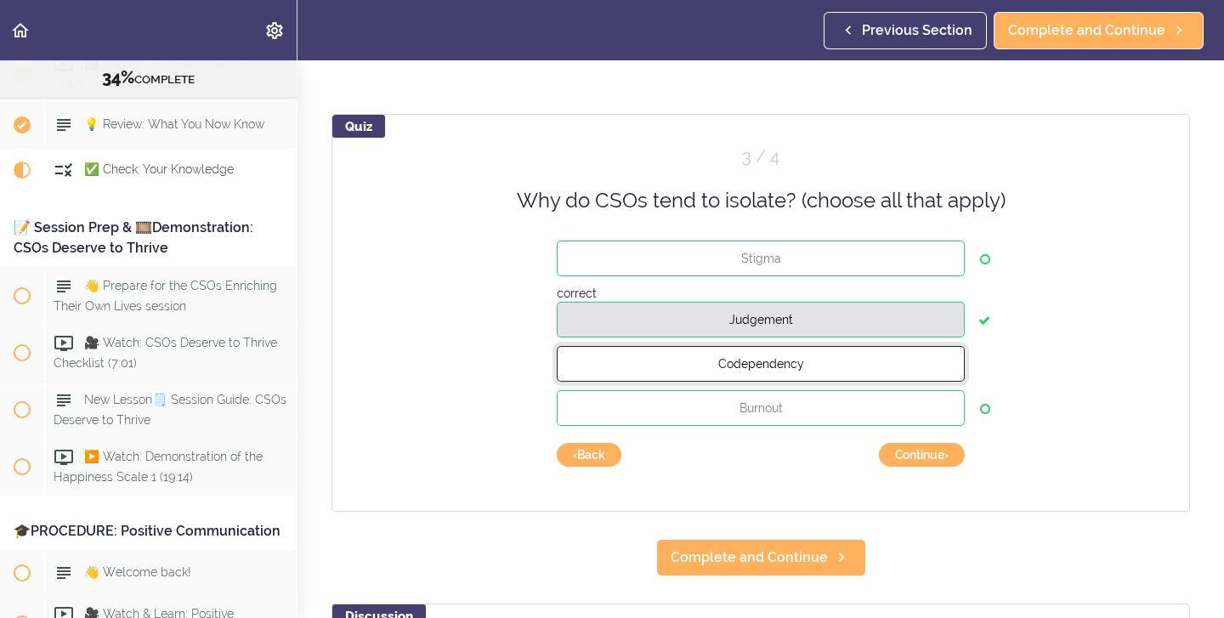
click at [793, 371] on span "Codependency" at bounding box center [761, 364] width 86 height 14
click at [779, 365] on span "Codependency" at bounding box center [761, 364] width 86 height 14
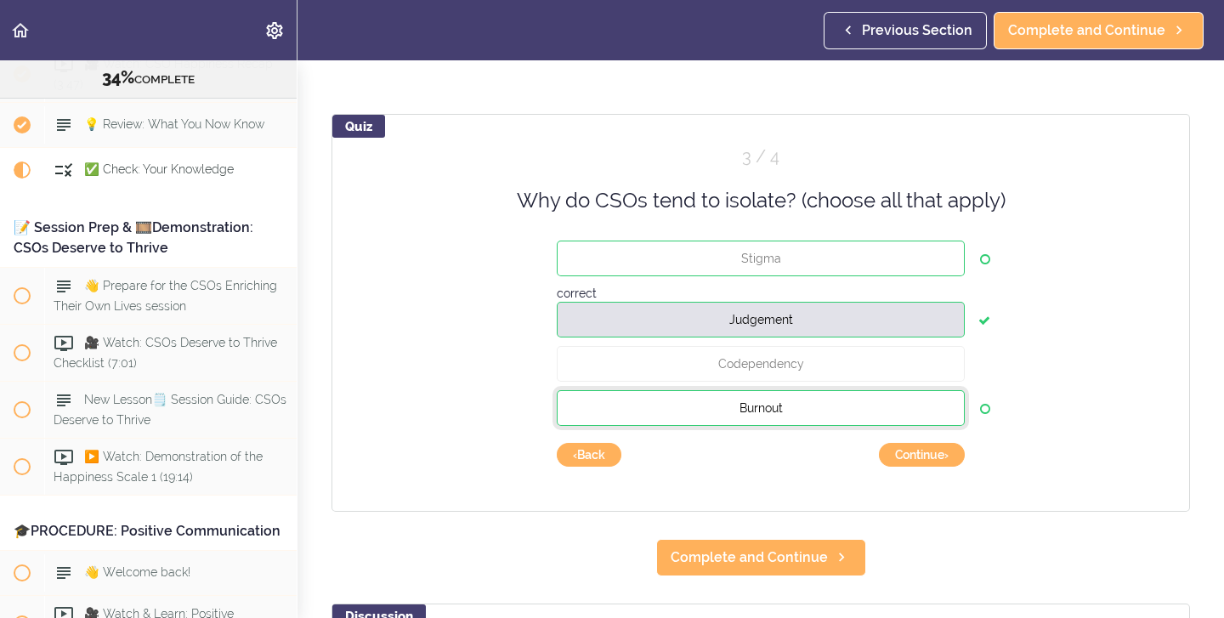
click at [620, 400] on button "Burnout" at bounding box center [761, 408] width 408 height 36
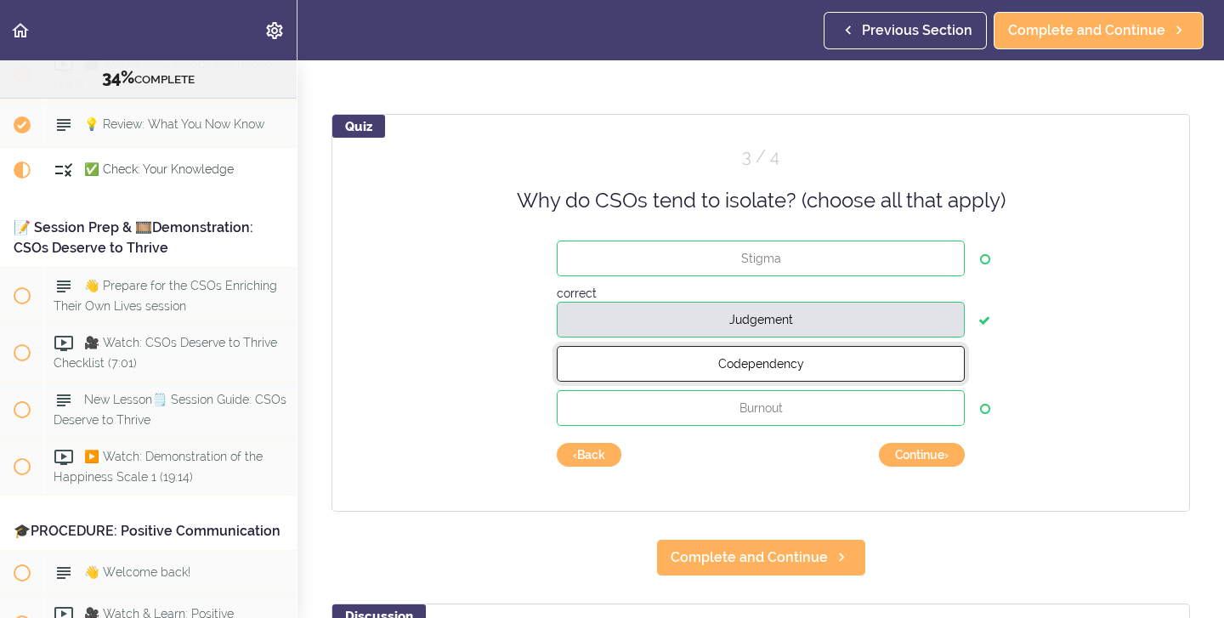
click at [620, 365] on button "Codependency" at bounding box center [761, 364] width 408 height 36
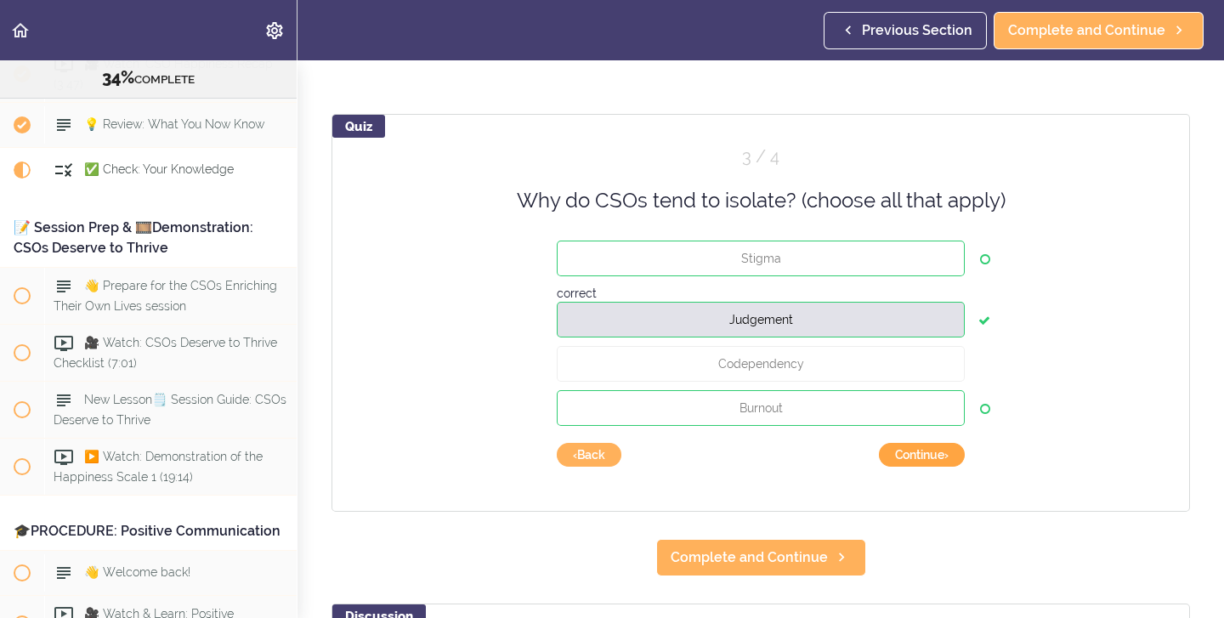
click at [936, 458] on button "Continue ›" at bounding box center [922, 455] width 86 height 24
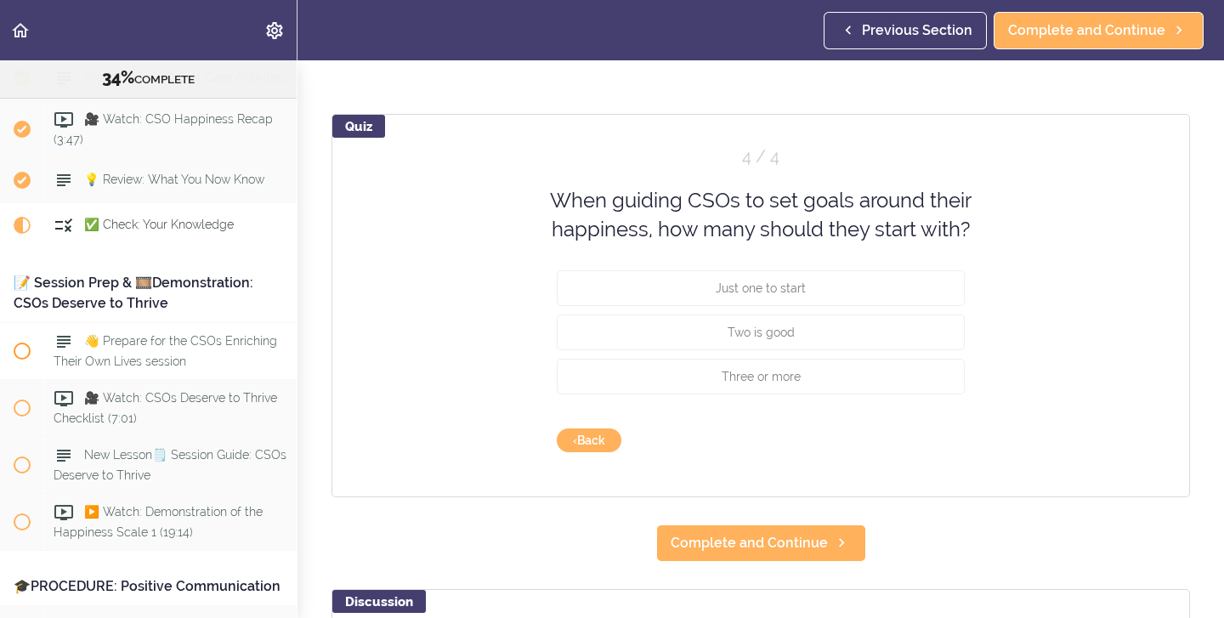
scroll to position [4086, 0]
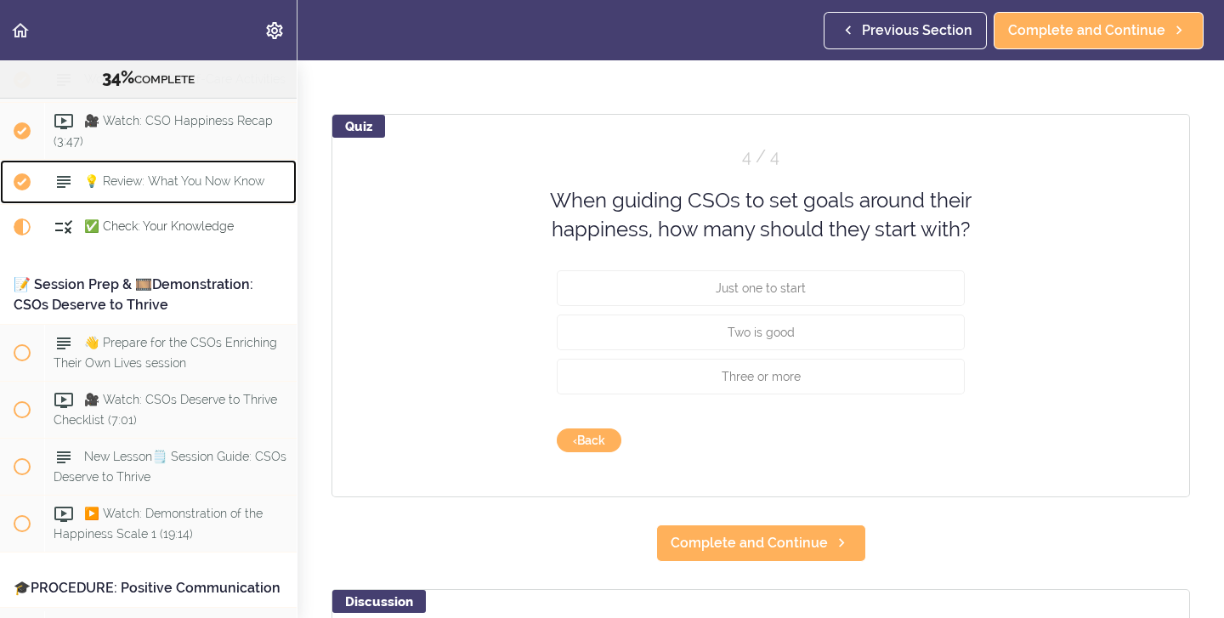
click at [201, 174] on span "💡 Review: What You Now Know" at bounding box center [174, 181] width 180 height 14
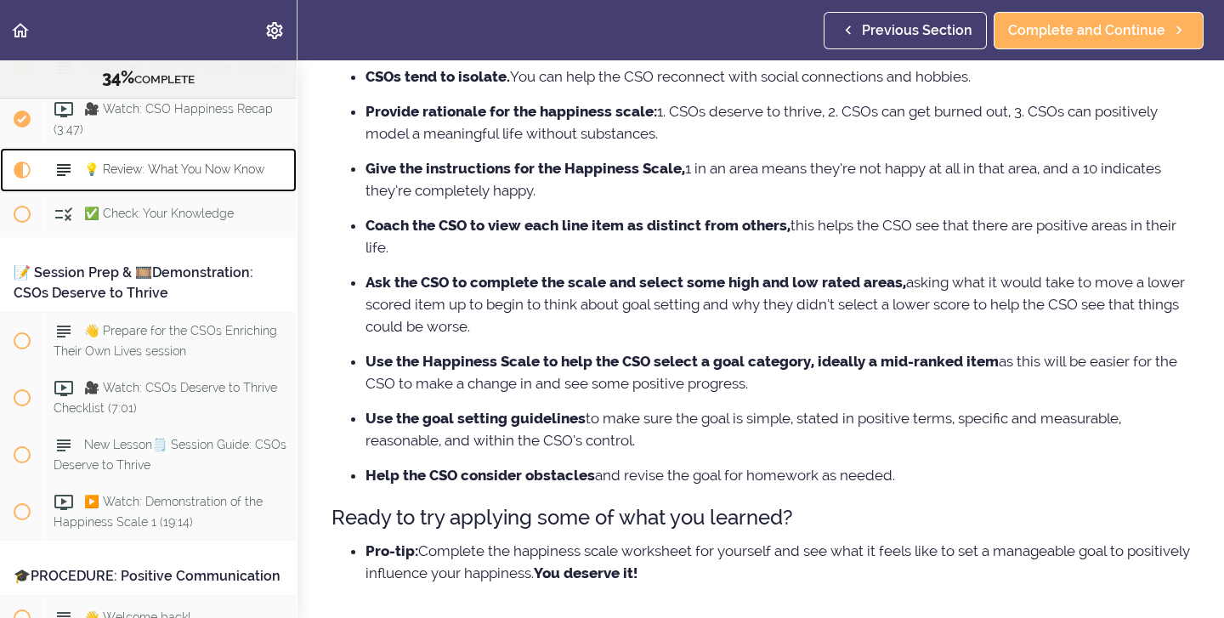
scroll to position [478, 0]
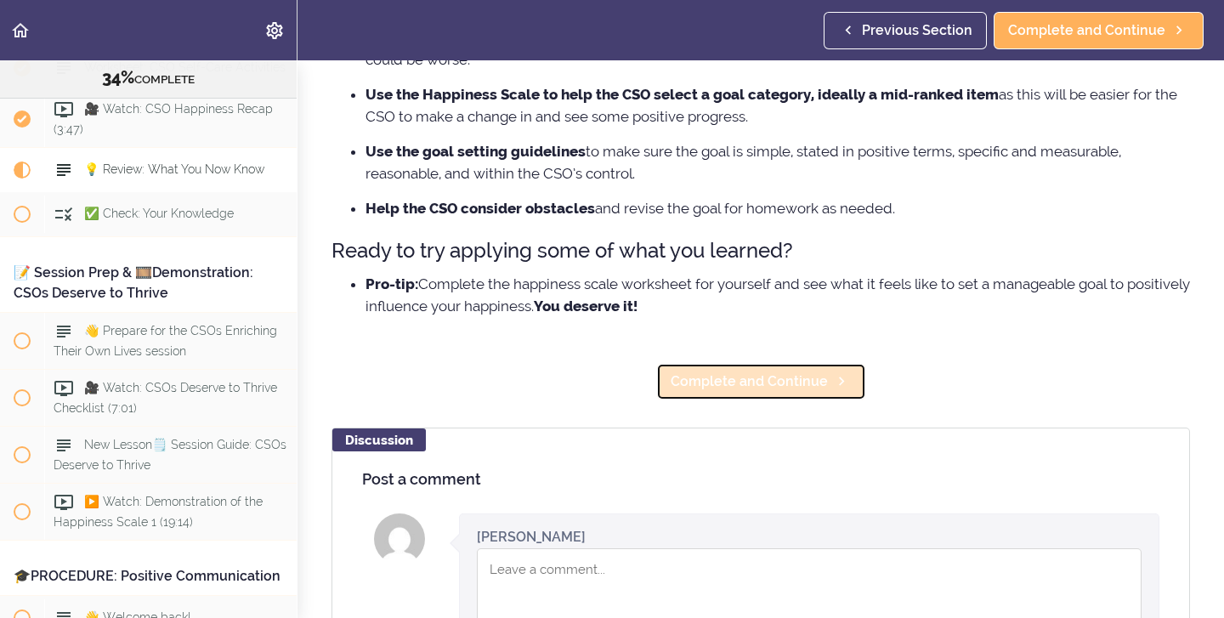
click at [714, 383] on span "Complete and Continue" at bounding box center [749, 381] width 157 height 20
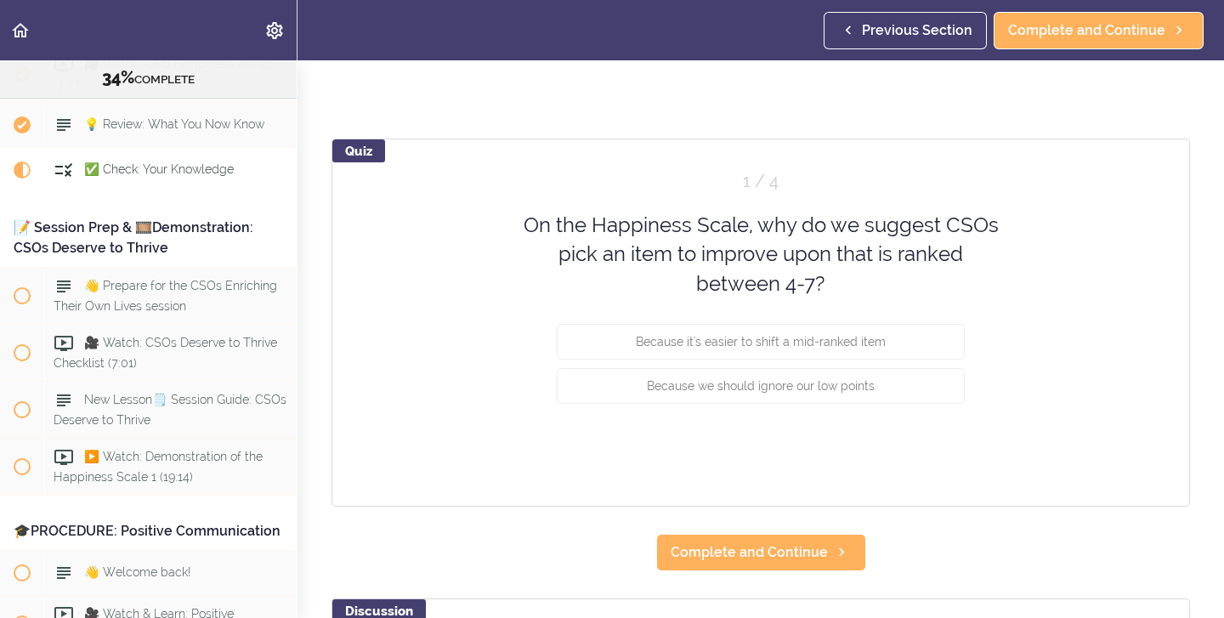
scroll to position [134, 0]
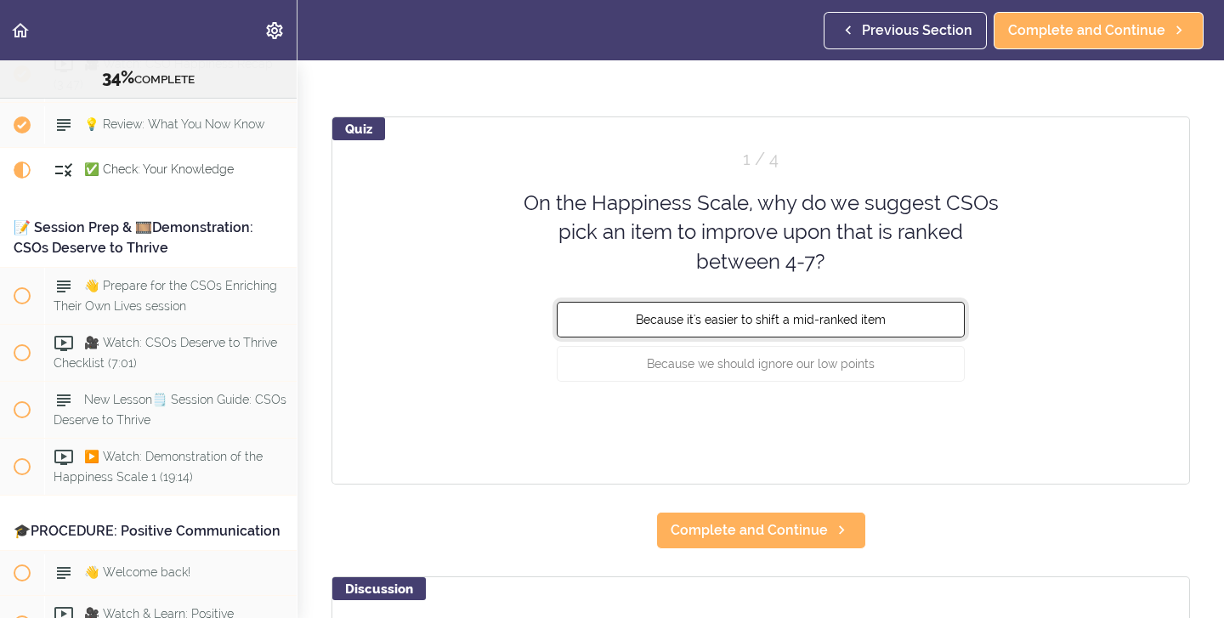
click at [701, 326] on span "Because it's easier to shift a mid-ranked item" at bounding box center [761, 320] width 250 height 14
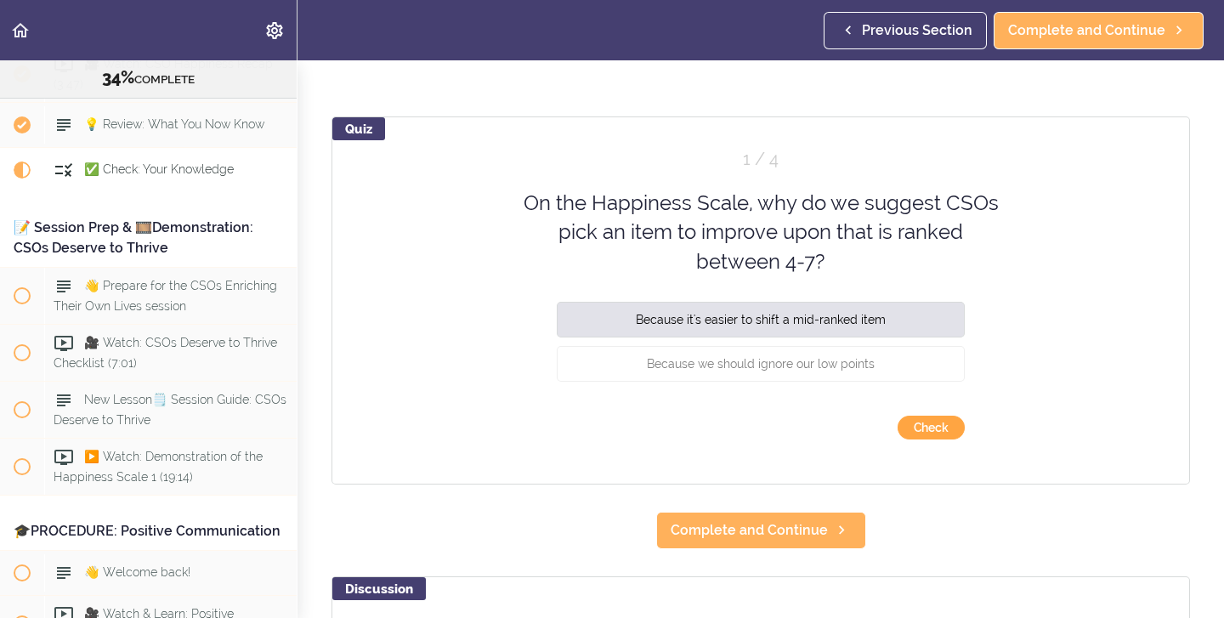
click at [919, 428] on button "Check" at bounding box center [931, 428] width 67 height 24
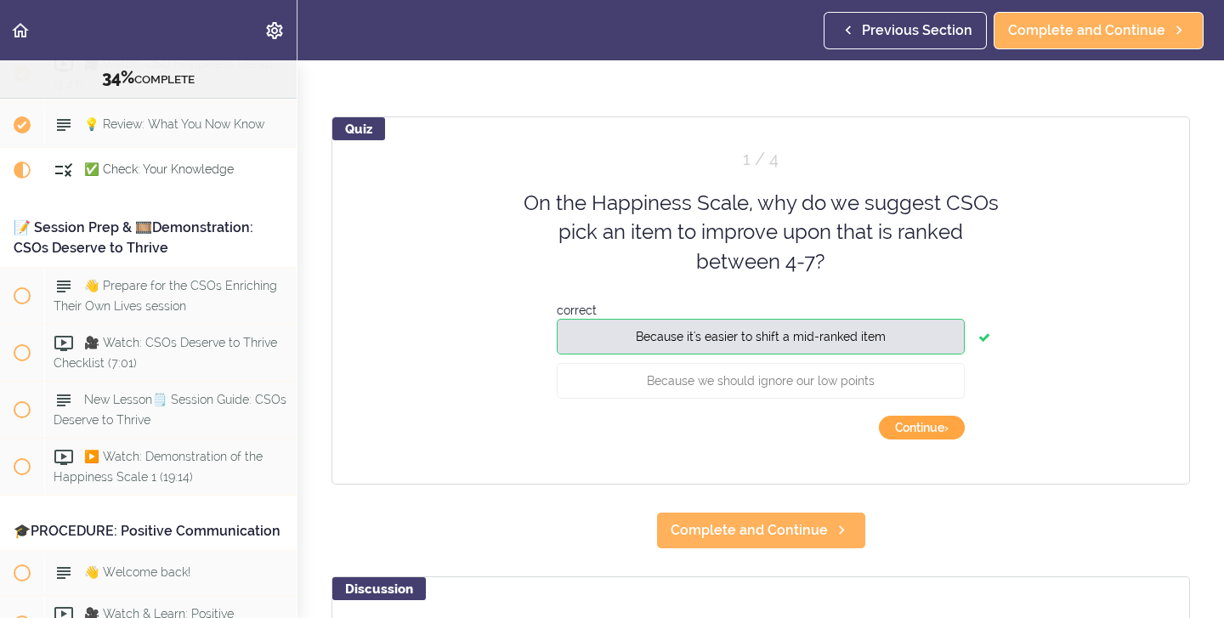
click at [915, 425] on button "Continue ›" at bounding box center [922, 428] width 86 height 24
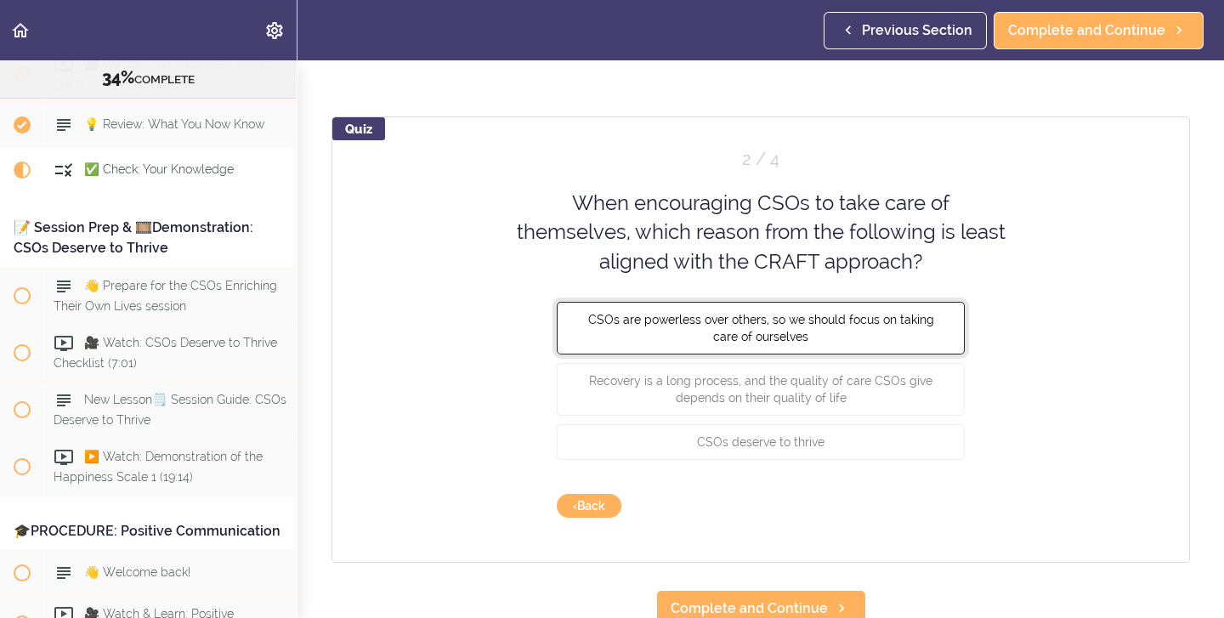
click at [706, 338] on button "CSOs are powerless over others, so we should focus on taking care of ourselves" at bounding box center [761, 328] width 408 height 53
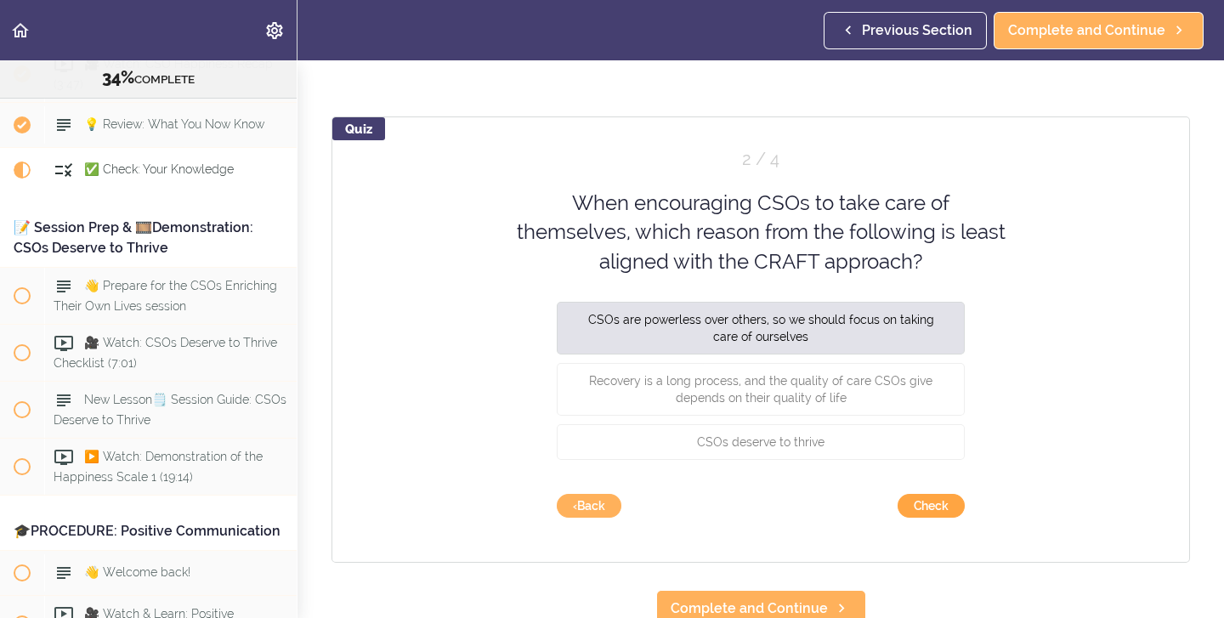
click at [944, 506] on button "Check" at bounding box center [931, 506] width 67 height 24
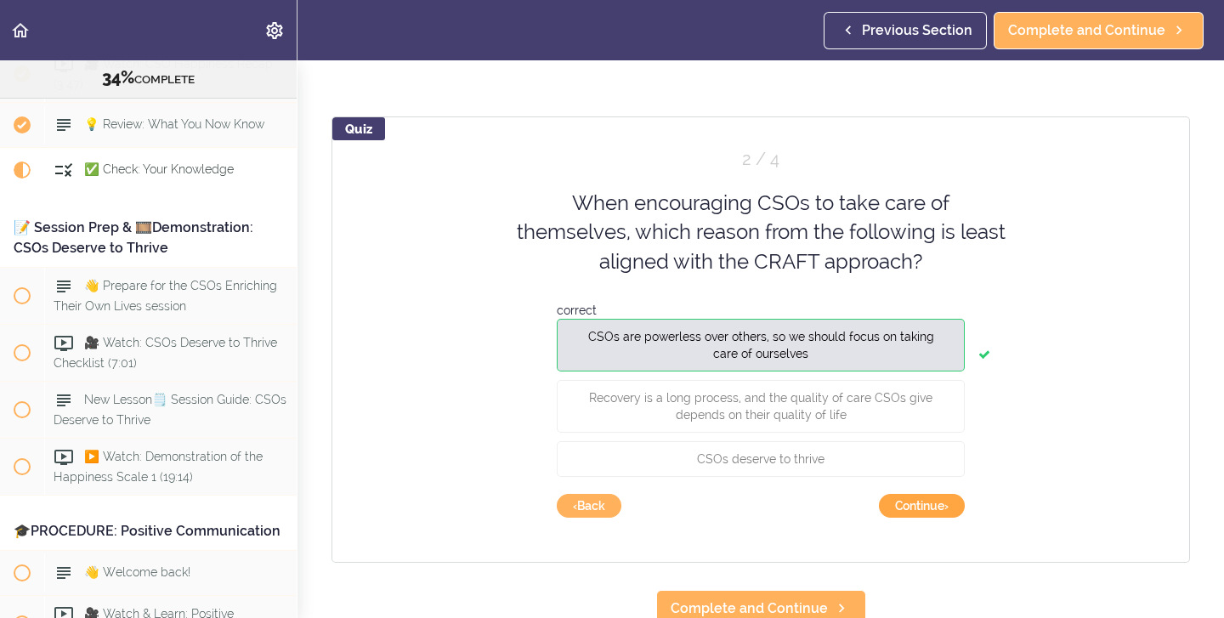
click at [938, 507] on button "Continue ›" at bounding box center [922, 506] width 86 height 24
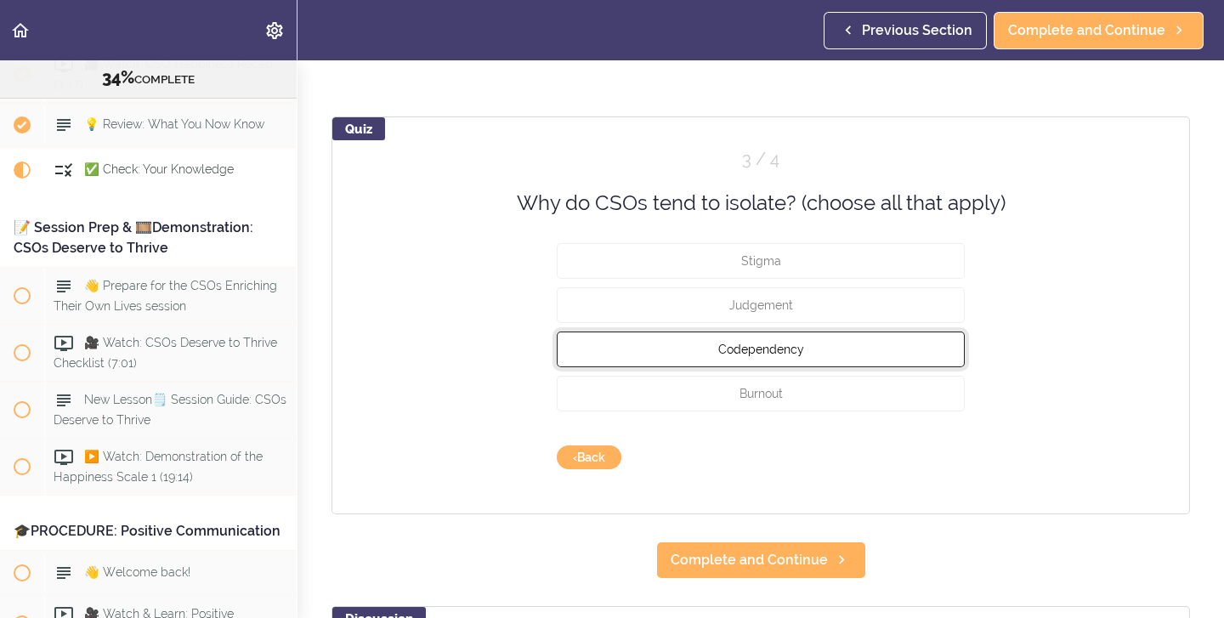
click at [728, 348] on span "Codependency" at bounding box center [761, 350] width 86 height 14
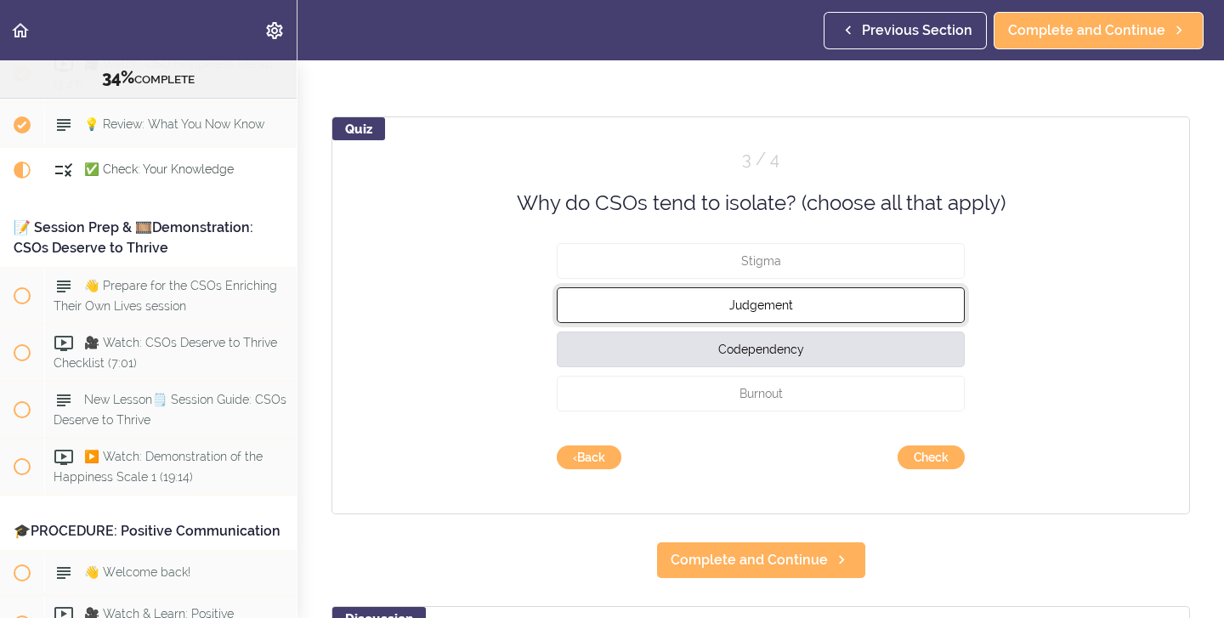
click at [718, 309] on button "Judgement" at bounding box center [761, 305] width 408 height 36
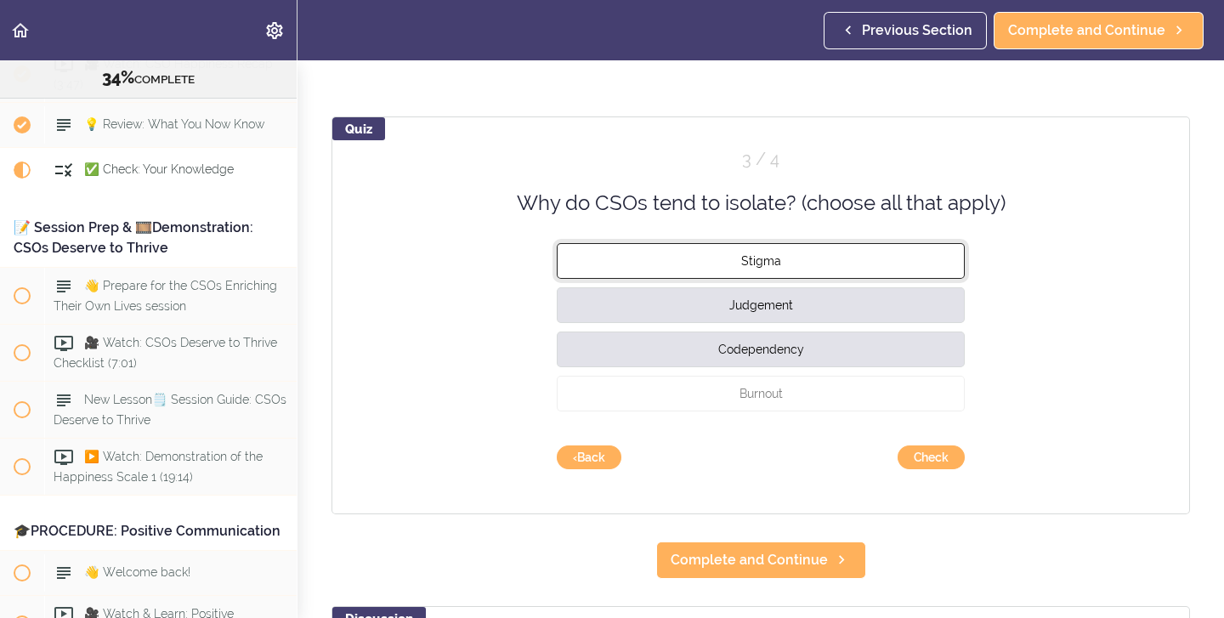
click at [716, 259] on button "Stigma" at bounding box center [761, 261] width 408 height 36
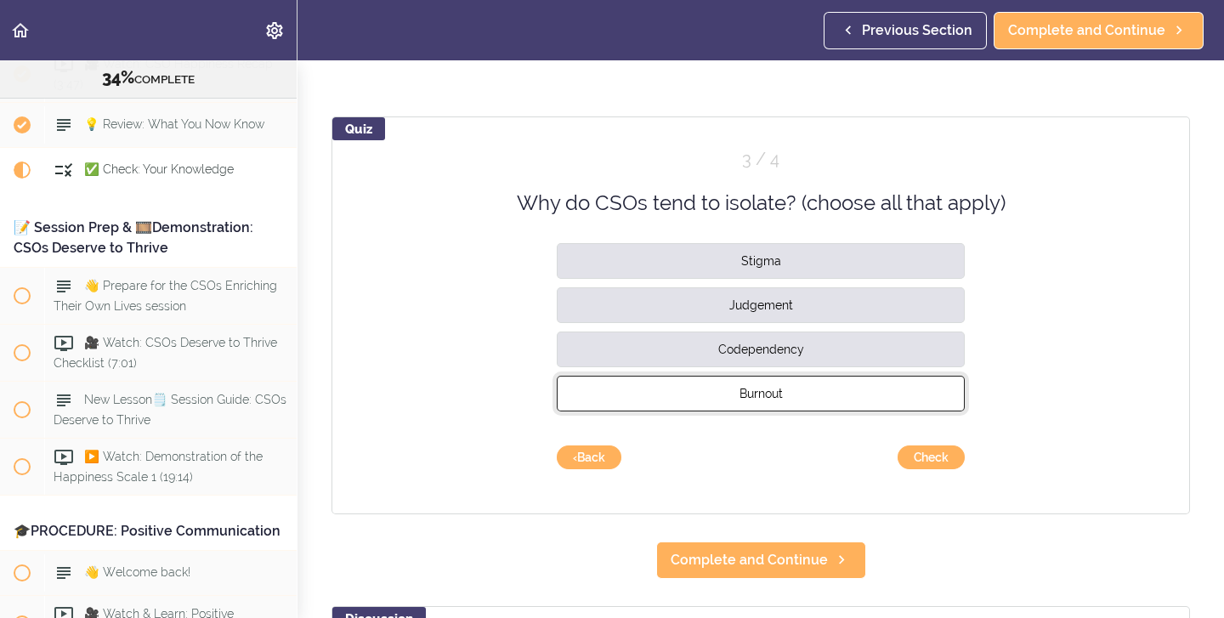
click at [742, 391] on span "Burnout" at bounding box center [760, 394] width 43 height 14
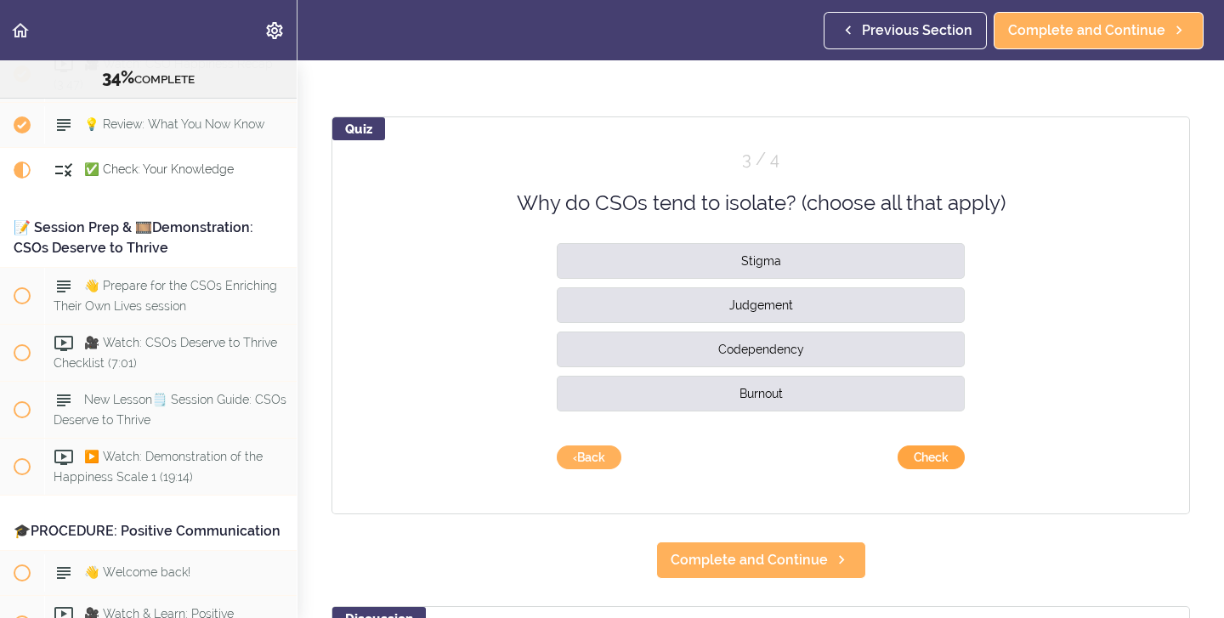
click at [933, 458] on button "Check" at bounding box center [931, 457] width 67 height 24
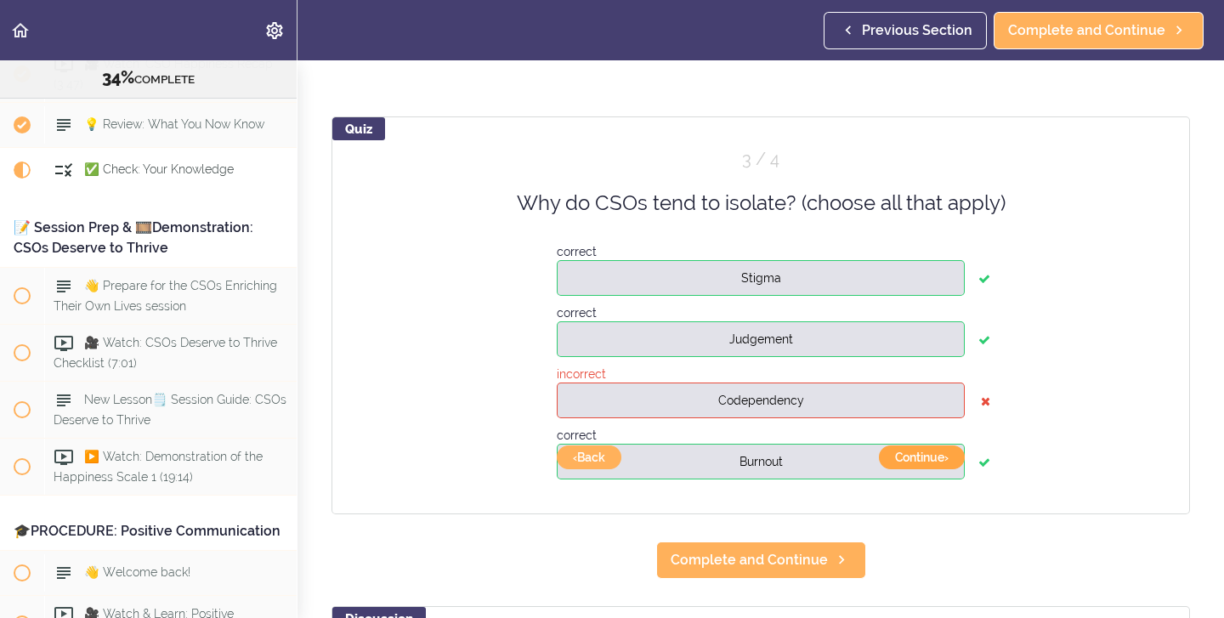
click at [917, 456] on button "Continue ›" at bounding box center [922, 457] width 86 height 24
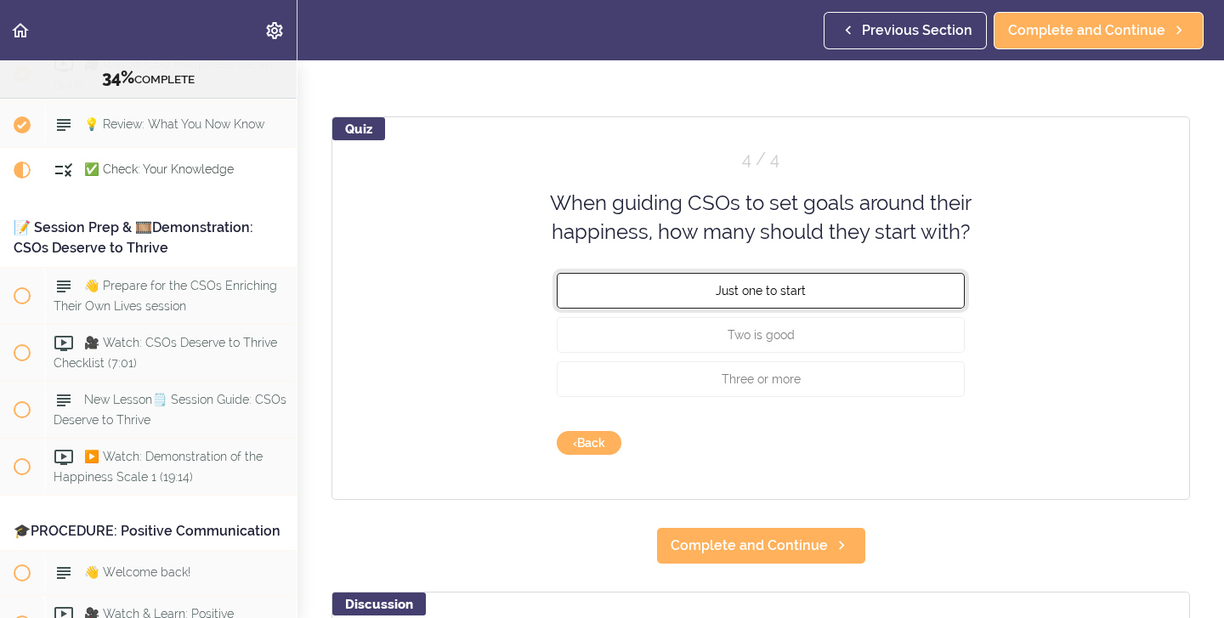
click at [756, 296] on span "Just one to start" at bounding box center [761, 290] width 90 height 14
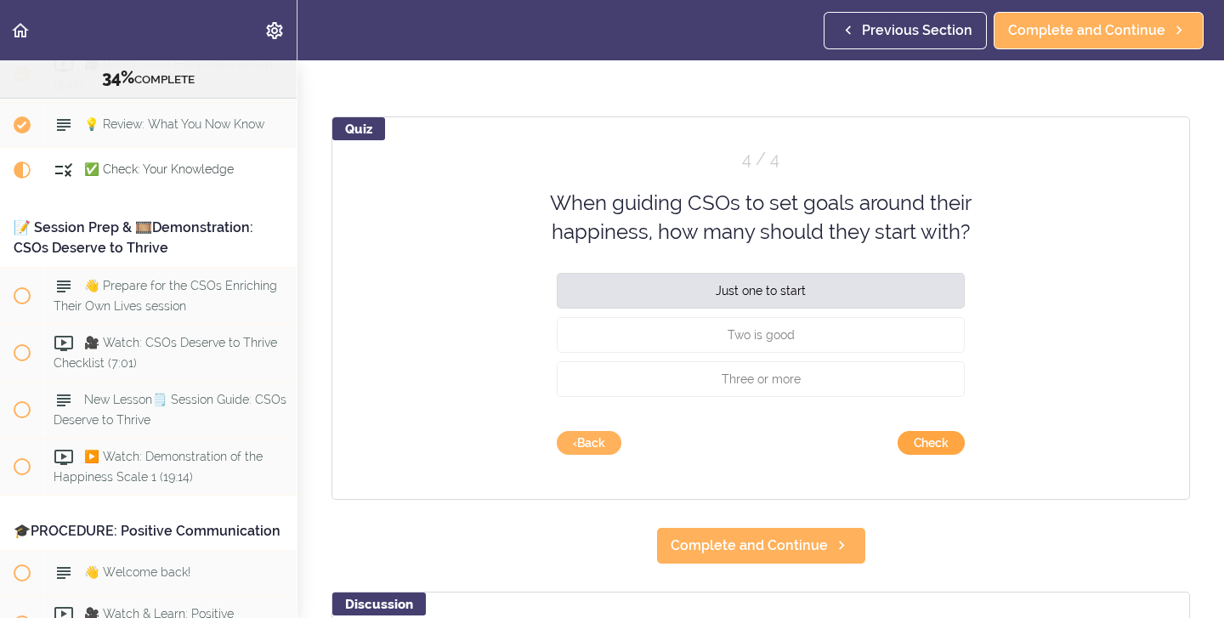
click at [918, 437] on button "Check" at bounding box center [931, 443] width 67 height 24
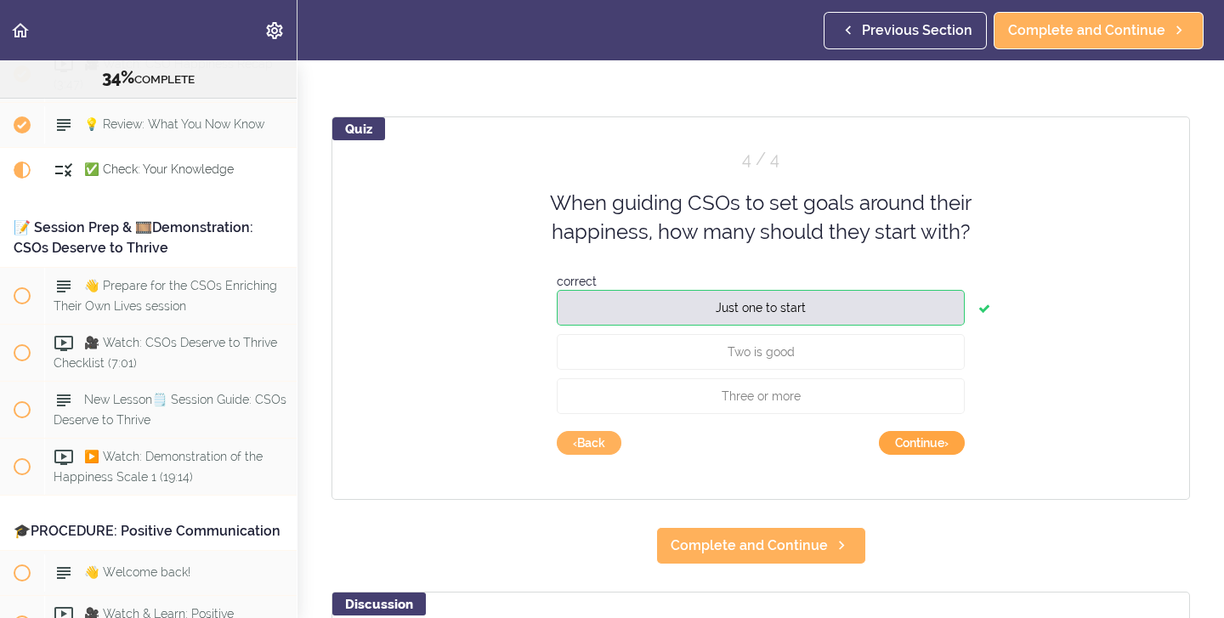
click at [925, 447] on button "Continue ›" at bounding box center [922, 443] width 86 height 24
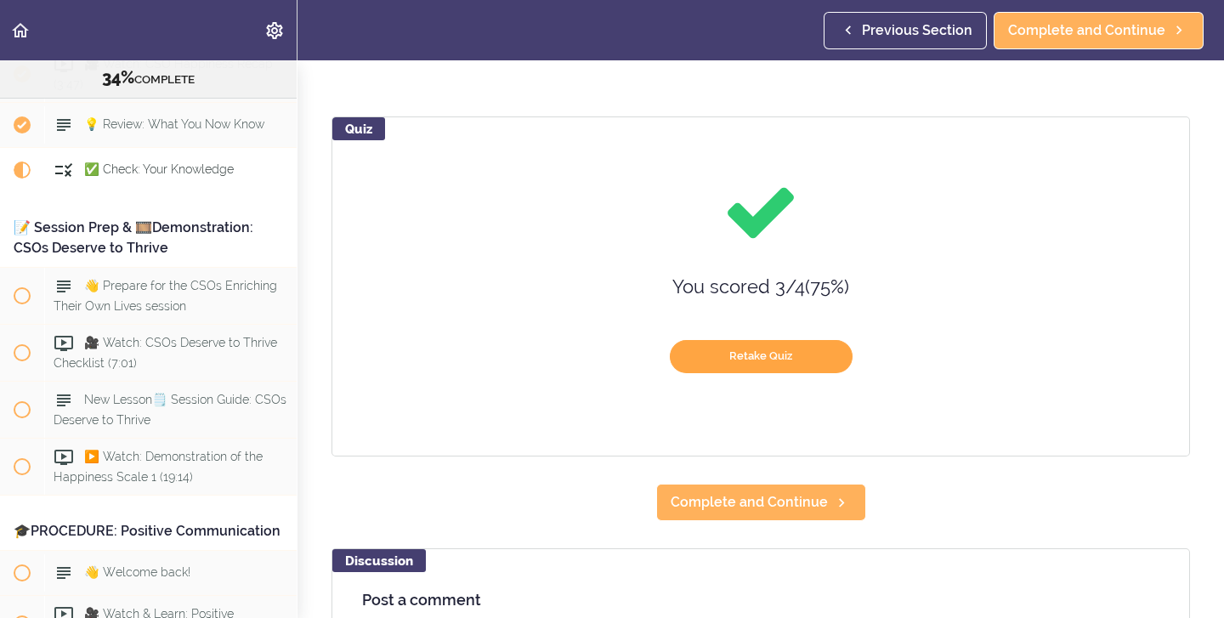
click at [714, 365] on button "Retake Quiz" at bounding box center [761, 356] width 183 height 33
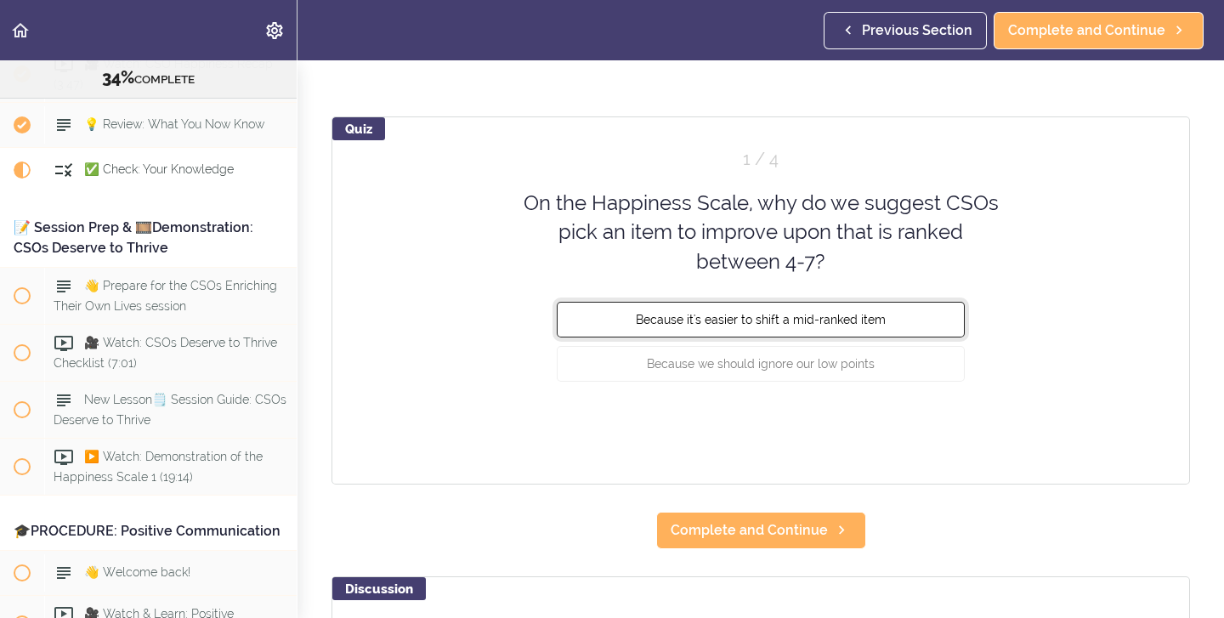
click at [710, 322] on span "Because it's easier to shift a mid-ranked item" at bounding box center [761, 320] width 250 height 14
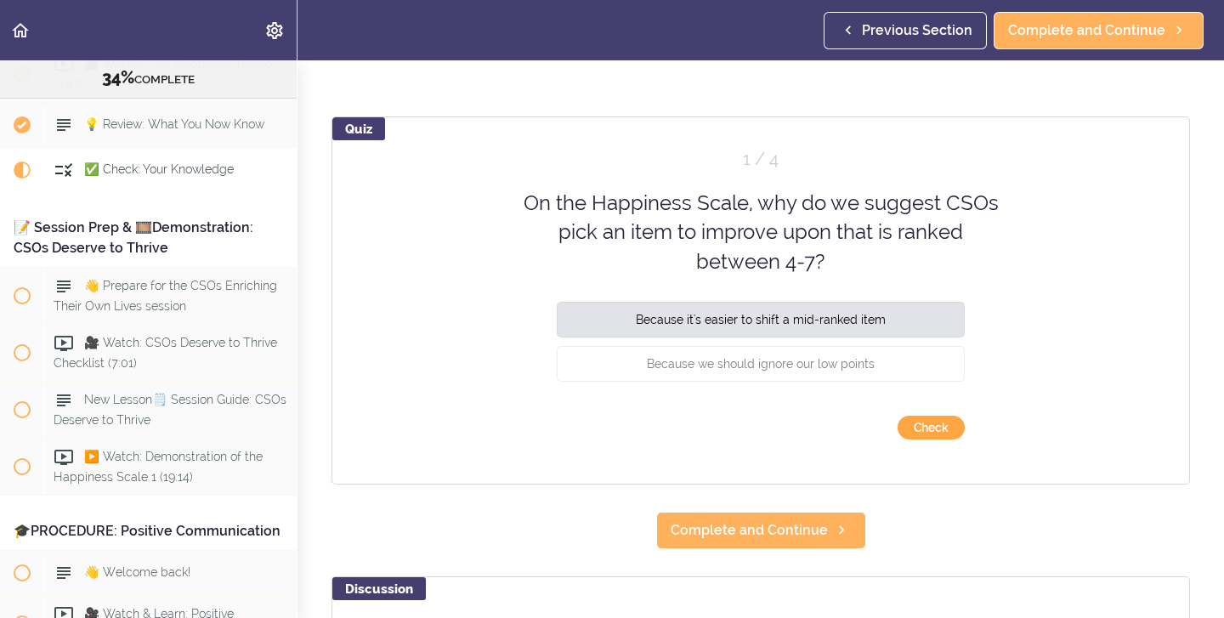
click at [931, 427] on button "Check" at bounding box center [931, 428] width 67 height 24
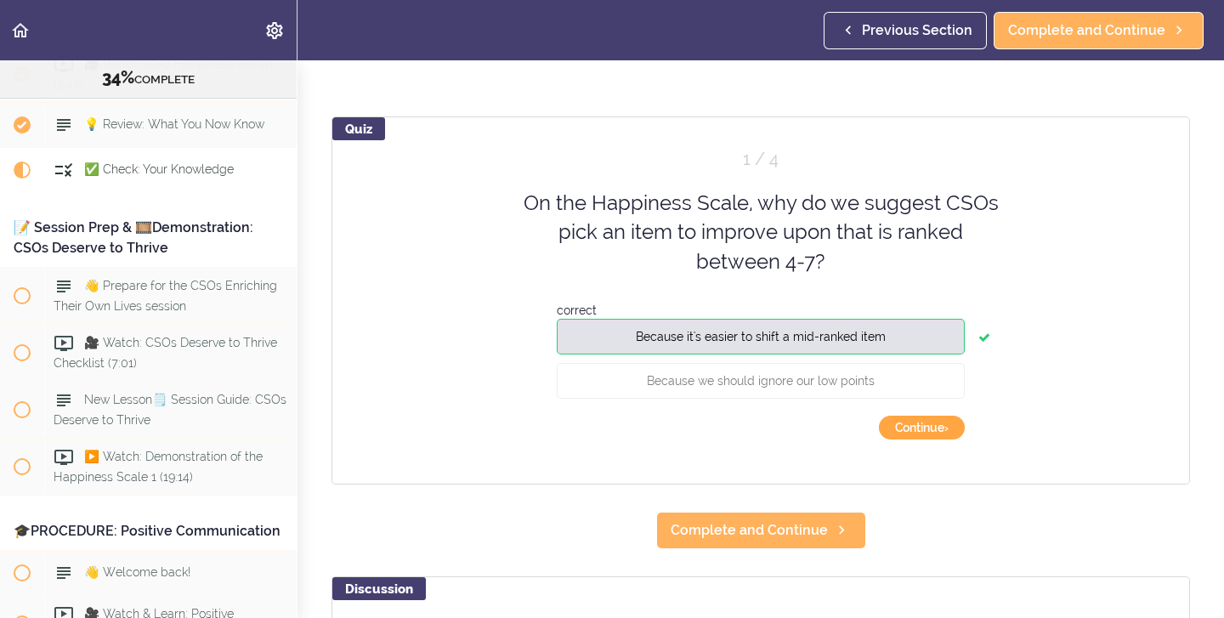
click at [920, 429] on button "Continue ›" at bounding box center [922, 428] width 86 height 24
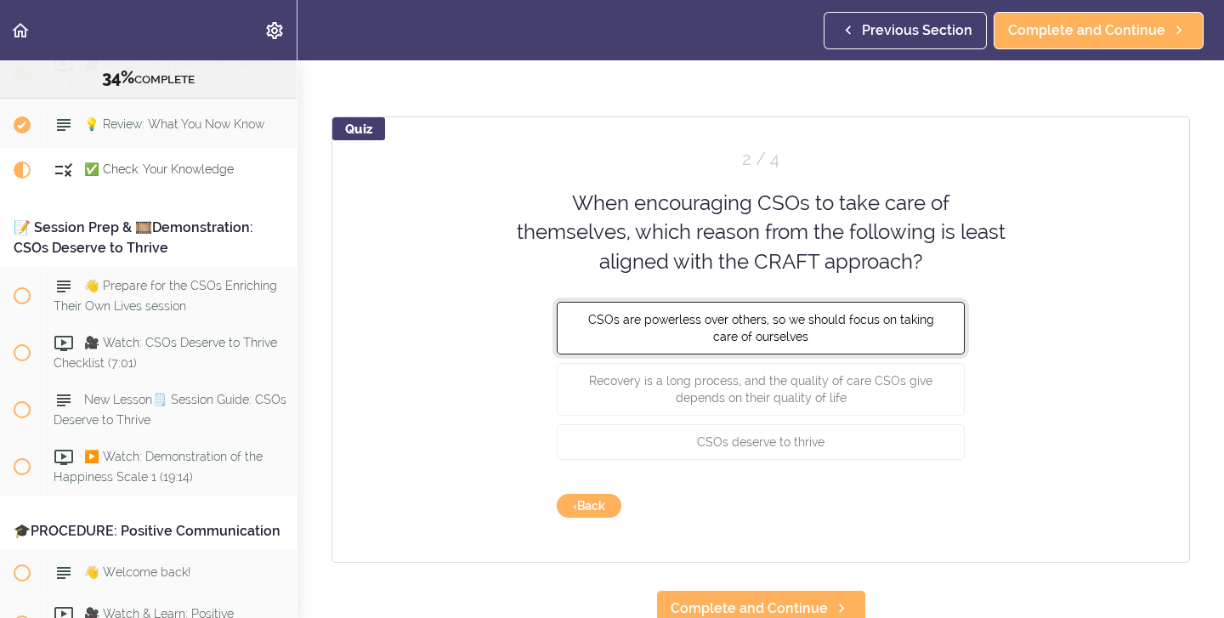
click at [806, 336] on button "CSOs are powerless over others, so we should focus on taking care of ourselves" at bounding box center [761, 328] width 408 height 53
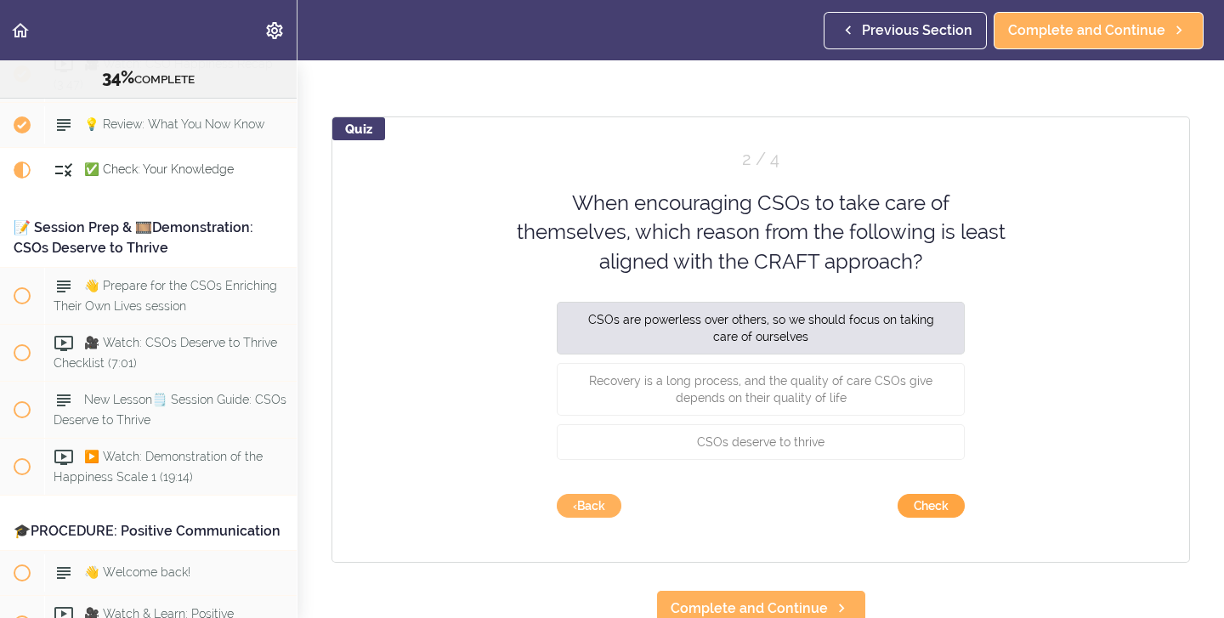
click at [926, 508] on button "Check" at bounding box center [931, 506] width 67 height 24
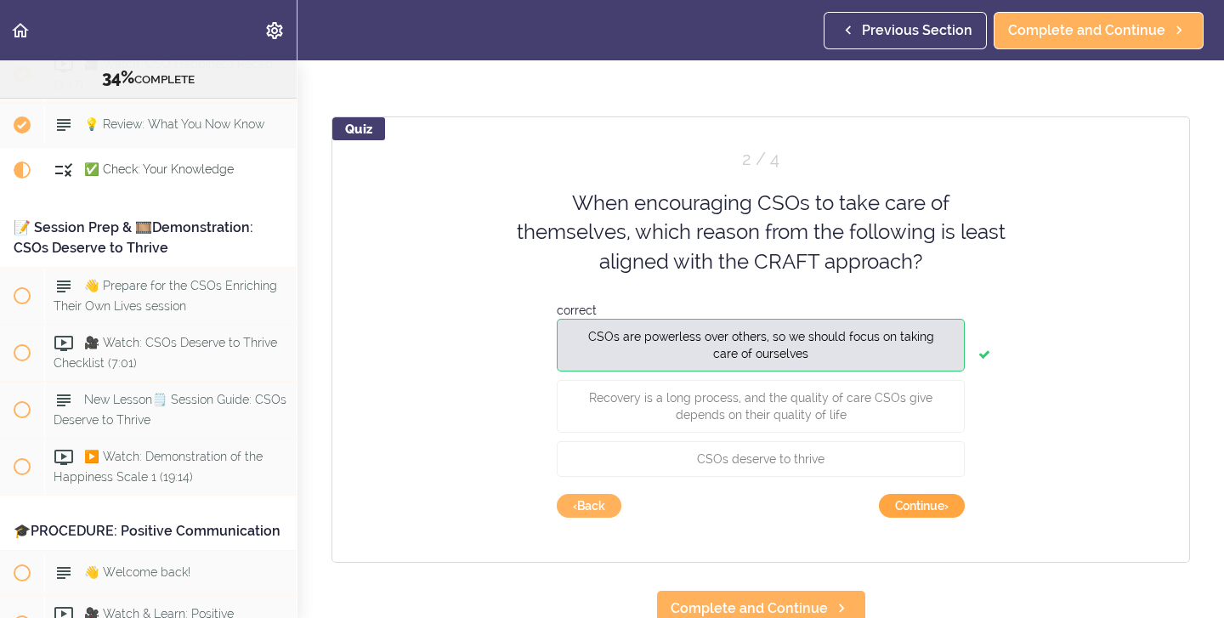
click at [926, 509] on button "Continue ›" at bounding box center [922, 506] width 86 height 24
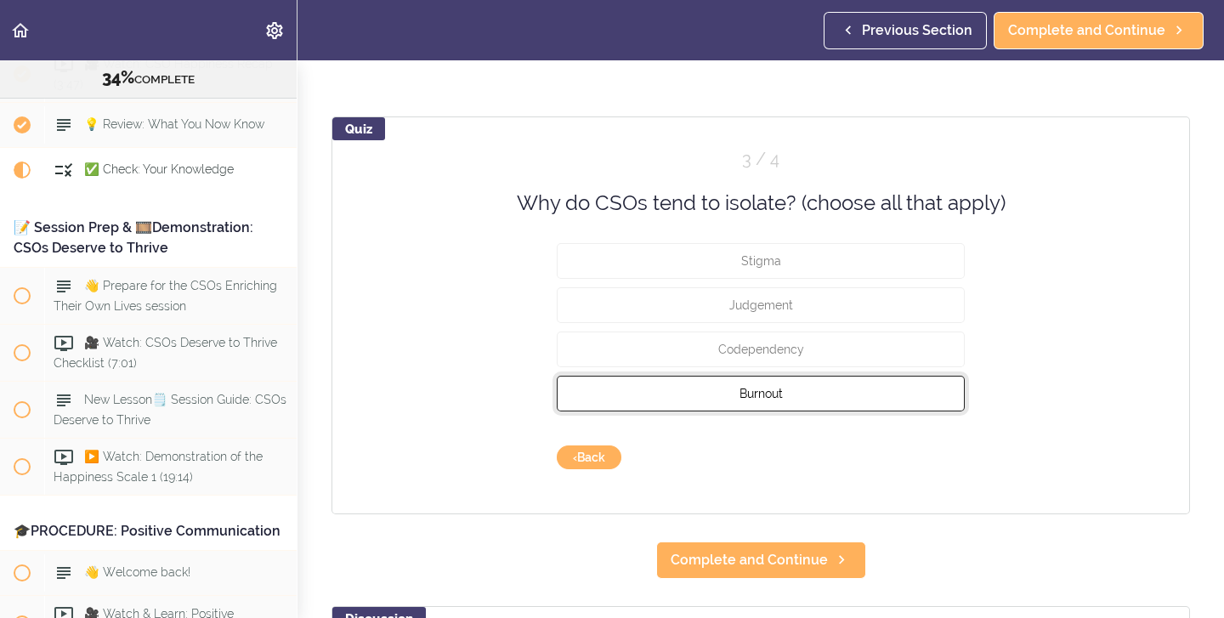
click at [822, 387] on button "Burnout" at bounding box center [761, 394] width 408 height 36
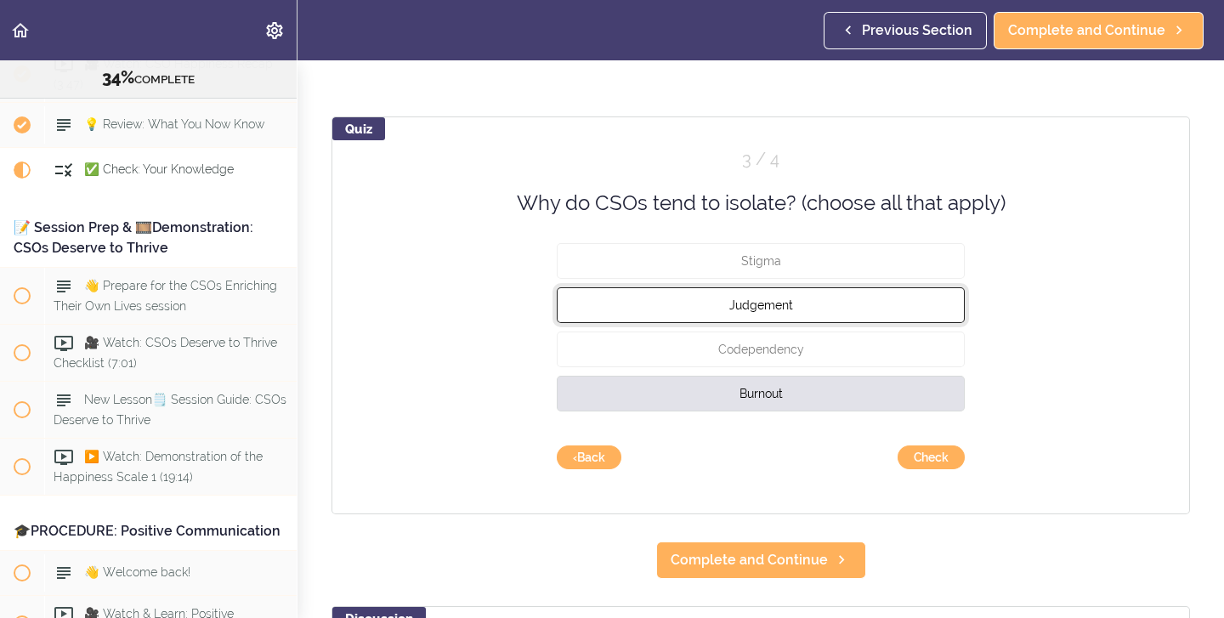
click at [784, 309] on span "Judgement" at bounding box center [761, 305] width 64 height 14
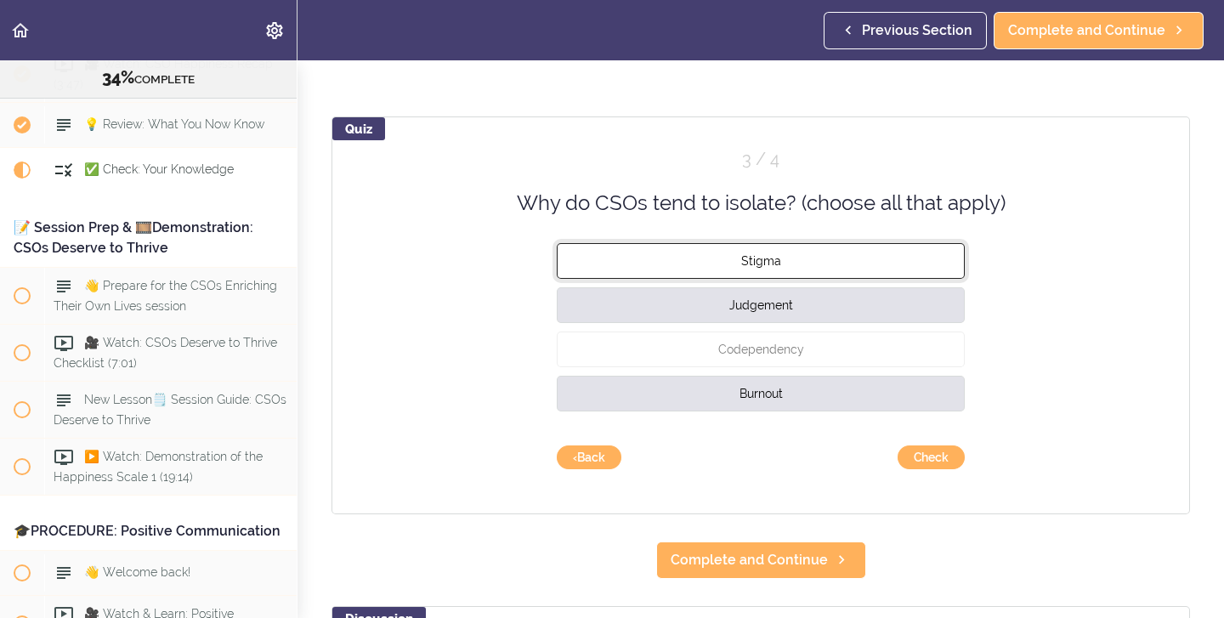
click at [774, 262] on span "Stigma" at bounding box center [761, 261] width 40 height 14
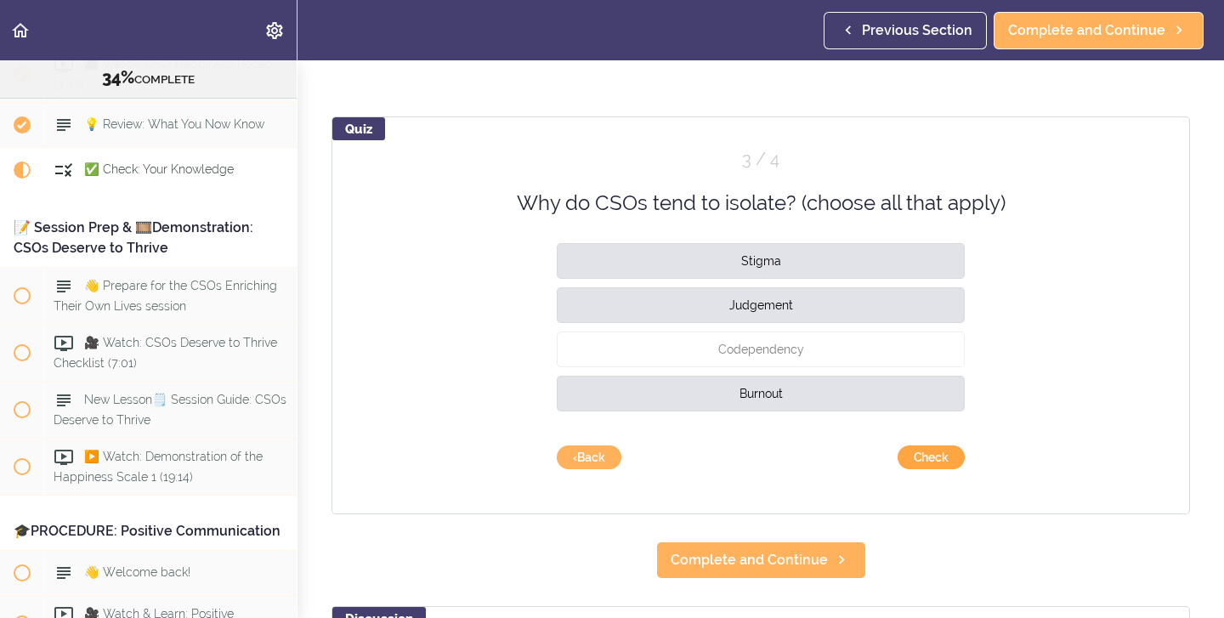
click at [927, 459] on button "Check" at bounding box center [931, 457] width 67 height 24
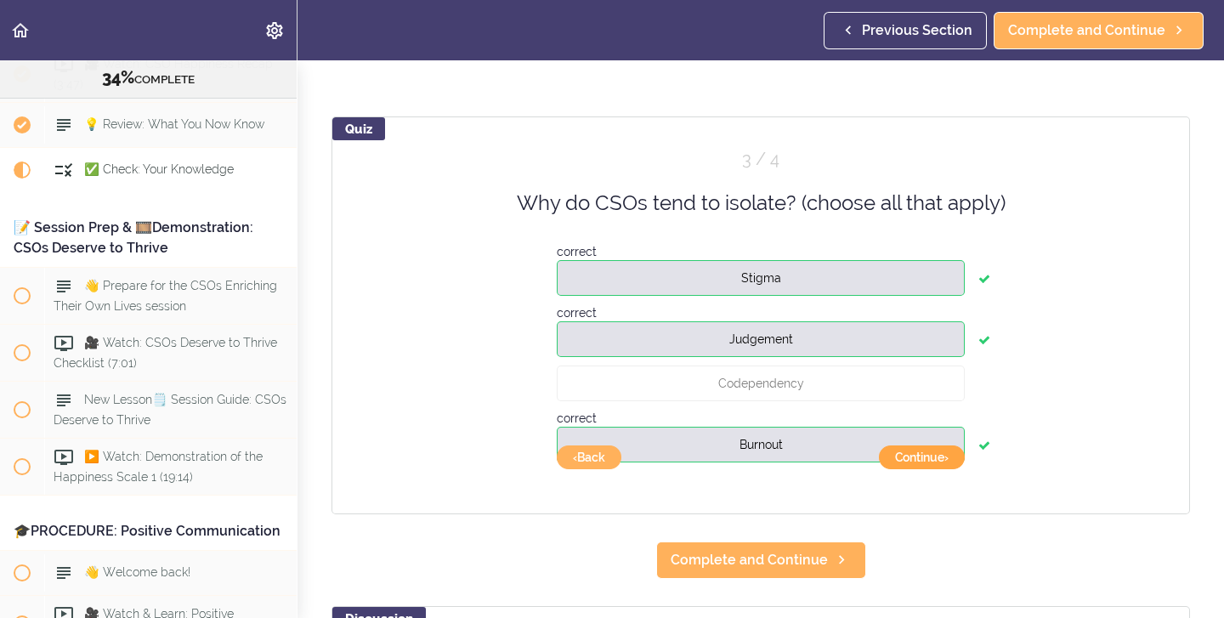
click at [926, 459] on button "Continue ›" at bounding box center [922, 457] width 86 height 24
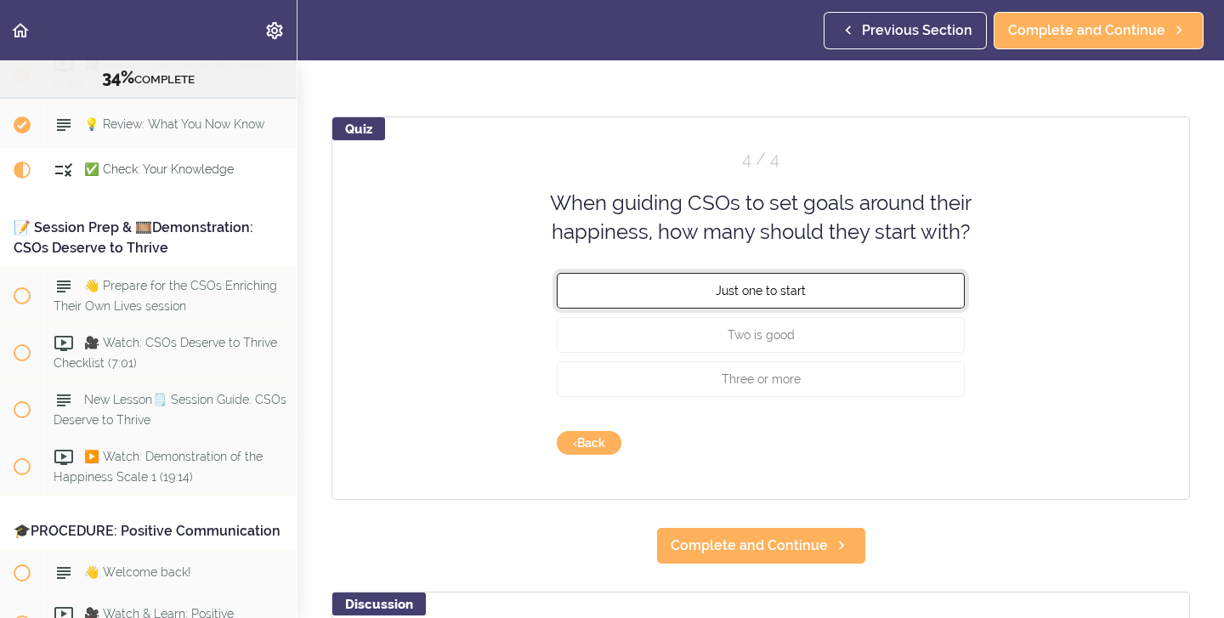
click at [840, 293] on button "Just one to start" at bounding box center [761, 290] width 408 height 36
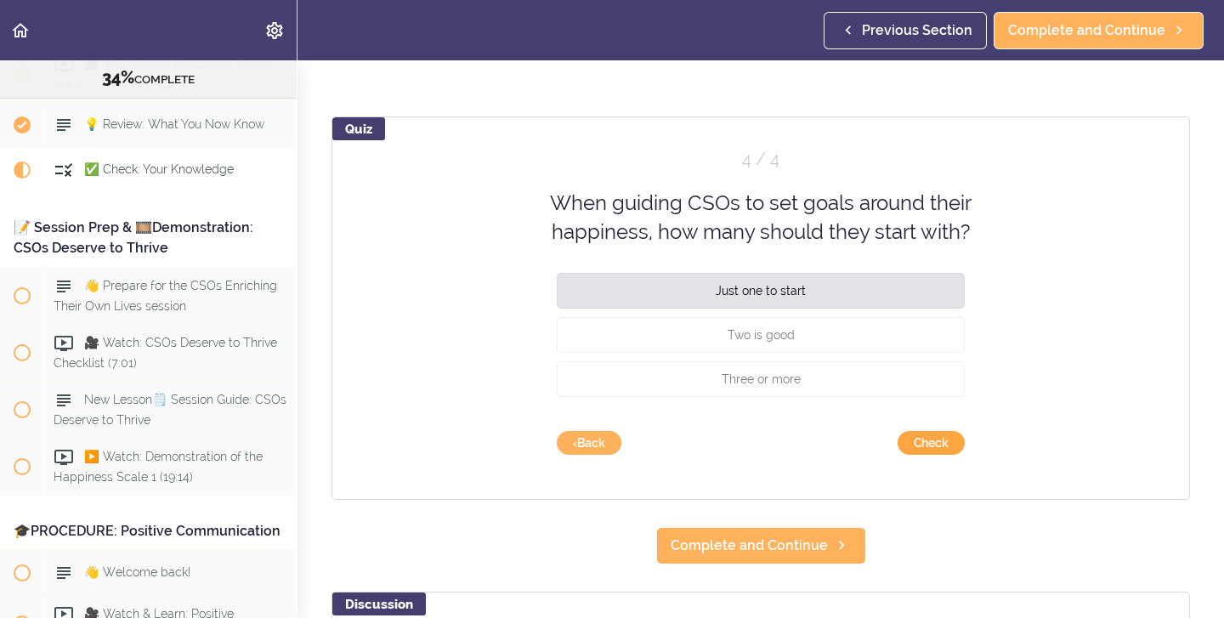
click at [920, 448] on button "Check" at bounding box center [931, 443] width 67 height 24
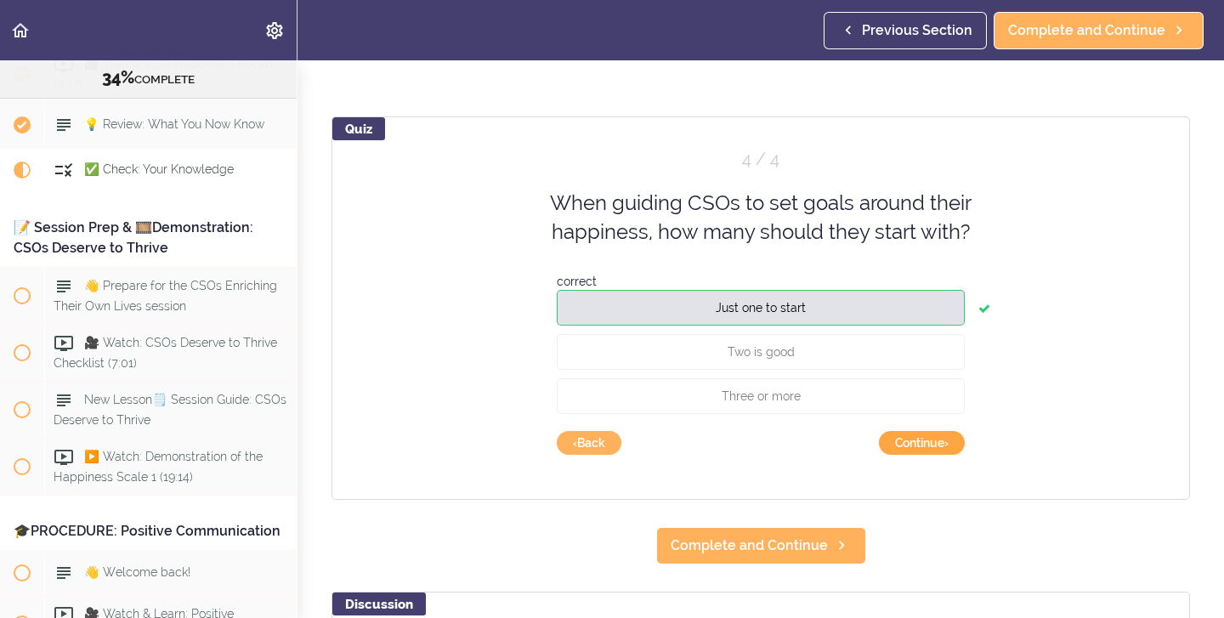
click at [916, 446] on button "Continue ›" at bounding box center [922, 443] width 86 height 24
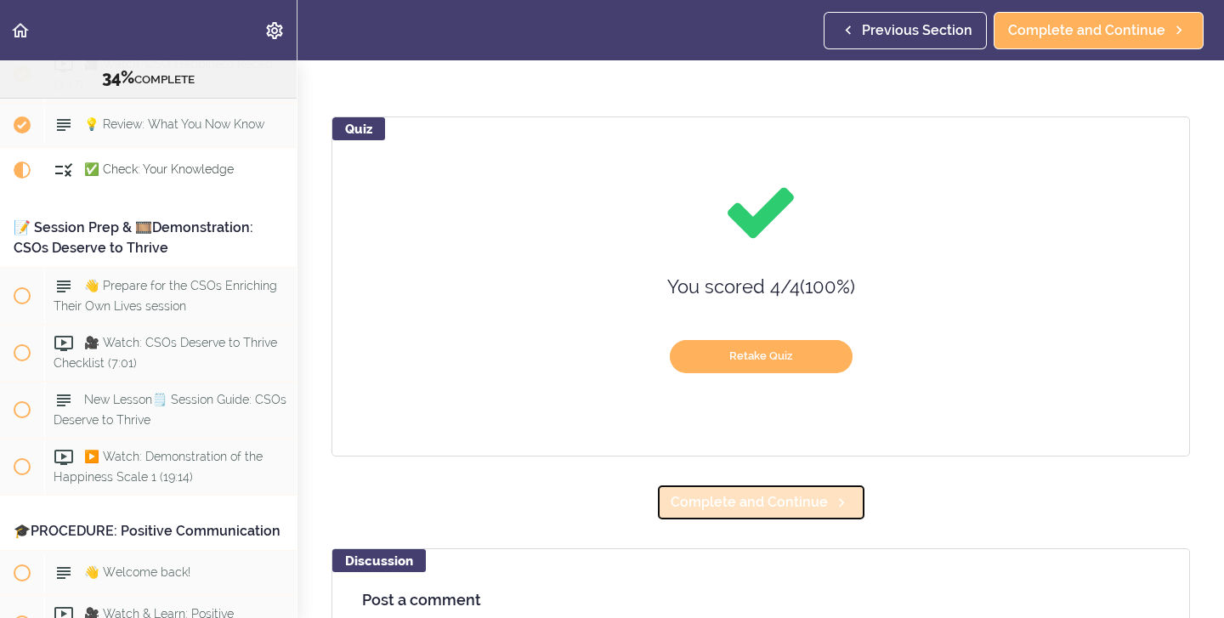
click at [748, 510] on span "Complete and Continue" at bounding box center [749, 502] width 157 height 20
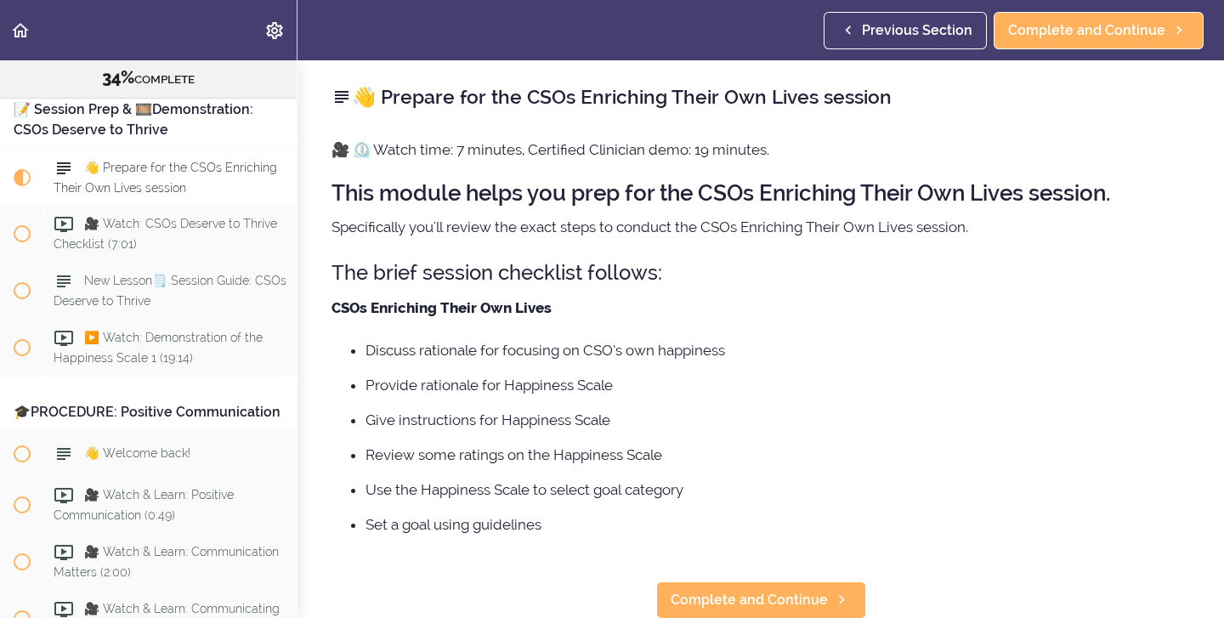
scroll to position [4263, 0]
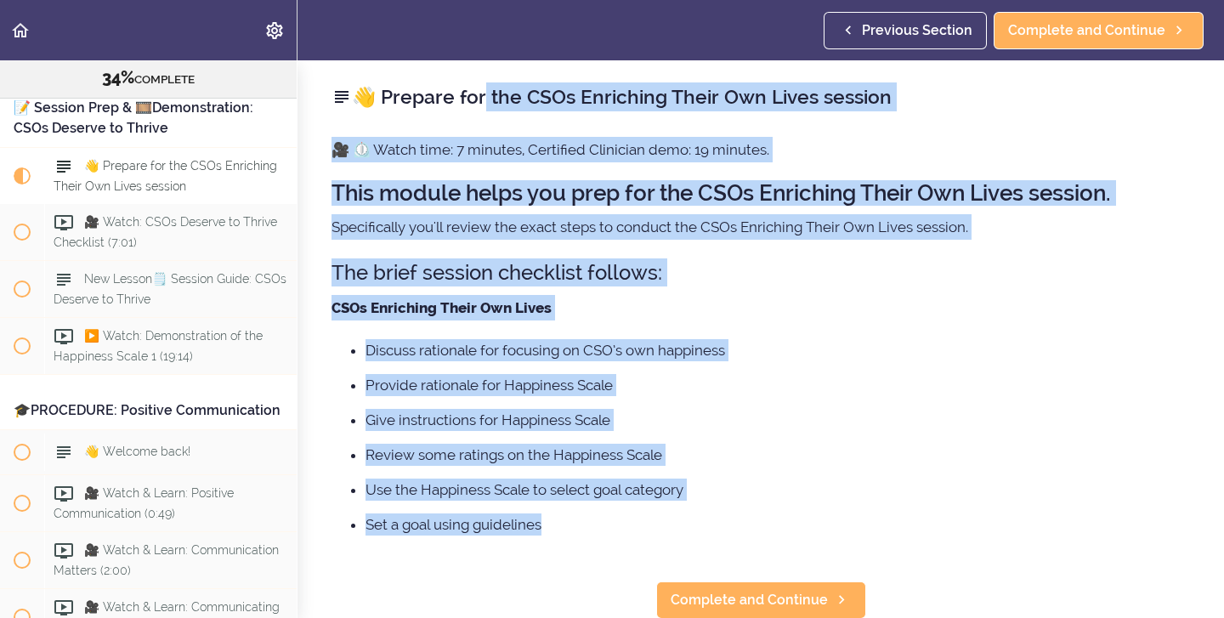
drag, startPoint x: 385, startPoint y: 102, endPoint x: 558, endPoint y: 529, distance: 461.3
click at [558, 529] on div "👋 Prepare for the CSOs Enriching Their Own Lives session 🎥 ⏲️ Watch time: 7 min…" at bounding box center [760, 339] width 926 height 558
copy div "repare for the CSOs Enriching Their Own Lives session 🎥 ⏲️ Watch time: 7 minute…"
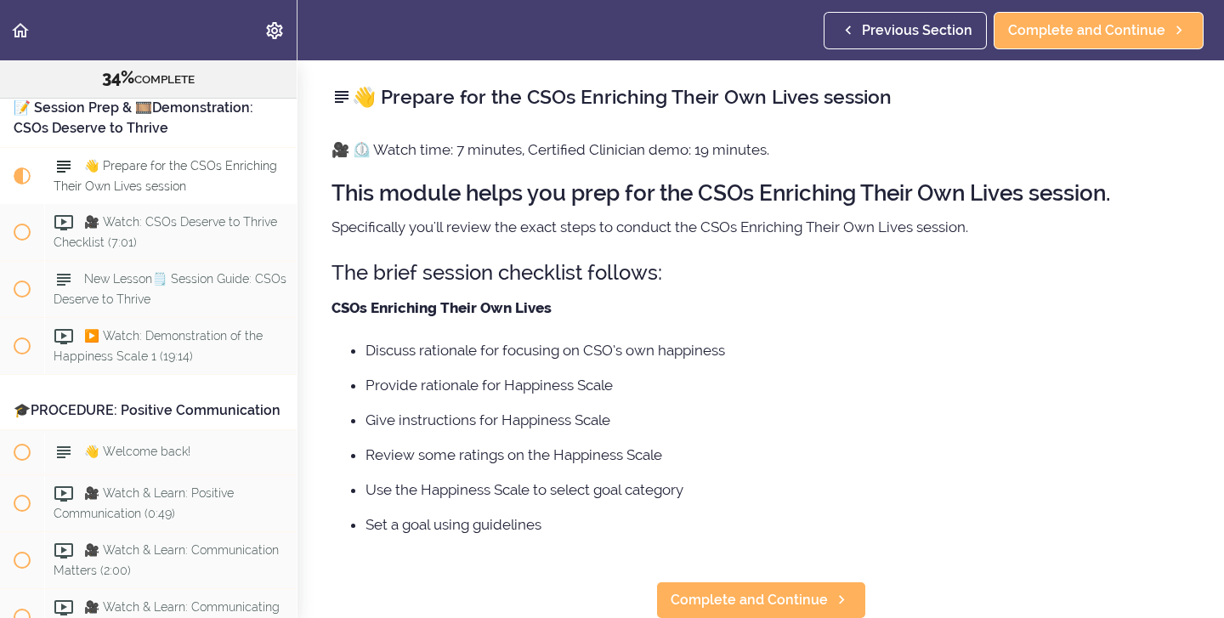
click at [398, 585] on div "👋 Prepare for the CSOs Enriching Their Own Lives session 🎥 ⏲️ Watch time: 7 min…" at bounding box center [760, 339] width 926 height 558
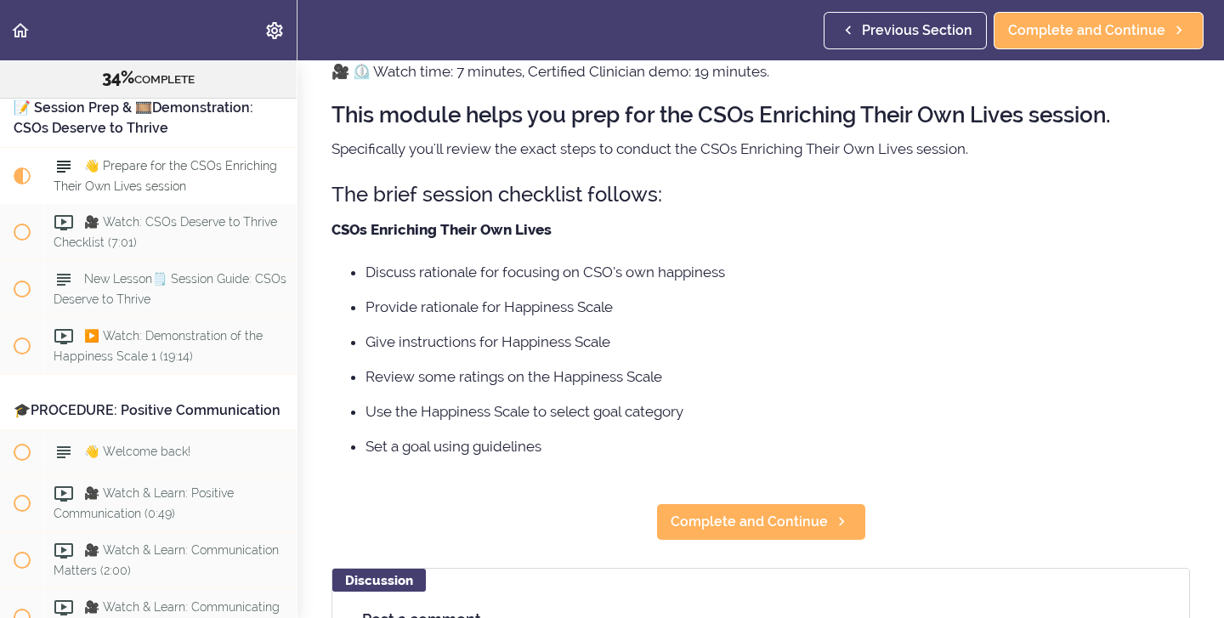
scroll to position [82, 0]
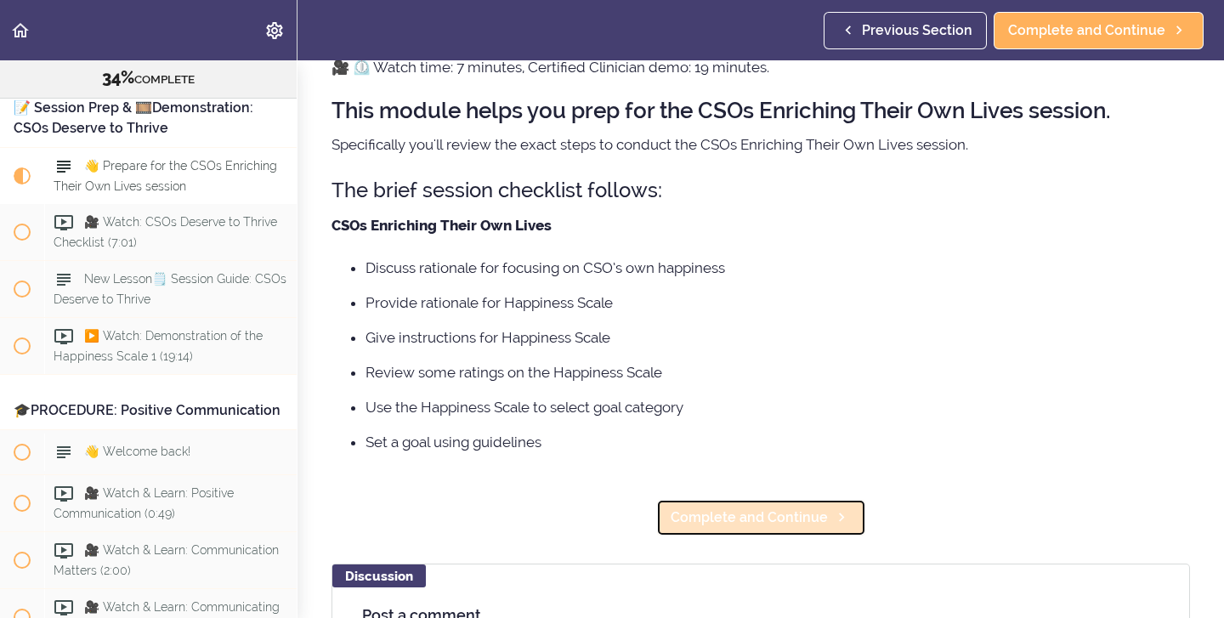
click at [769, 518] on span "Complete and Continue" at bounding box center [749, 517] width 157 height 20
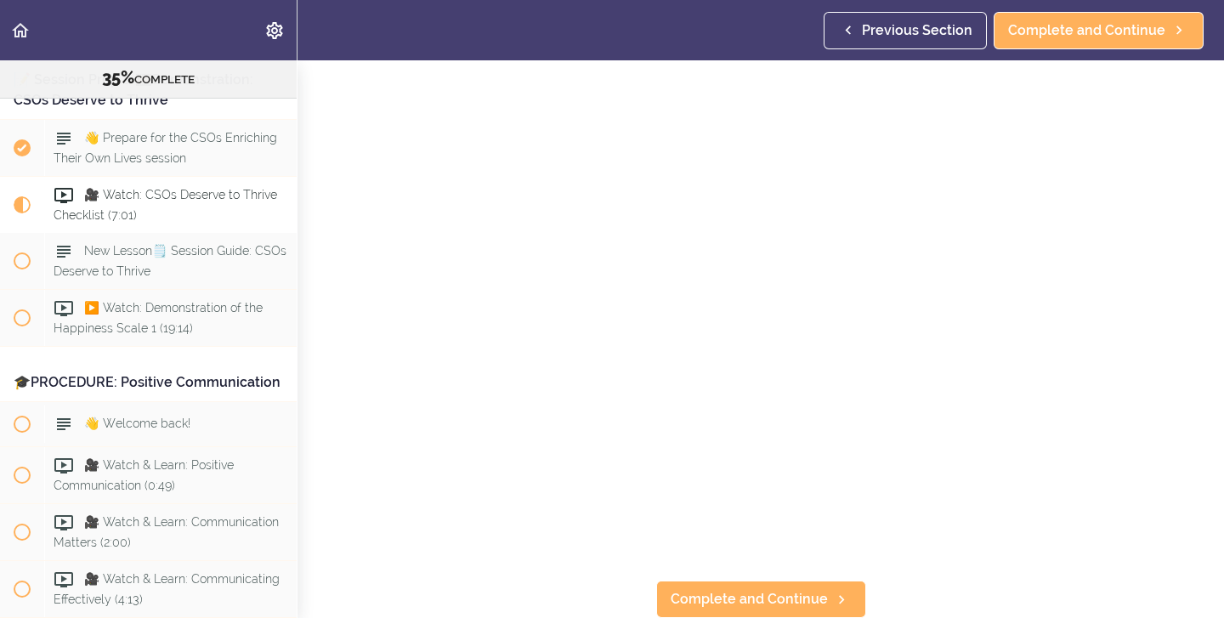
scroll to position [67, 0]
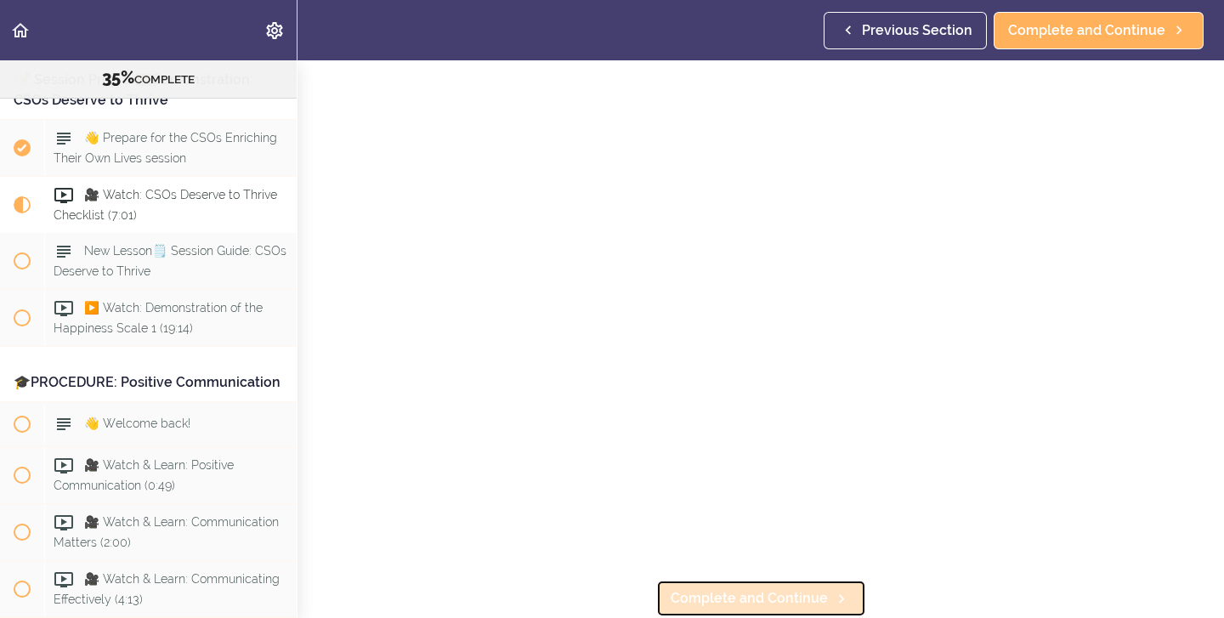
click at [677, 603] on span "Complete and Continue" at bounding box center [749, 598] width 157 height 20
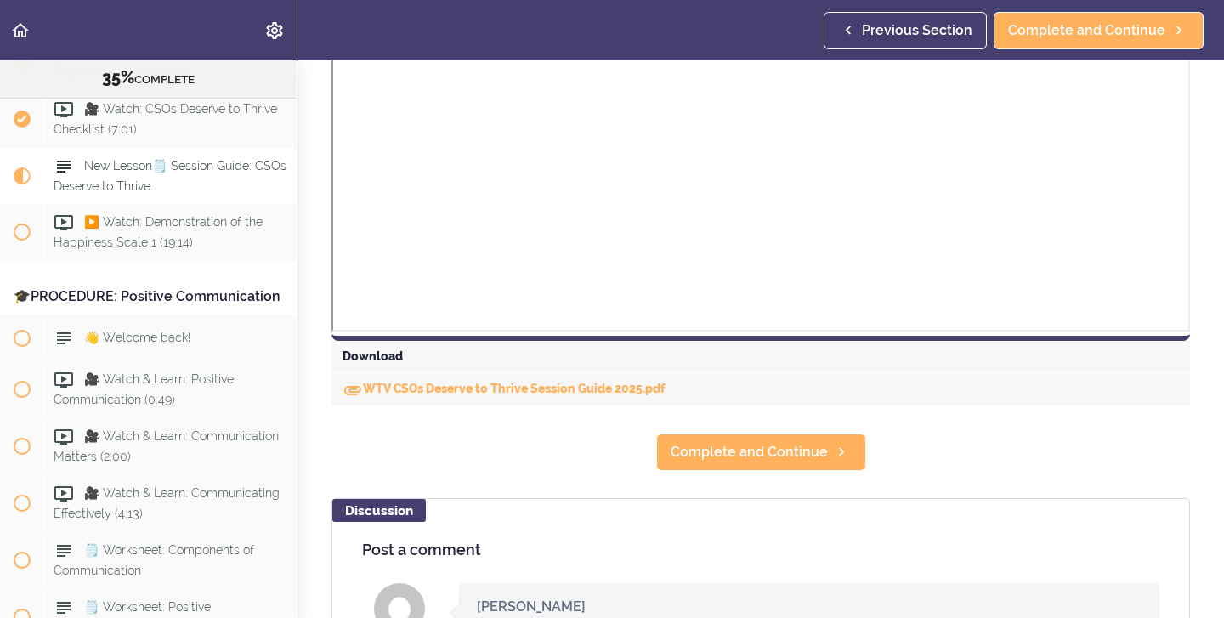
scroll to position [597, 0]
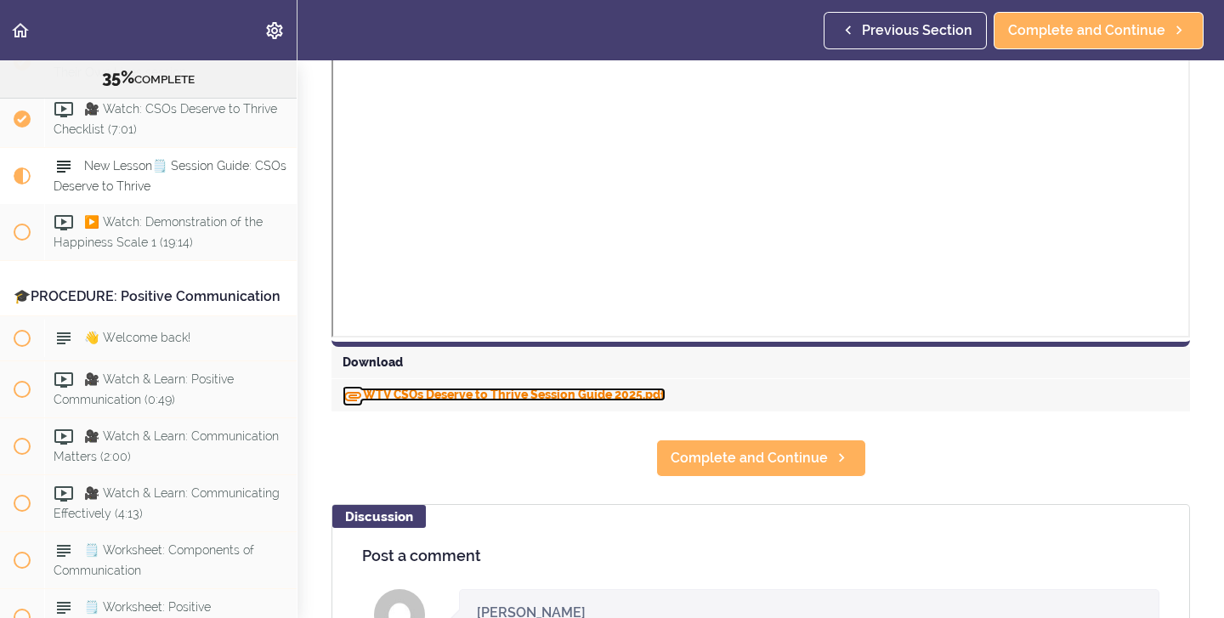
click at [439, 398] on link "WTV CSOs Deserve to Thrive Session Guide 2025.pdf" at bounding box center [504, 395] width 323 height 14
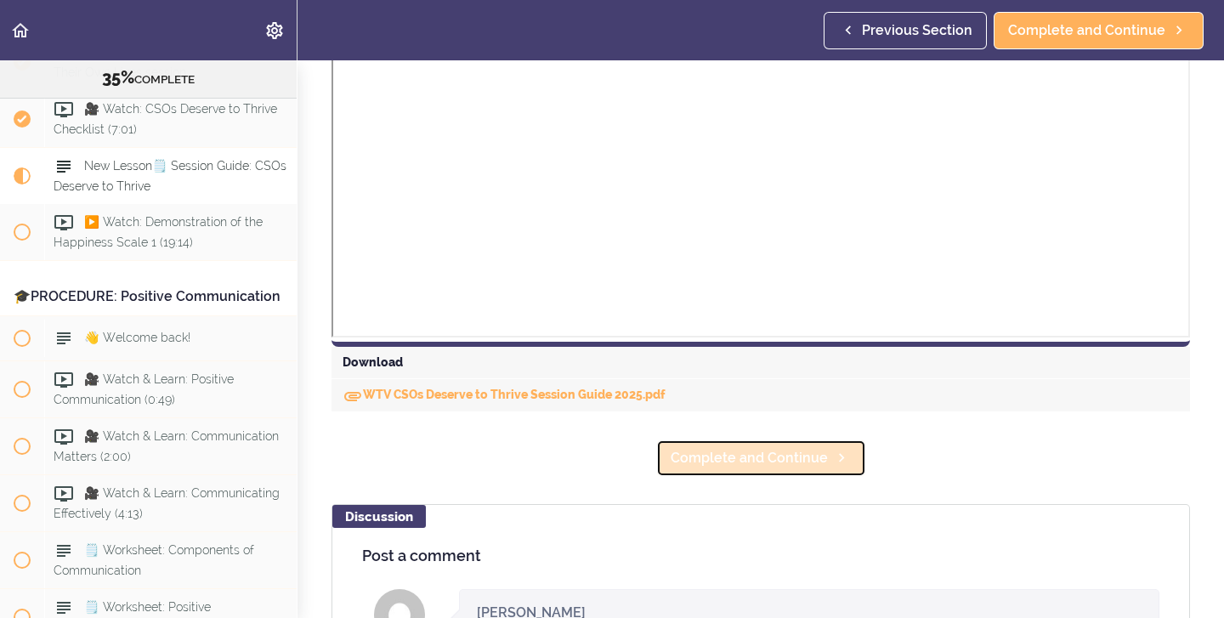
click at [678, 462] on span "Complete and Continue" at bounding box center [749, 458] width 157 height 20
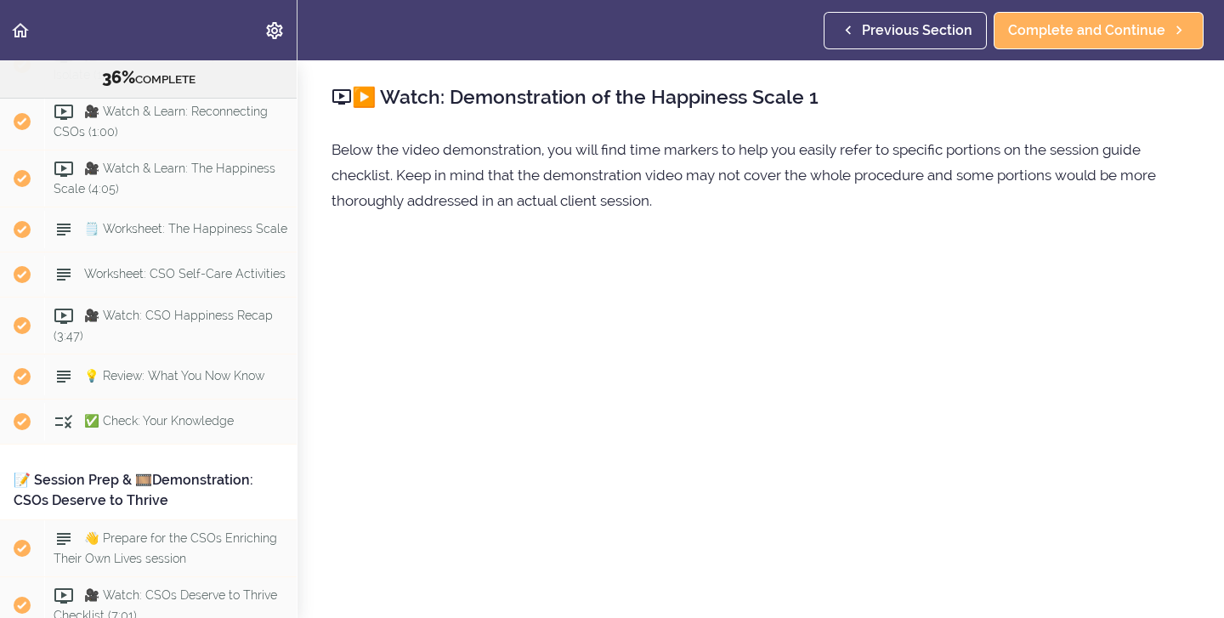
scroll to position [3890, 0]
click at [204, 218] on div "🗒️ Worksheet: The Happiness Scale" at bounding box center [170, 230] width 252 height 37
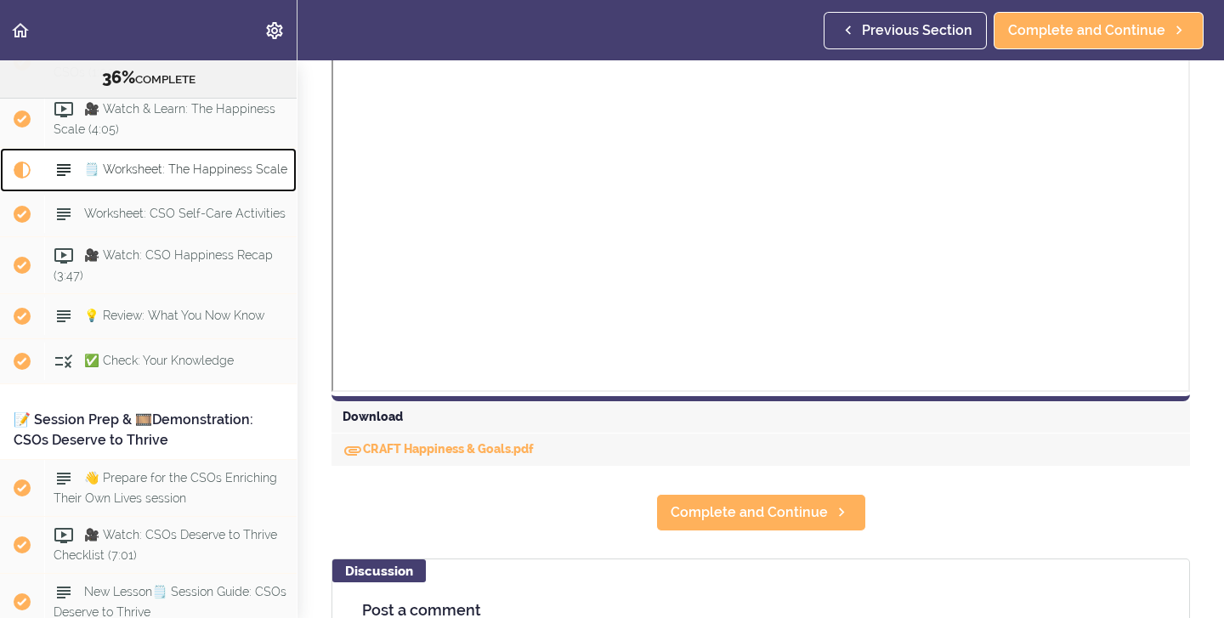
scroll to position [543, 0]
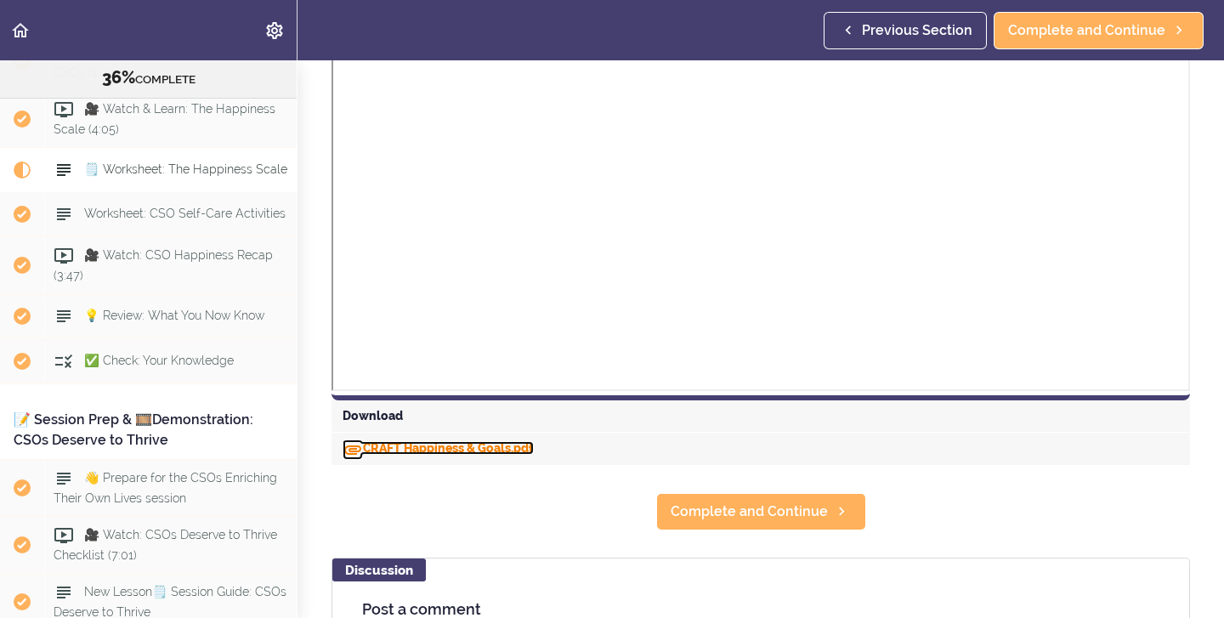
click at [484, 451] on link "CRAFT Happiness & Goals.pdf" at bounding box center [438, 448] width 191 height 14
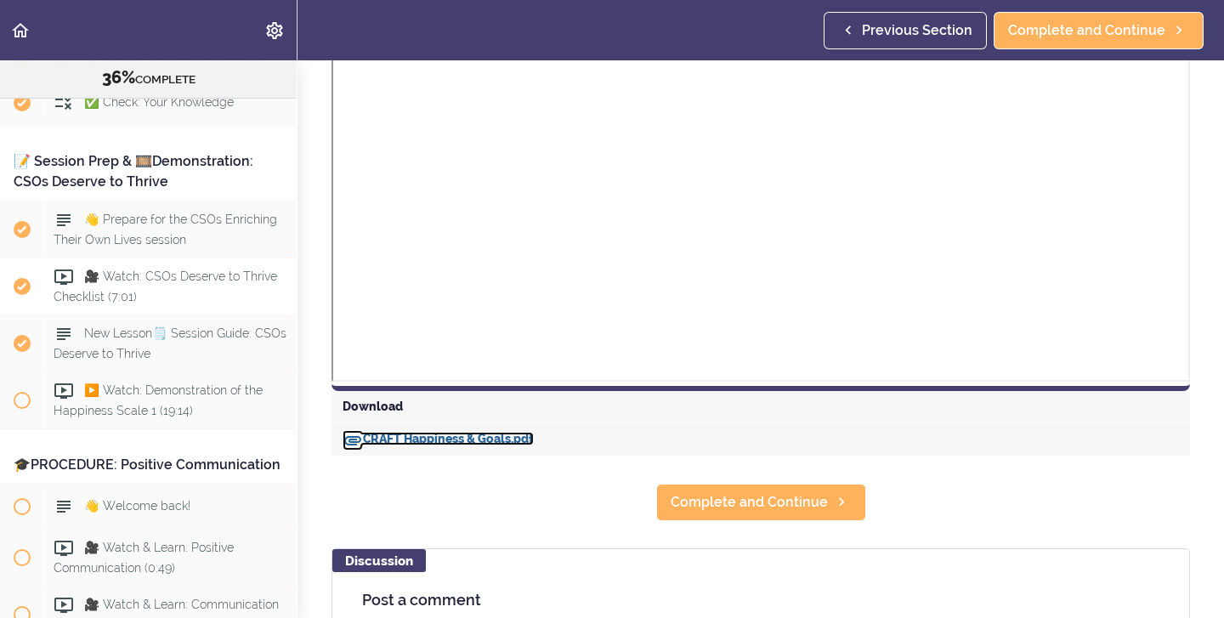
scroll to position [4199, 0]
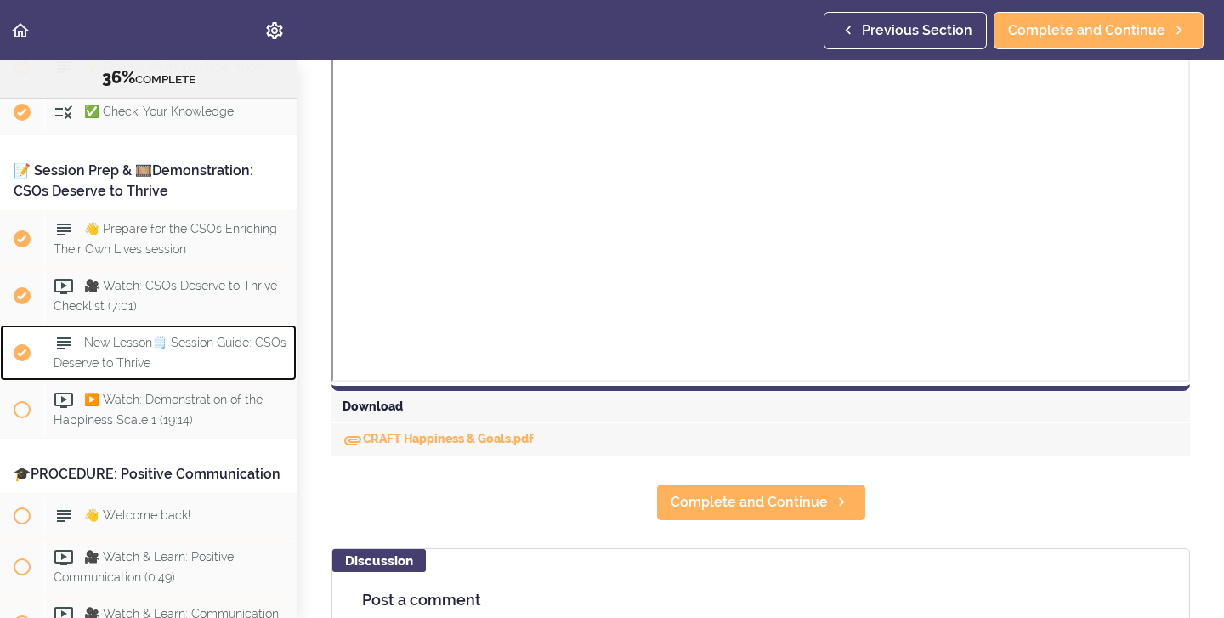
click at [180, 336] on span "New Lesson🗒️ Session Guide: CSOs Deserve to Thrive" at bounding box center [170, 352] width 233 height 33
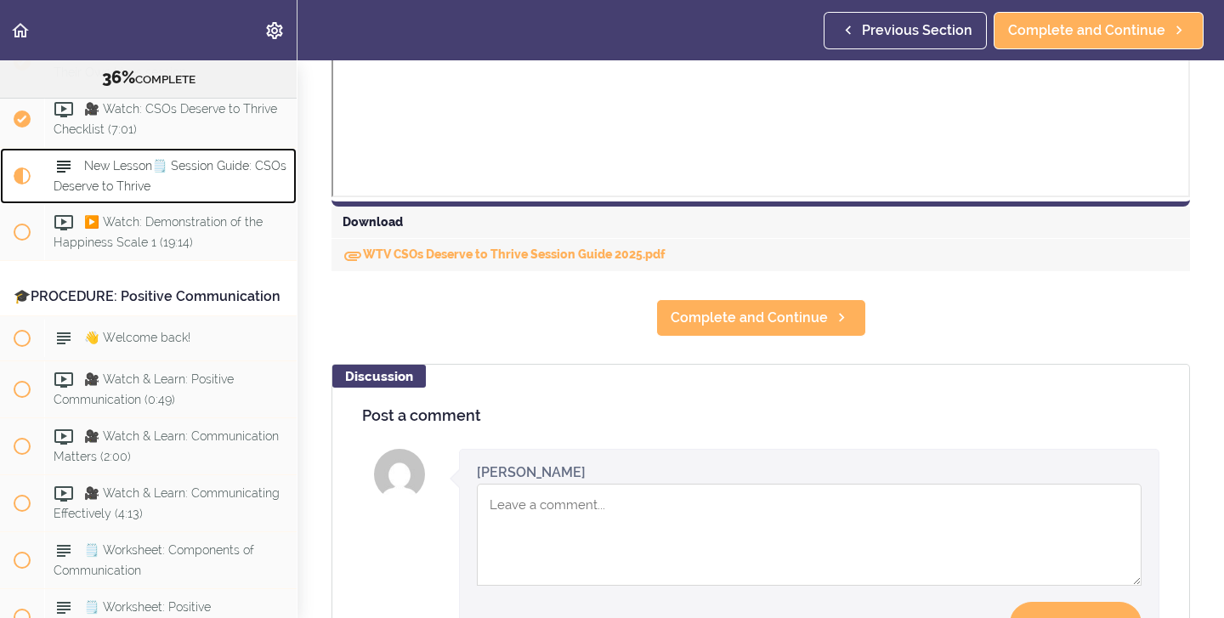
scroll to position [667, 0]
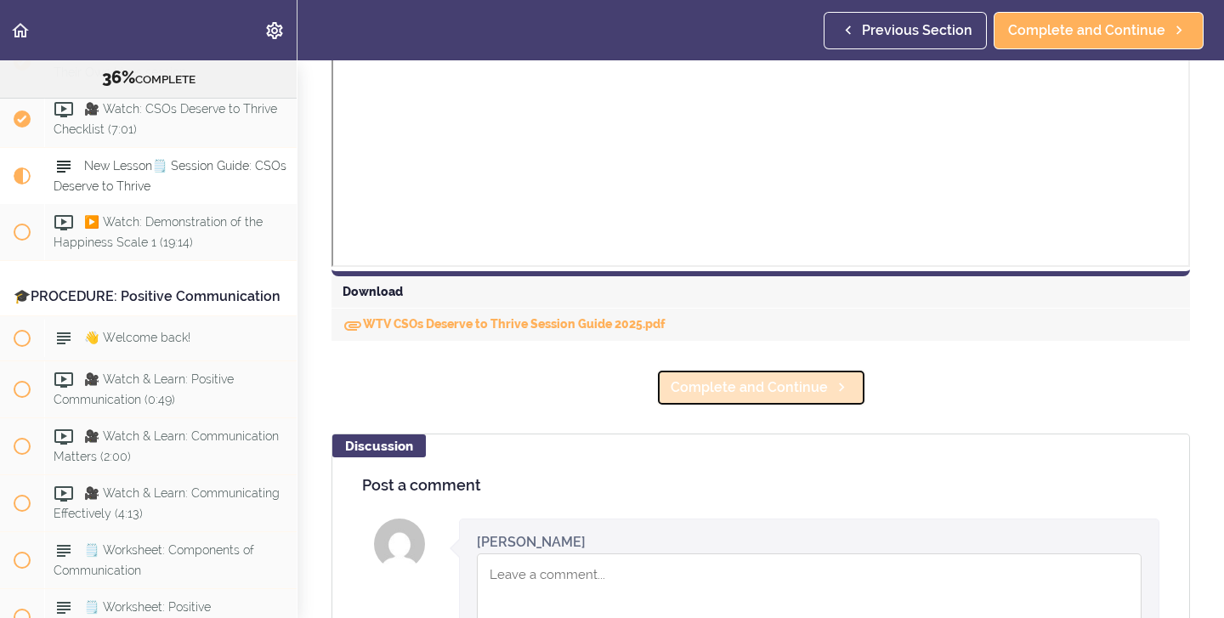
click at [758, 396] on span "Complete and Continue" at bounding box center [749, 387] width 157 height 20
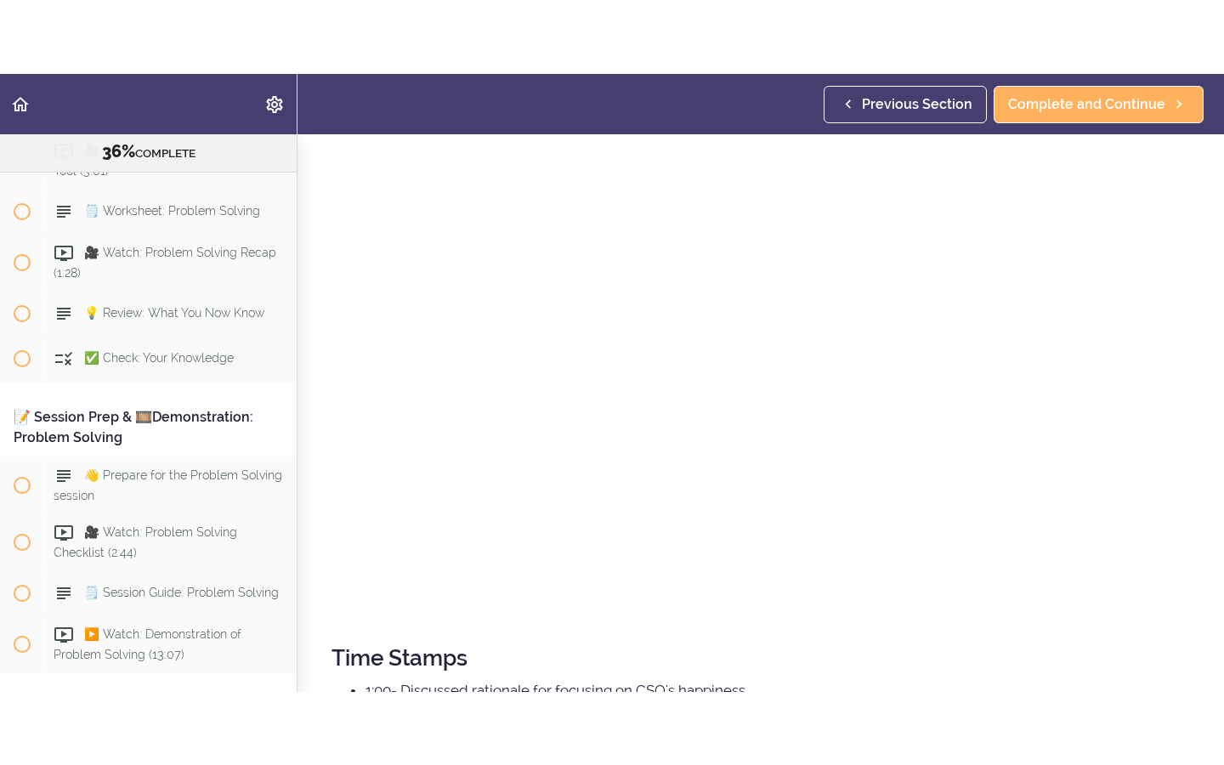
scroll to position [266, 0]
